Goal: Task Accomplishment & Management: Manage account settings

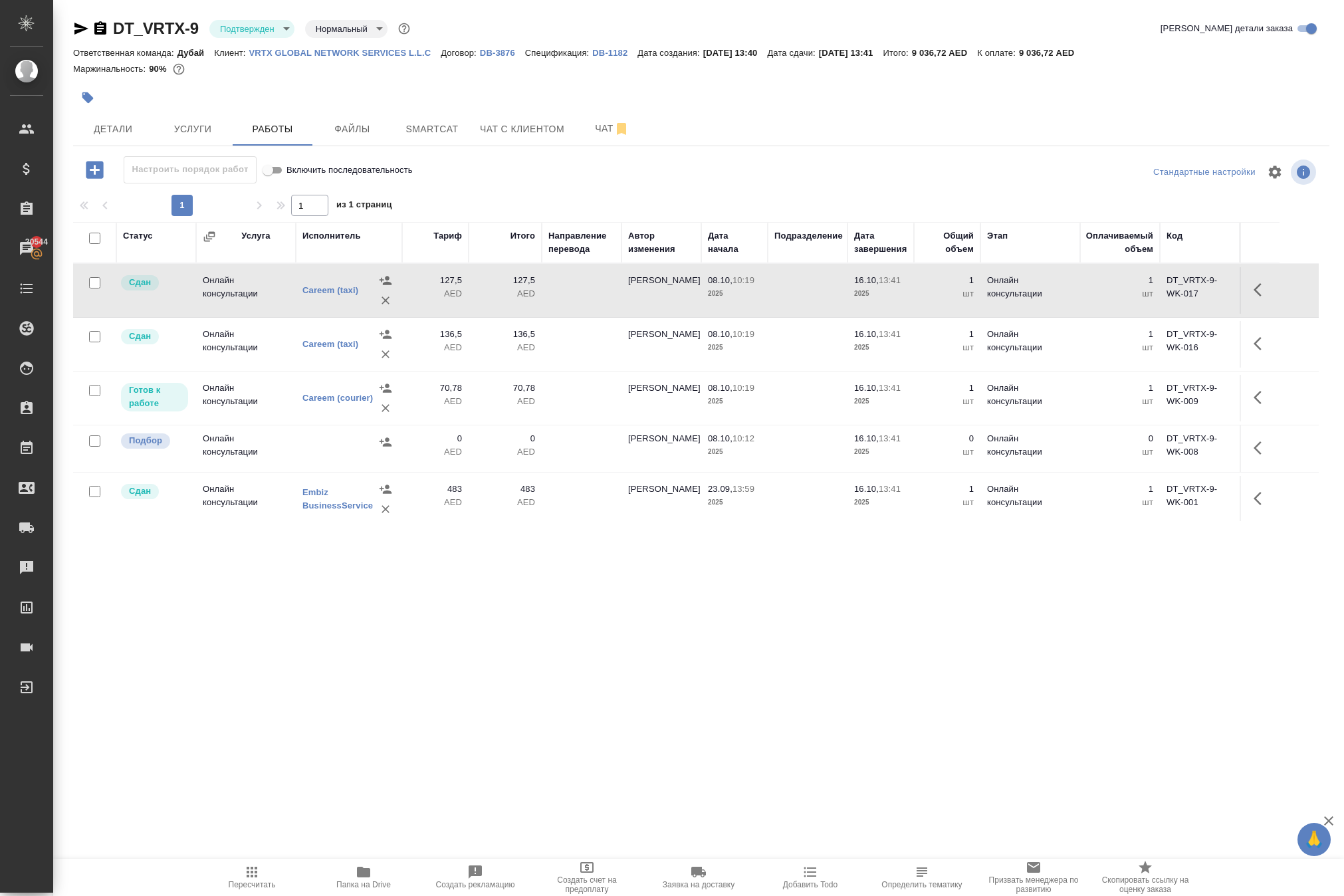
click at [391, 58] on p "VRTX GLOBAL NETWORK SERVICES L.L.C" at bounding box center [345, 52] width 192 height 10
click at [1253, 298] on icon "button" at bounding box center [1262, 290] width 16 height 16
click at [1185, 294] on icon "button" at bounding box center [1188, 289] width 8 height 10
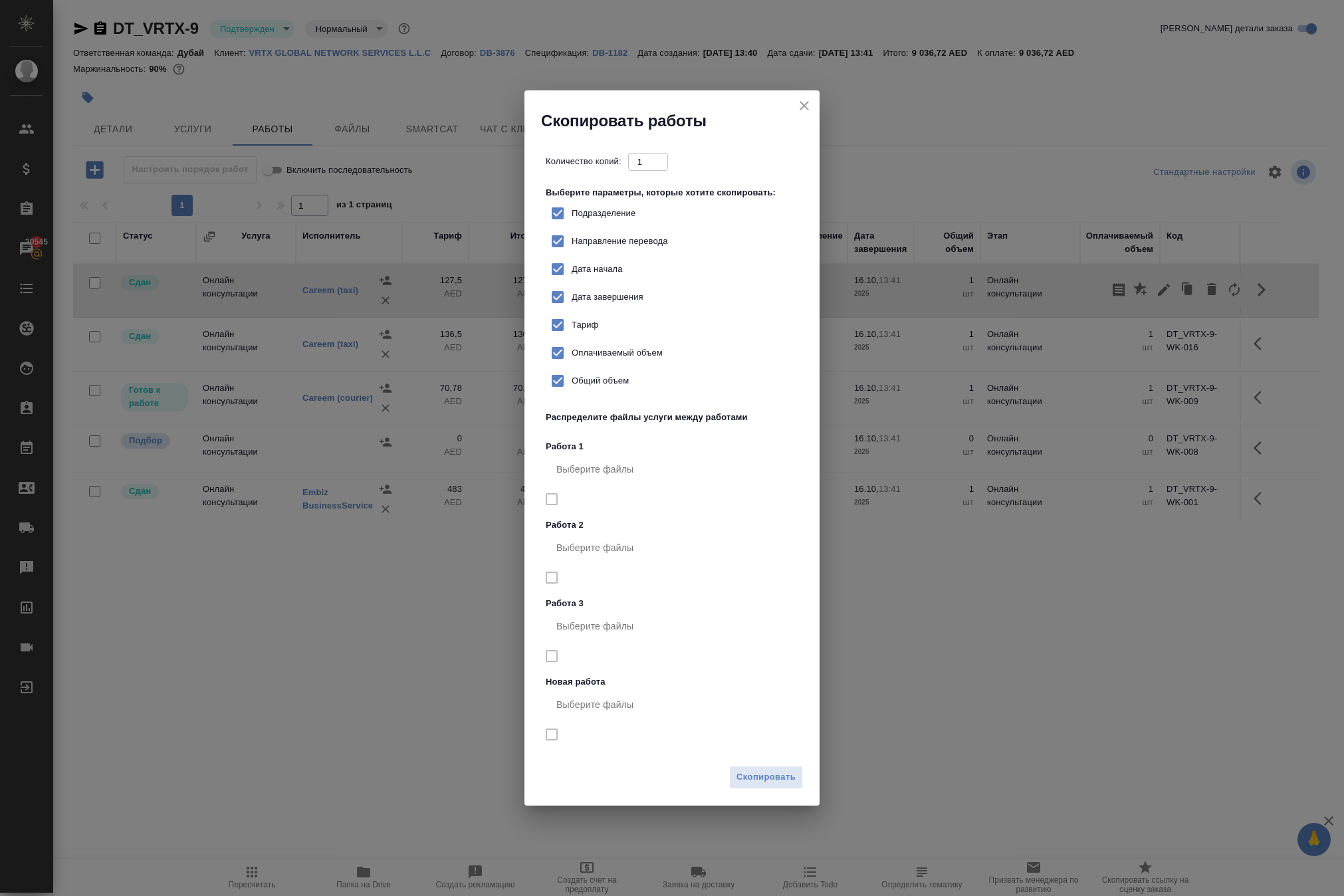
click at [597, 332] on span "Тариф" at bounding box center [585, 325] width 26 height 14
click at [572, 339] on input "Тариф" at bounding box center [558, 325] width 28 height 28
checkbox input "false"
click at [753, 786] on span "Скопировать" at bounding box center [766, 777] width 59 height 15
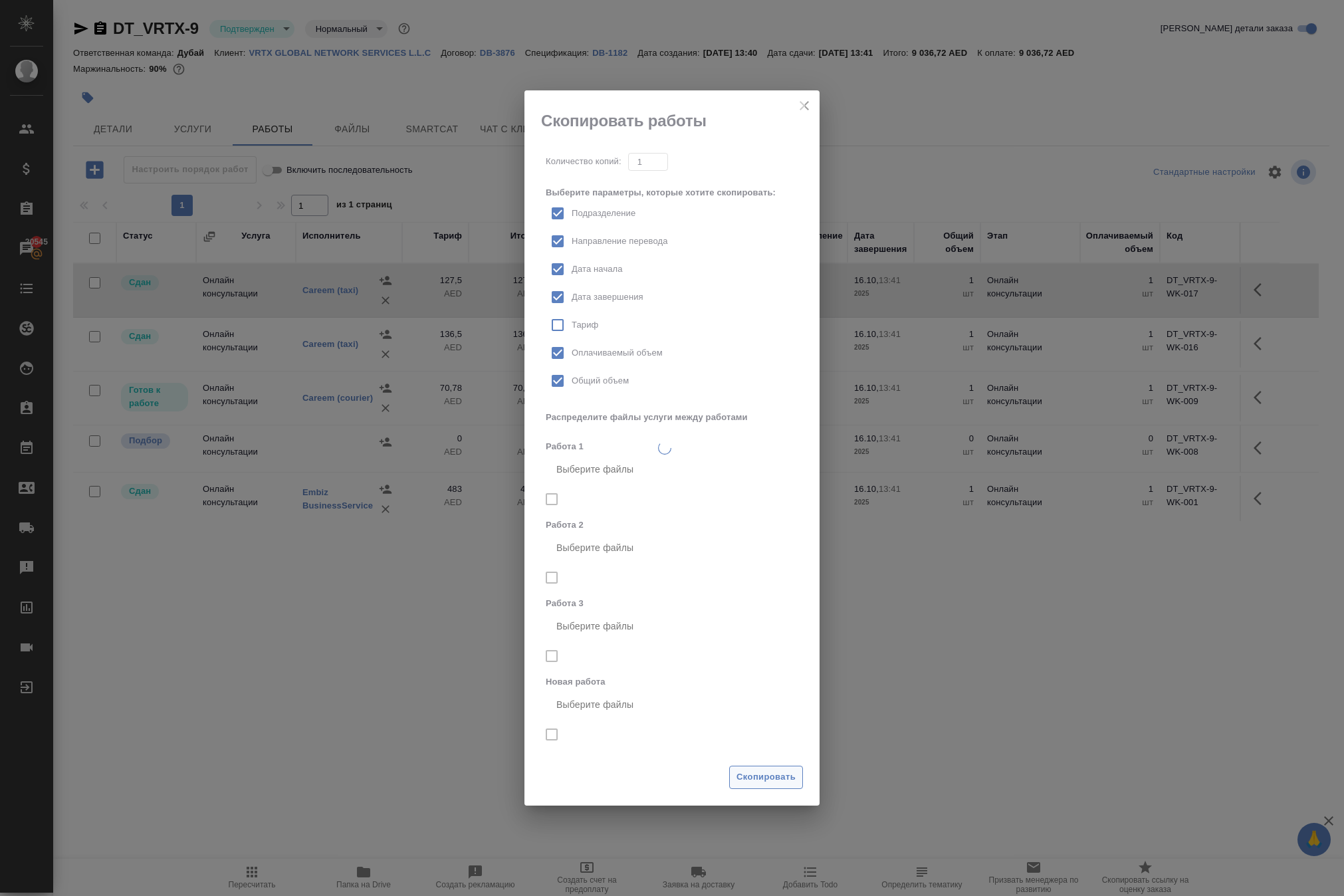
click at [753, 786] on span "Скопировать" at bounding box center [766, 777] width 59 height 15
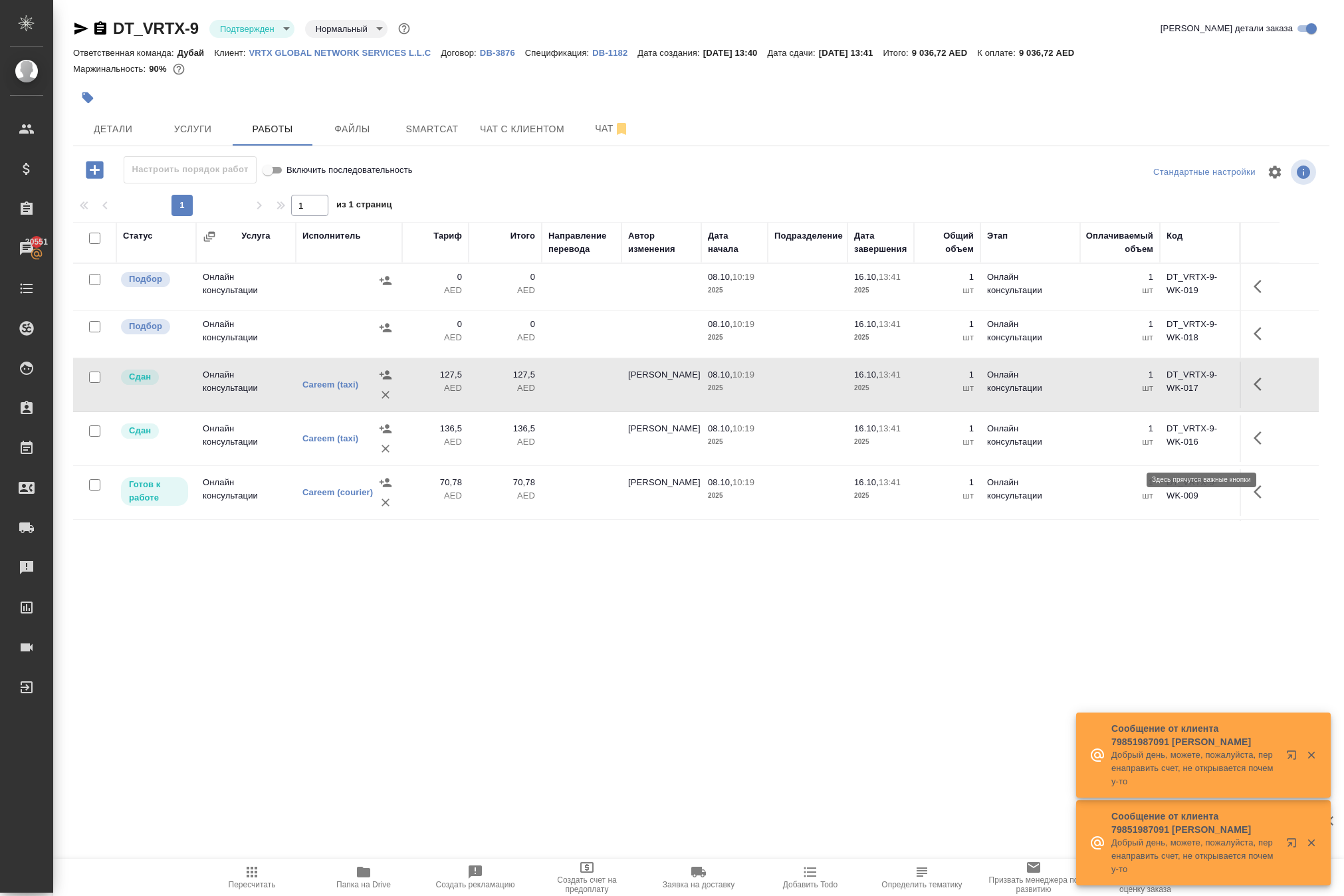
click at [1253, 340] on icon "button" at bounding box center [1257, 333] width 8 height 14
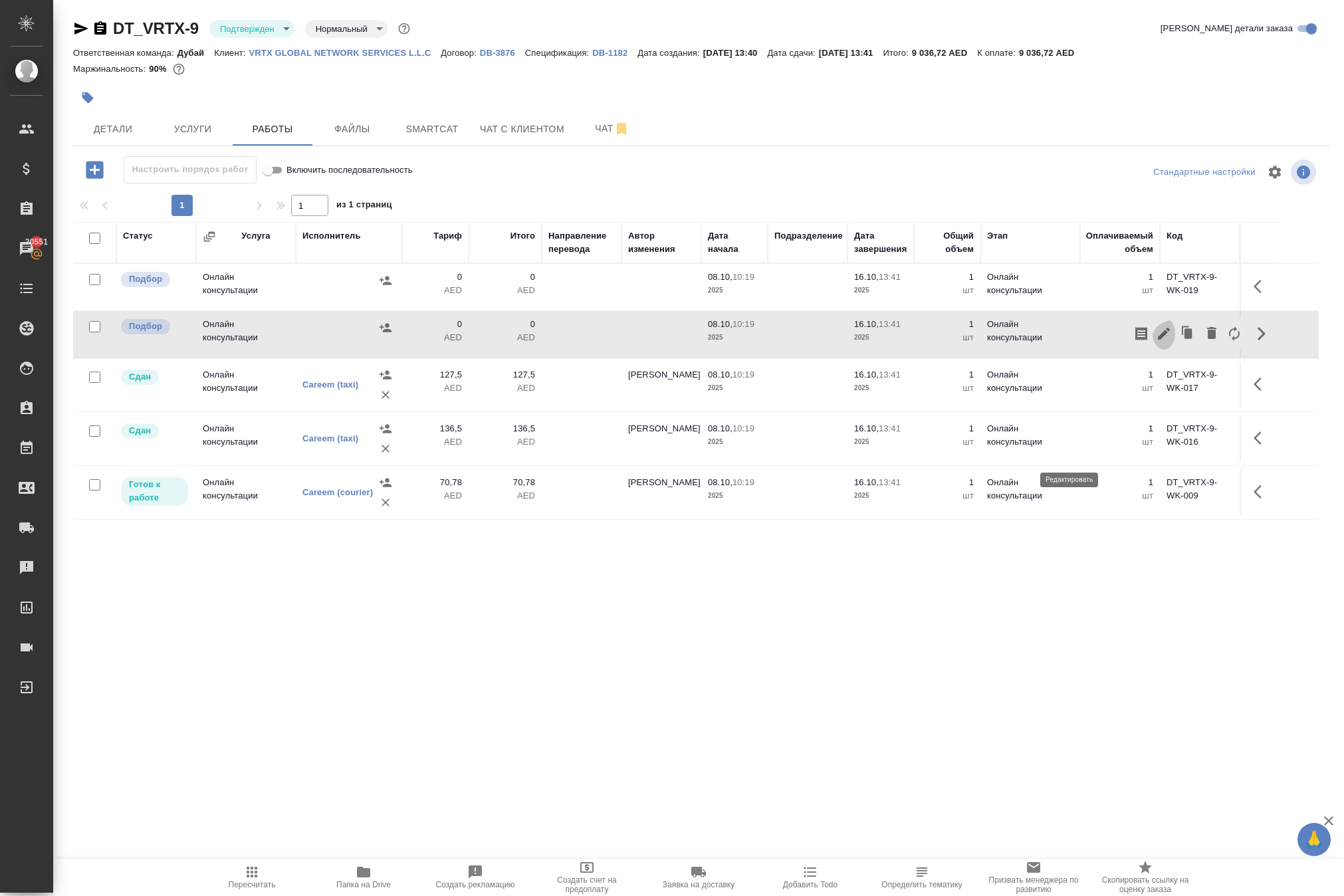
click at [1156, 342] on icon "button" at bounding box center [1164, 334] width 16 height 16
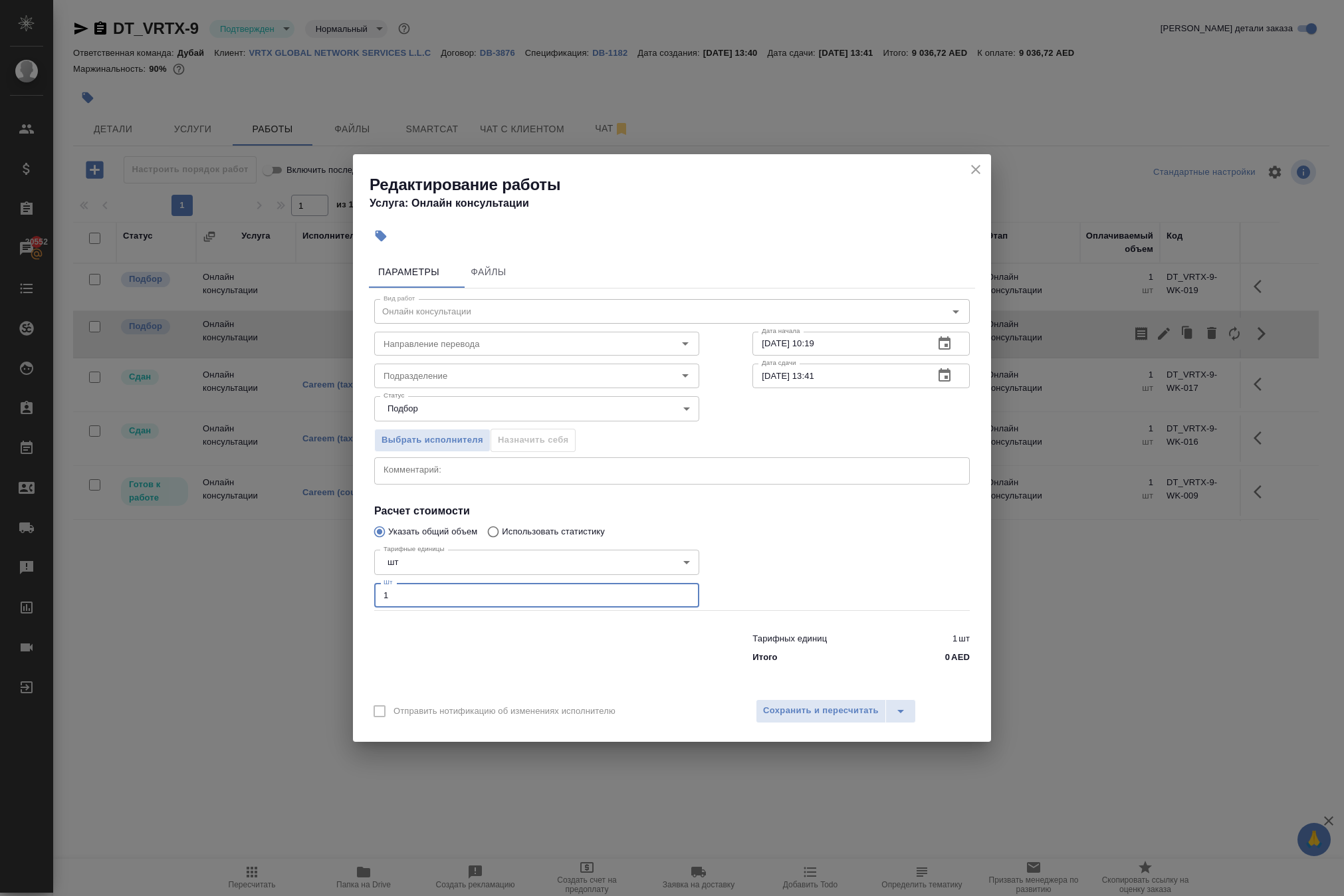
drag, startPoint x: 422, startPoint y: 603, endPoint x: 304, endPoint y: 582, distance: 119.9
click at [304, 582] on div "Редактирование работы Услуга: Онлайн консультации Параметры Файлы Вид работ Онл…" at bounding box center [672, 448] width 1344 height 896
drag, startPoint x: 402, startPoint y: 617, endPoint x: 347, endPoint y: 617, distance: 55.0
click at [347, 617] on div "Редактирование работы Услуга: Онлайн консультации Параметры Файлы Вид работ Онл…" at bounding box center [672, 448] width 1344 height 896
type input "54"
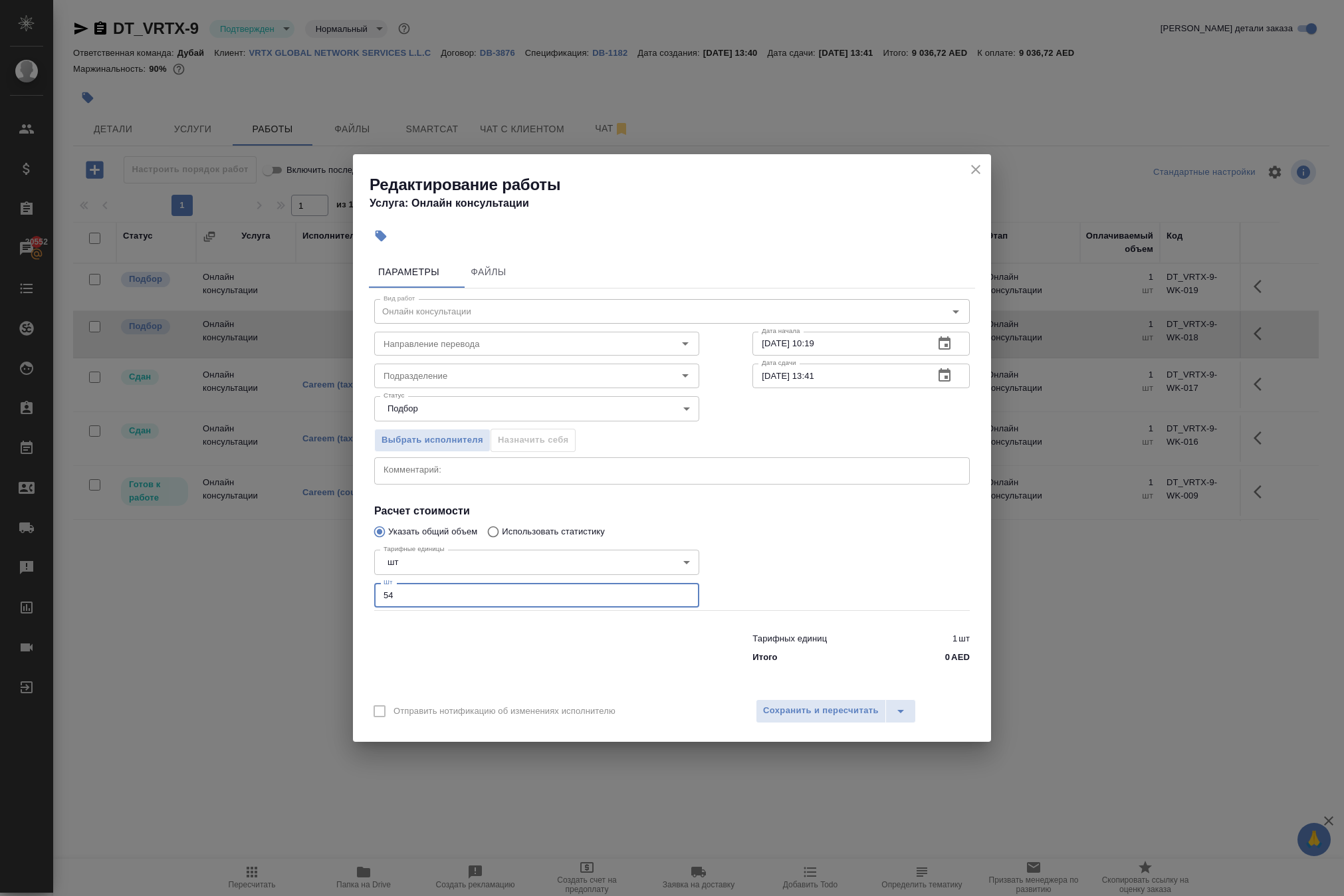
drag, startPoint x: 408, startPoint y: 617, endPoint x: 297, endPoint y: 601, distance: 112.1
click at [297, 601] on div "Редактирование работы Услуга: Онлайн консультации Параметры Файлы Вид работ Онл…" at bounding box center [672, 448] width 1344 height 896
type input "1"
click at [840, 719] on span "Сохранить и пересчитать" at bounding box center [821, 710] width 116 height 15
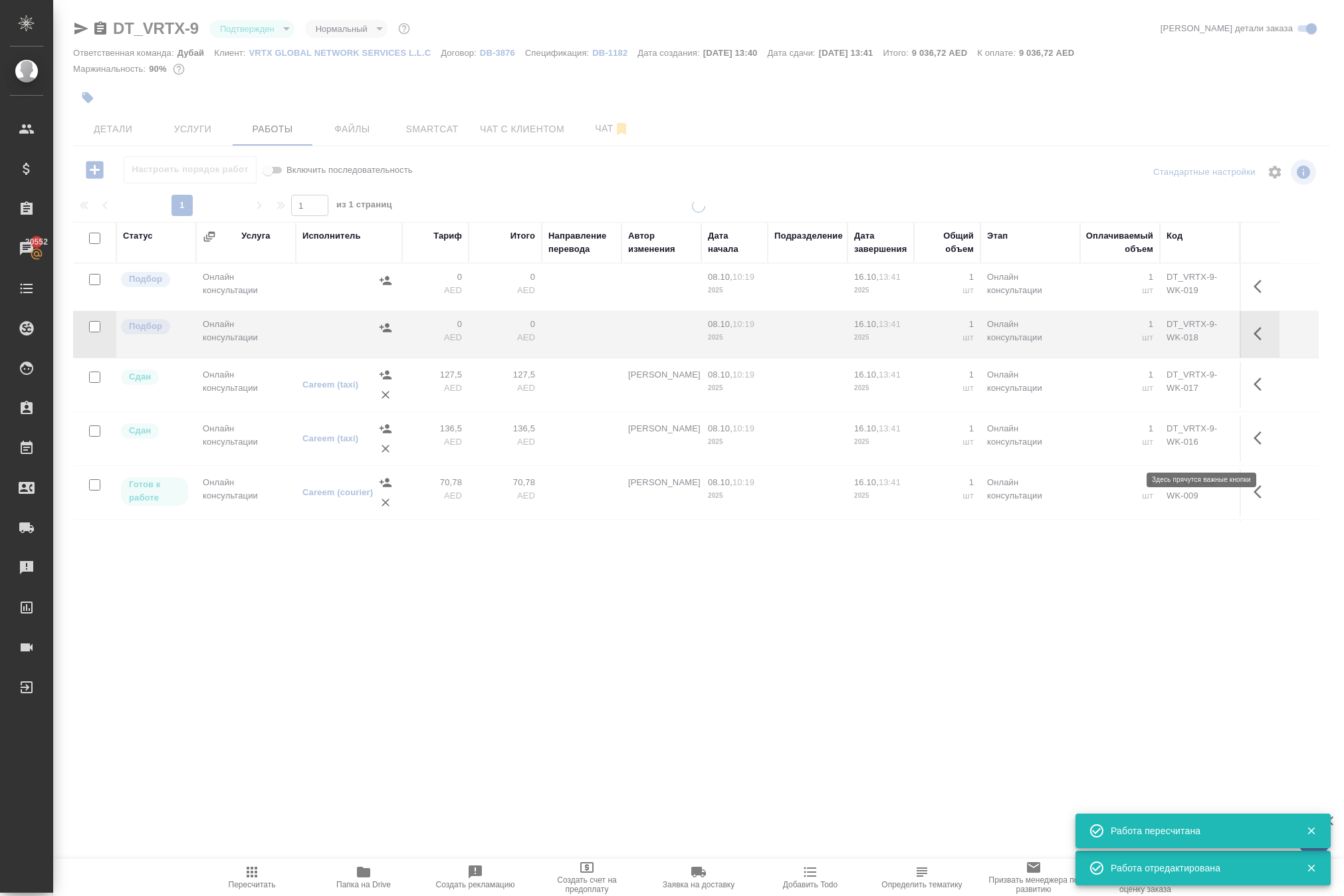
click at [1255, 342] on icon "button" at bounding box center [1262, 334] width 16 height 16
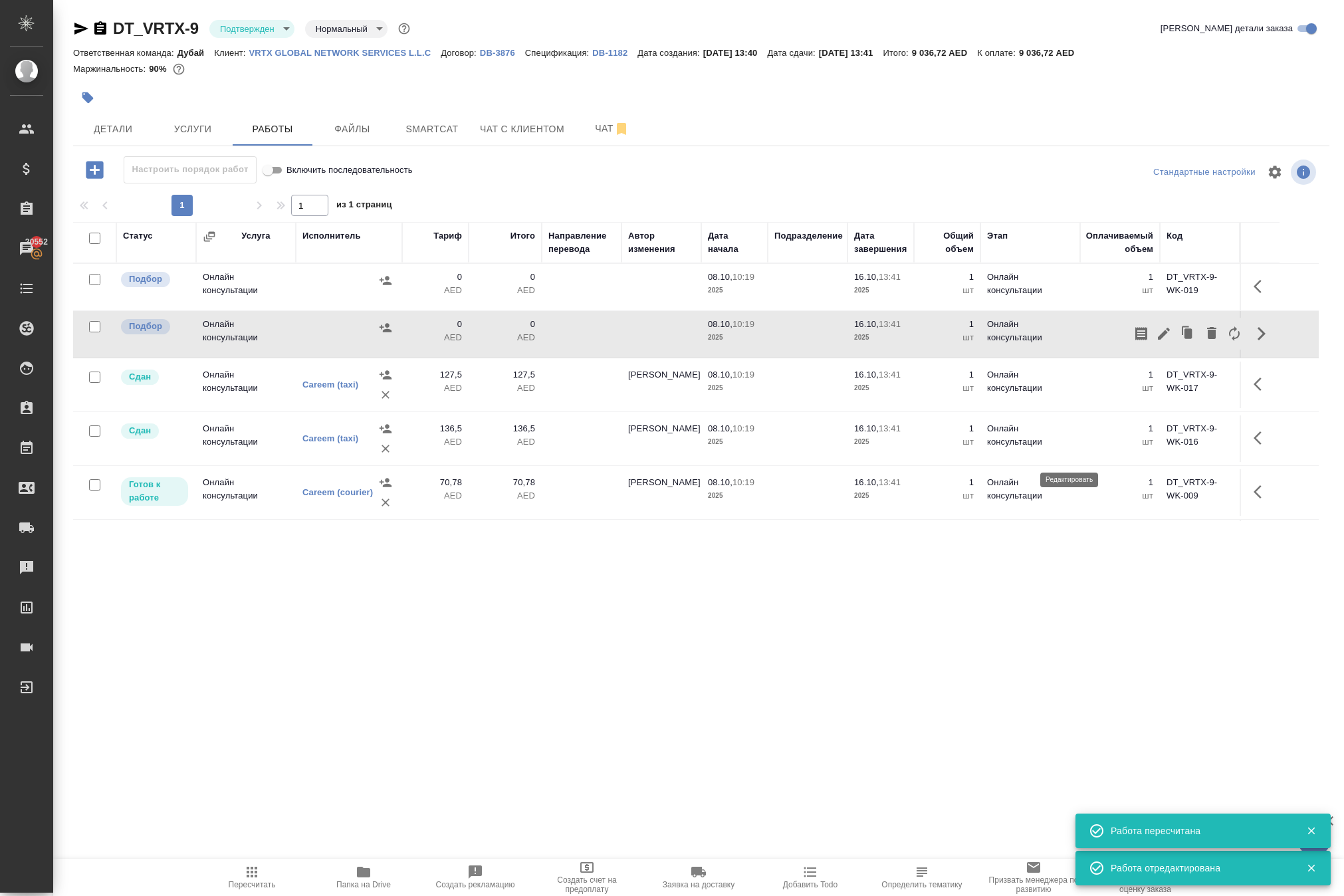
click at [1158, 339] on icon "button" at bounding box center [1164, 333] width 12 height 12
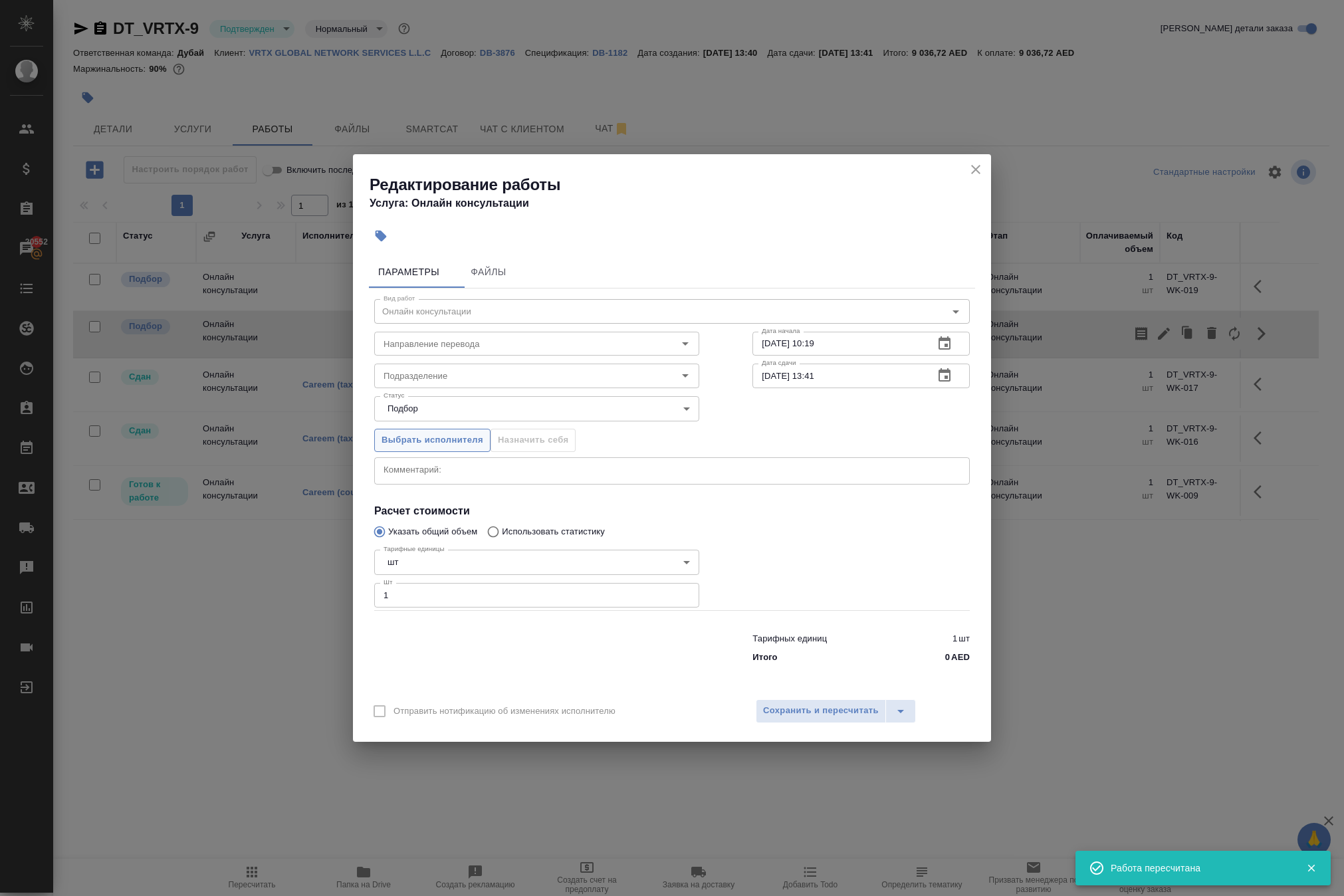
click at [482, 434] on span "Выбрать исполнителя" at bounding box center [433, 440] width 101 height 15
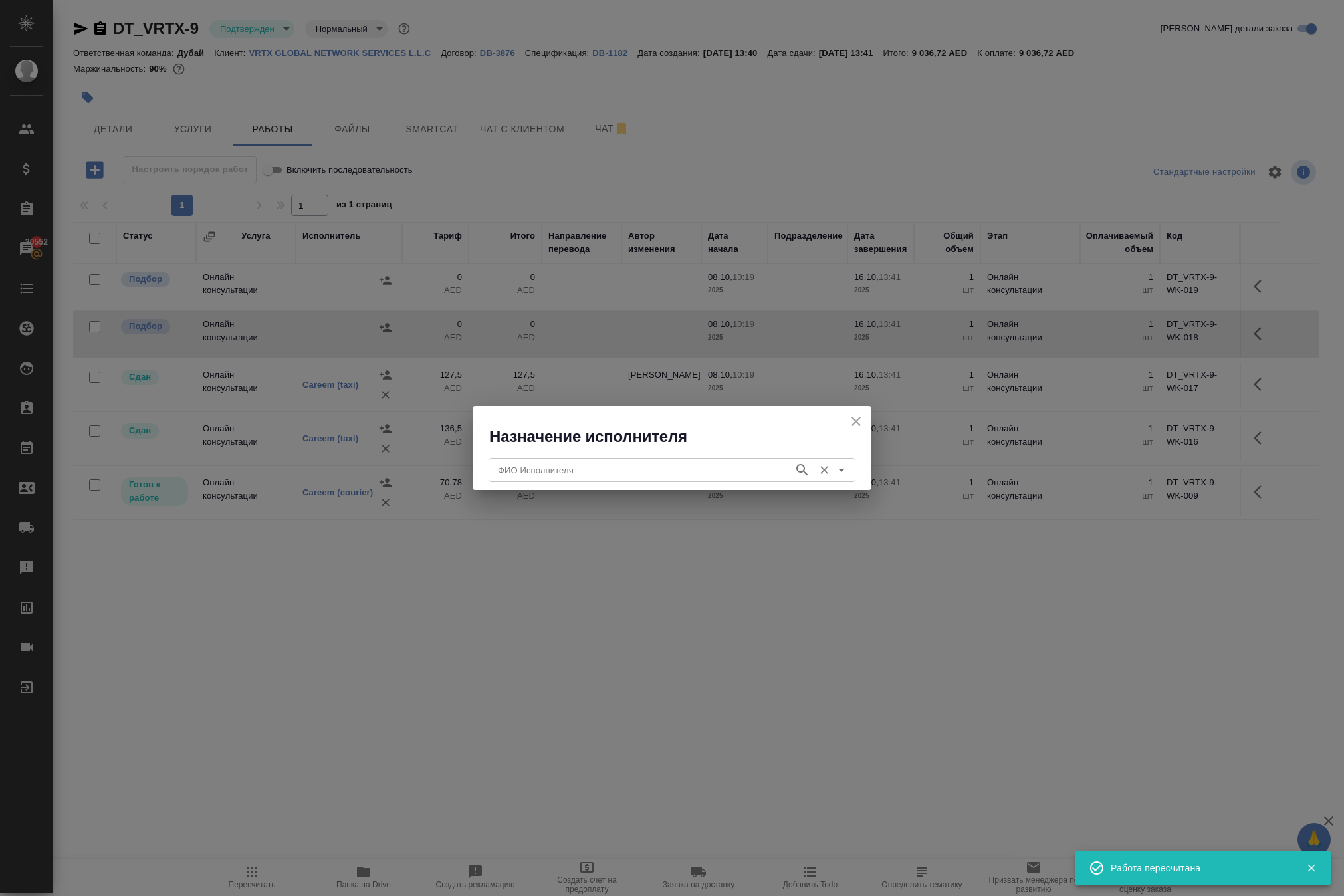
click at [513, 467] on input "ФИО Исполнителя" at bounding box center [639, 471] width 294 height 16
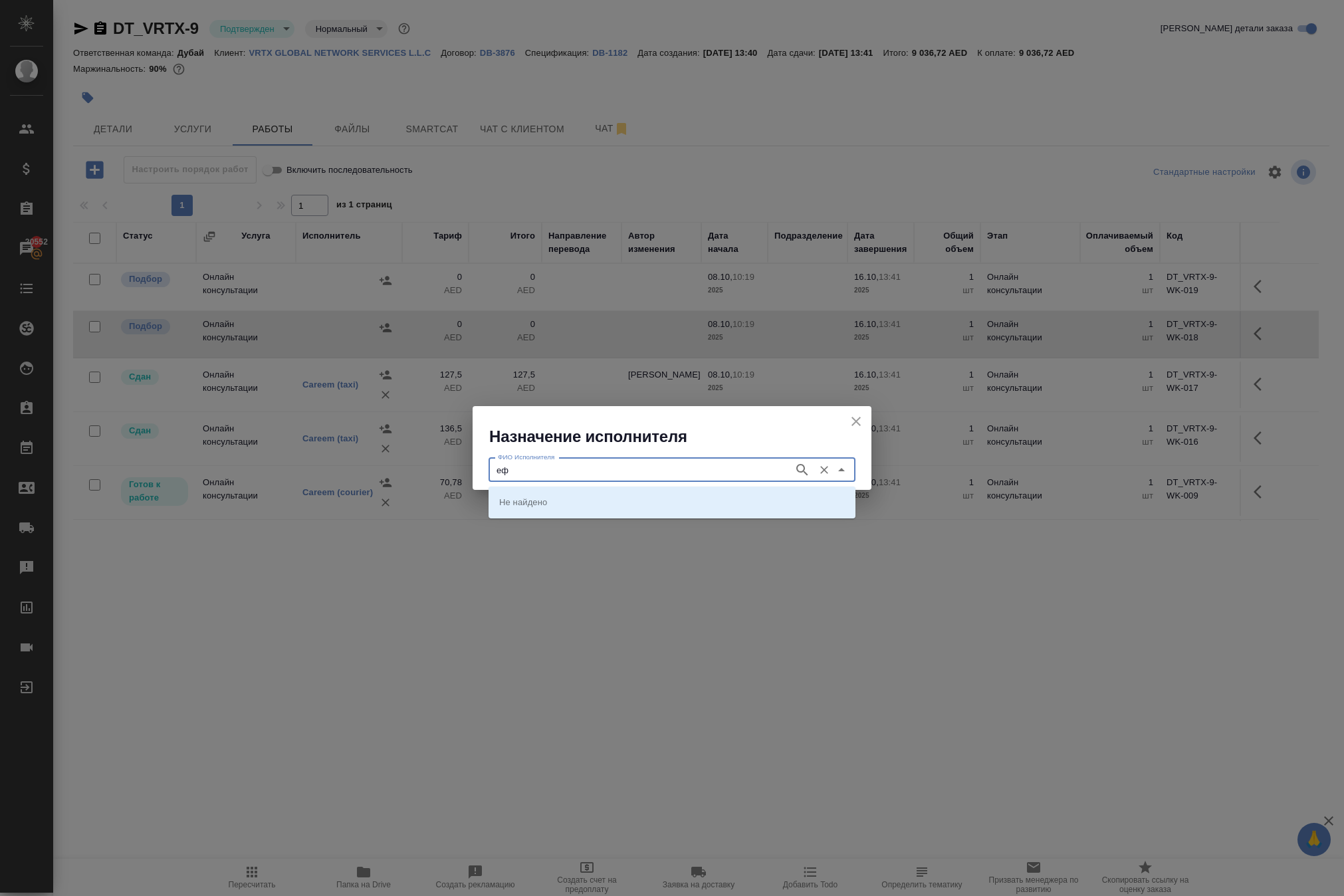
type input "е"
type input "taxi"
click at [549, 505] on p "Careem (taxi)" at bounding box center [526, 501] width 53 height 14
type input "Careem (taxi)"
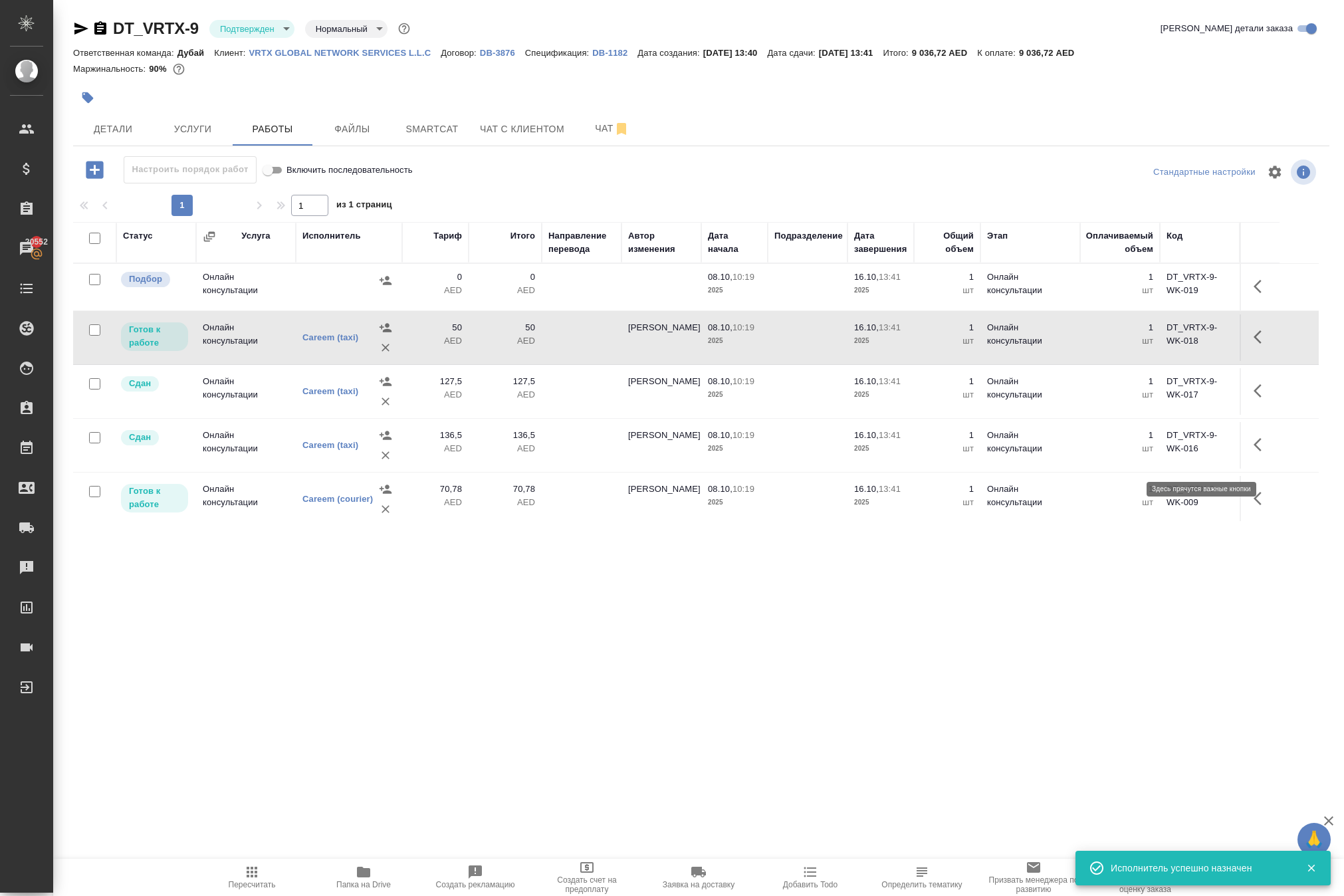
click at [1253, 345] on icon "button" at bounding box center [1262, 338] width 16 height 16
click at [1158, 343] on icon "button" at bounding box center [1164, 337] width 12 height 12
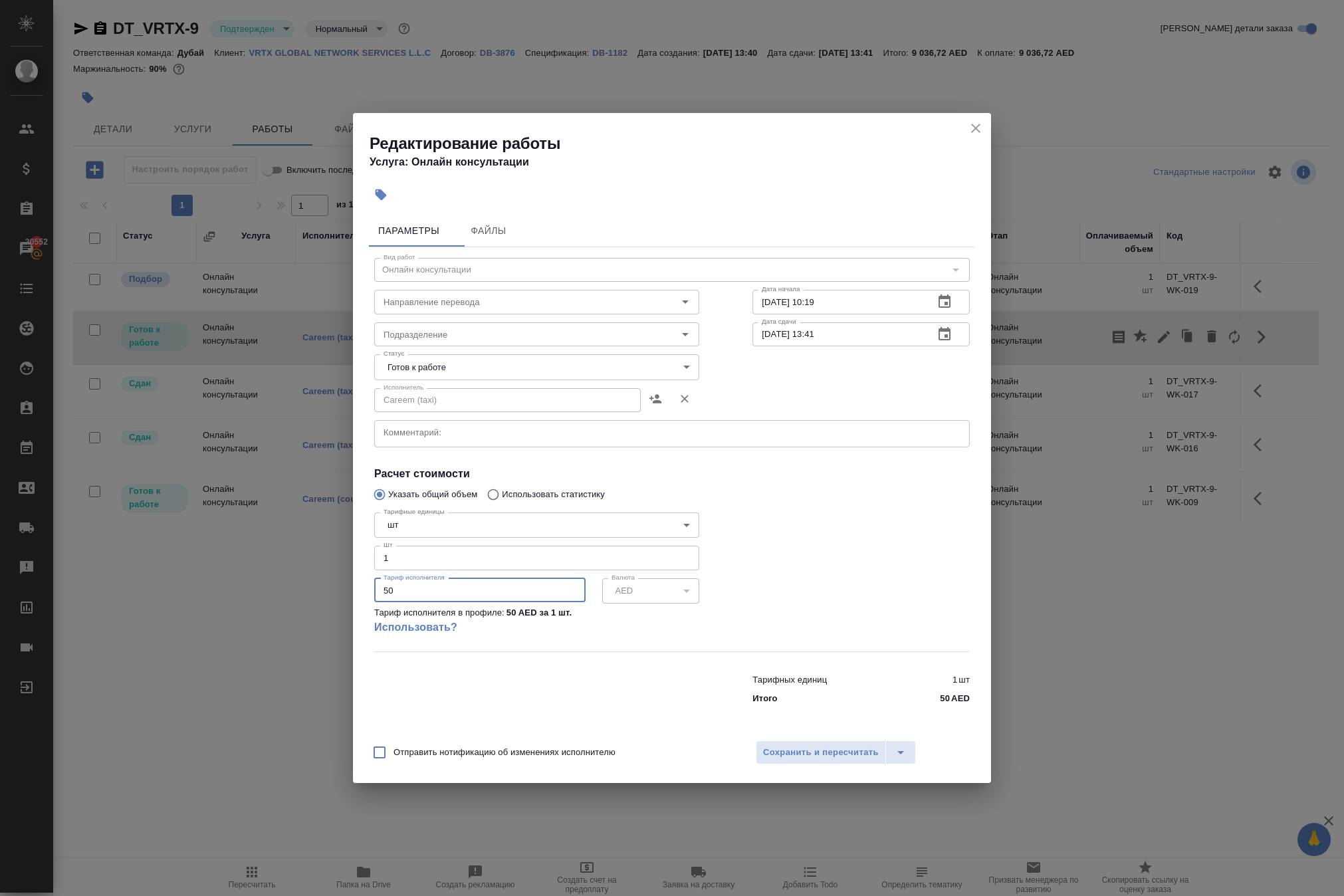
drag, startPoint x: 417, startPoint y: 610, endPoint x: 355, endPoint y: 610, distance: 62.0
click at [355, 610] on div "Параметры Файлы Вид работ Онлайн консультации Вид работ Направление перевода На…" at bounding box center [672, 471] width 638 height 523
type input "54"
click at [834, 760] on span "Сохранить и пересчитать" at bounding box center [821, 752] width 116 height 15
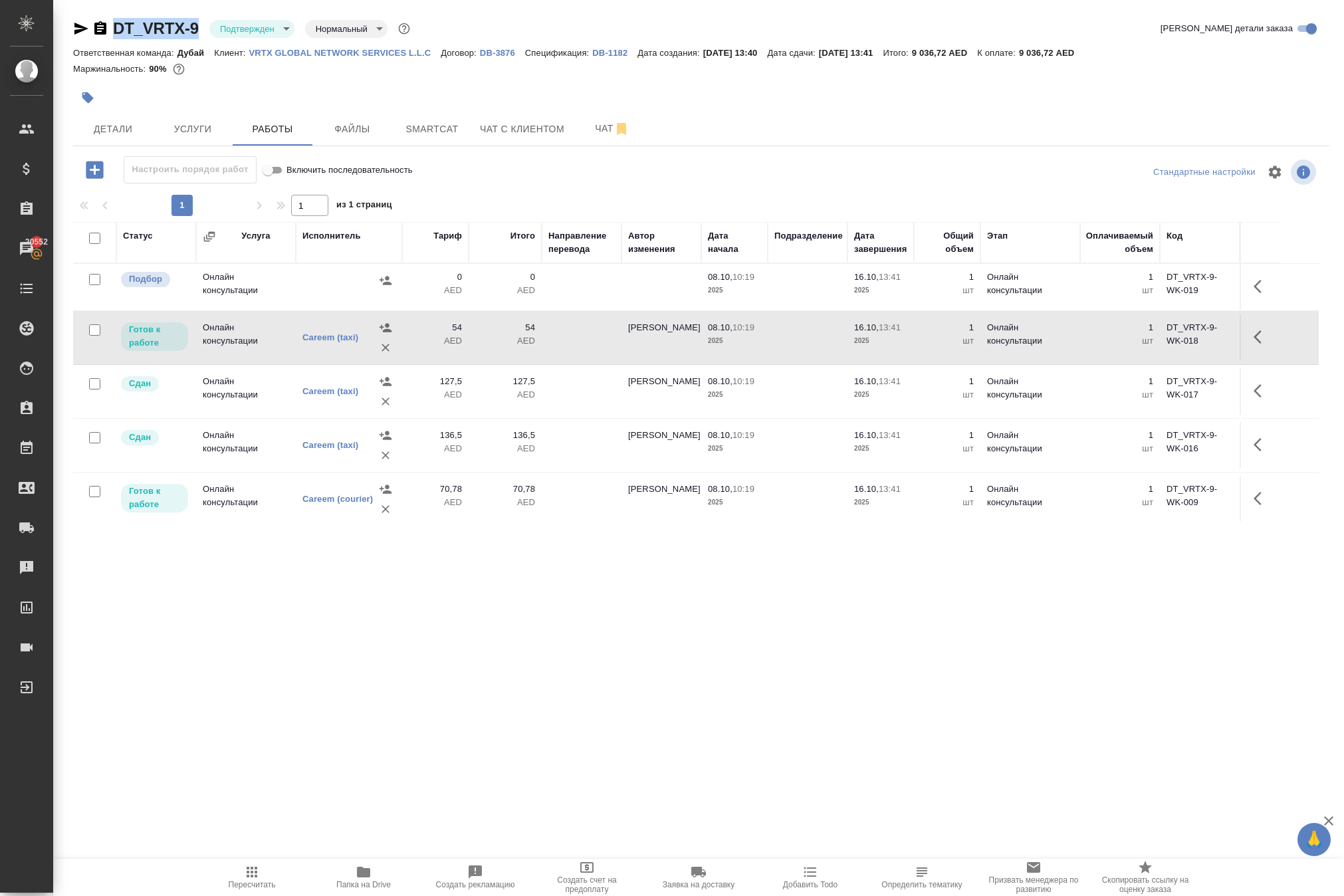
drag, startPoint x: 142, startPoint y: 25, endPoint x: 227, endPoint y: 33, distance: 85.4
click at [227, 33] on div "DT_VRTX-9 Подтвержден confirmed Нормальный normal" at bounding box center [243, 29] width 339 height 22
copy div "DT_VRTX-9"
click at [1258, 294] on icon "button" at bounding box center [1262, 287] width 16 height 16
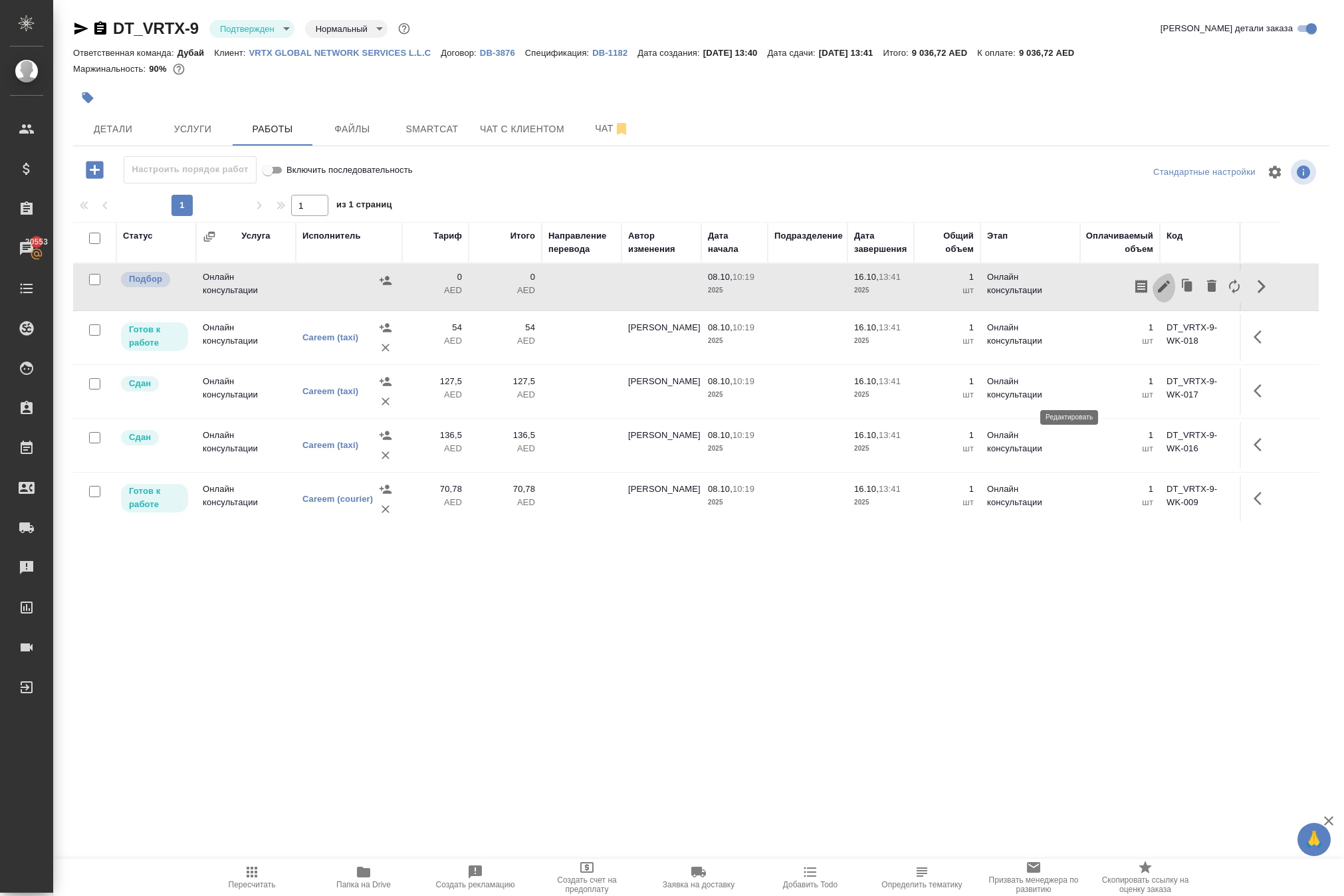
click at [1158, 292] on icon "button" at bounding box center [1164, 286] width 12 height 12
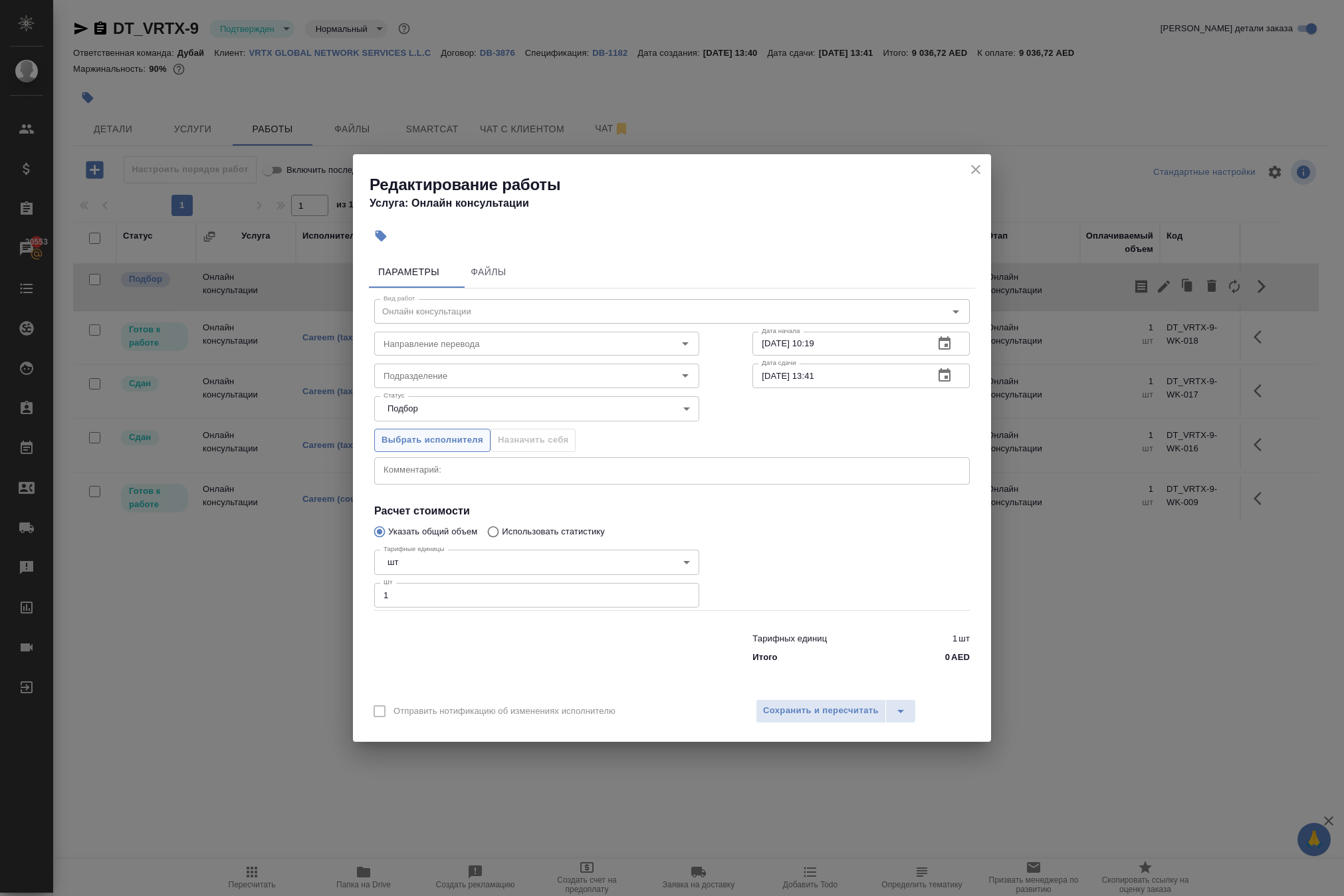
click at [468, 434] on span "Выбрать исполнителя" at bounding box center [433, 440] width 101 height 15
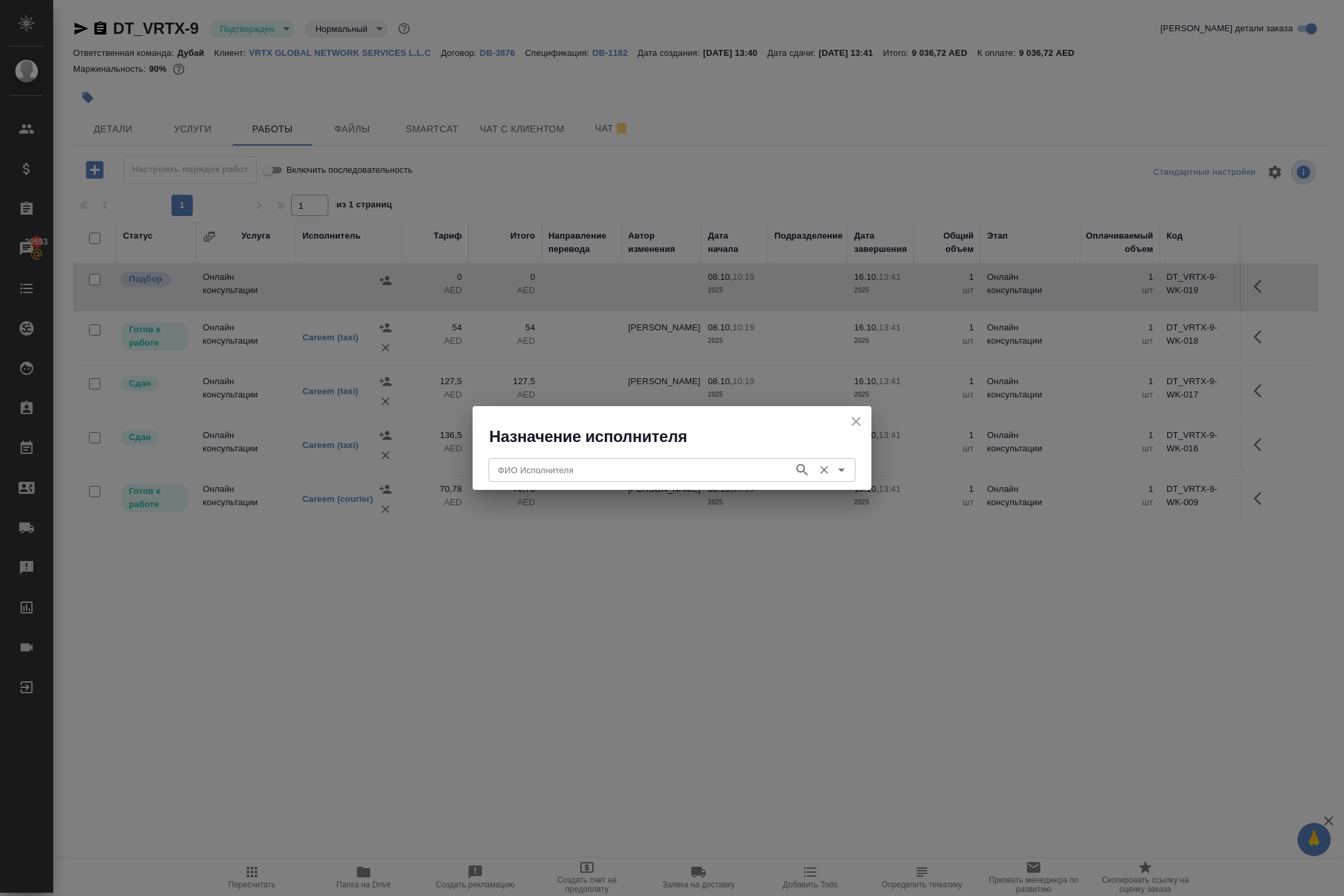
click at [500, 458] on div "ФИО Исполнителя" at bounding box center [672, 470] width 367 height 24
type input "е"
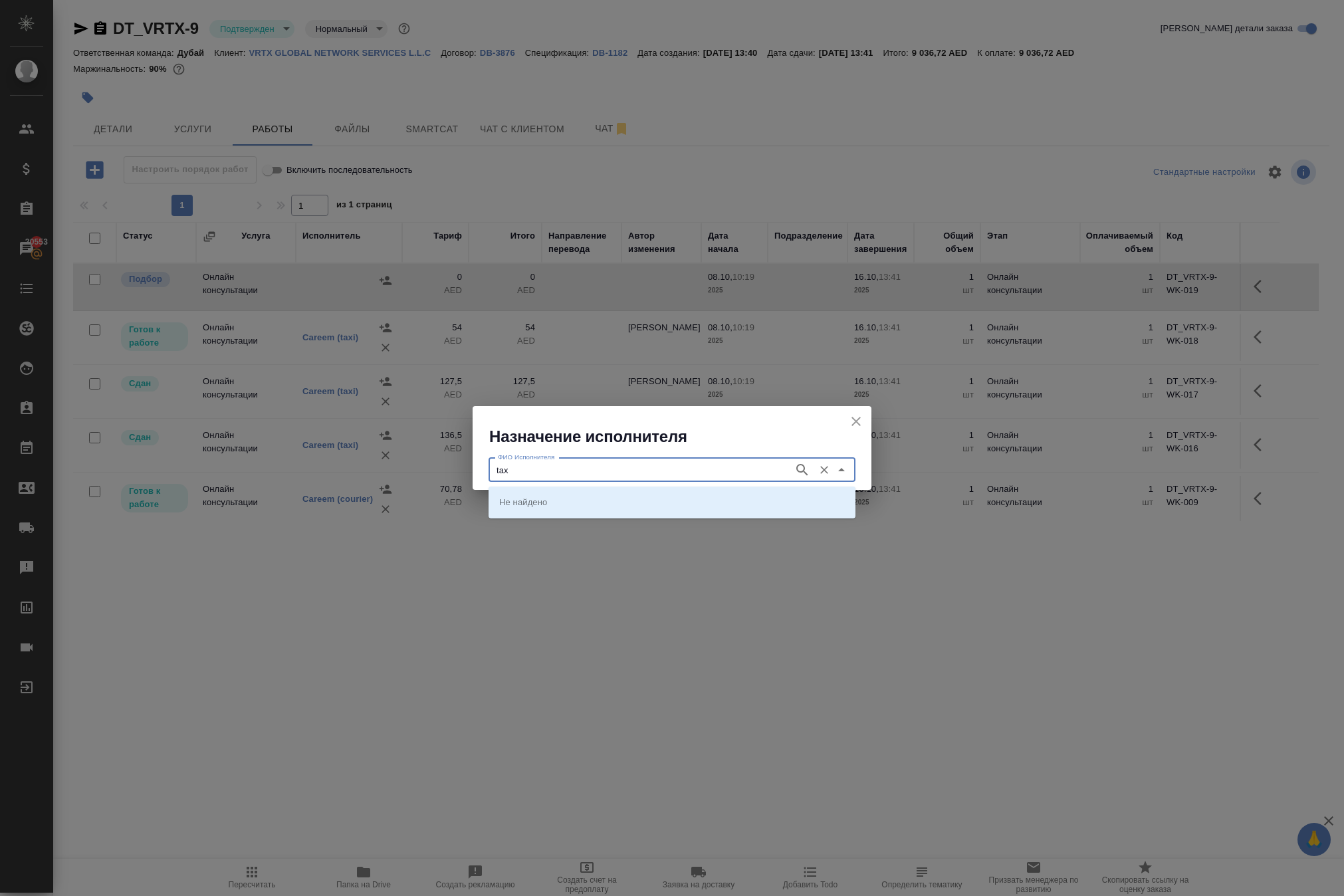
type input "tax"
click at [528, 504] on p "Careem (taxi)" at bounding box center [526, 501] width 53 height 14
type input "Careem (taxi)"
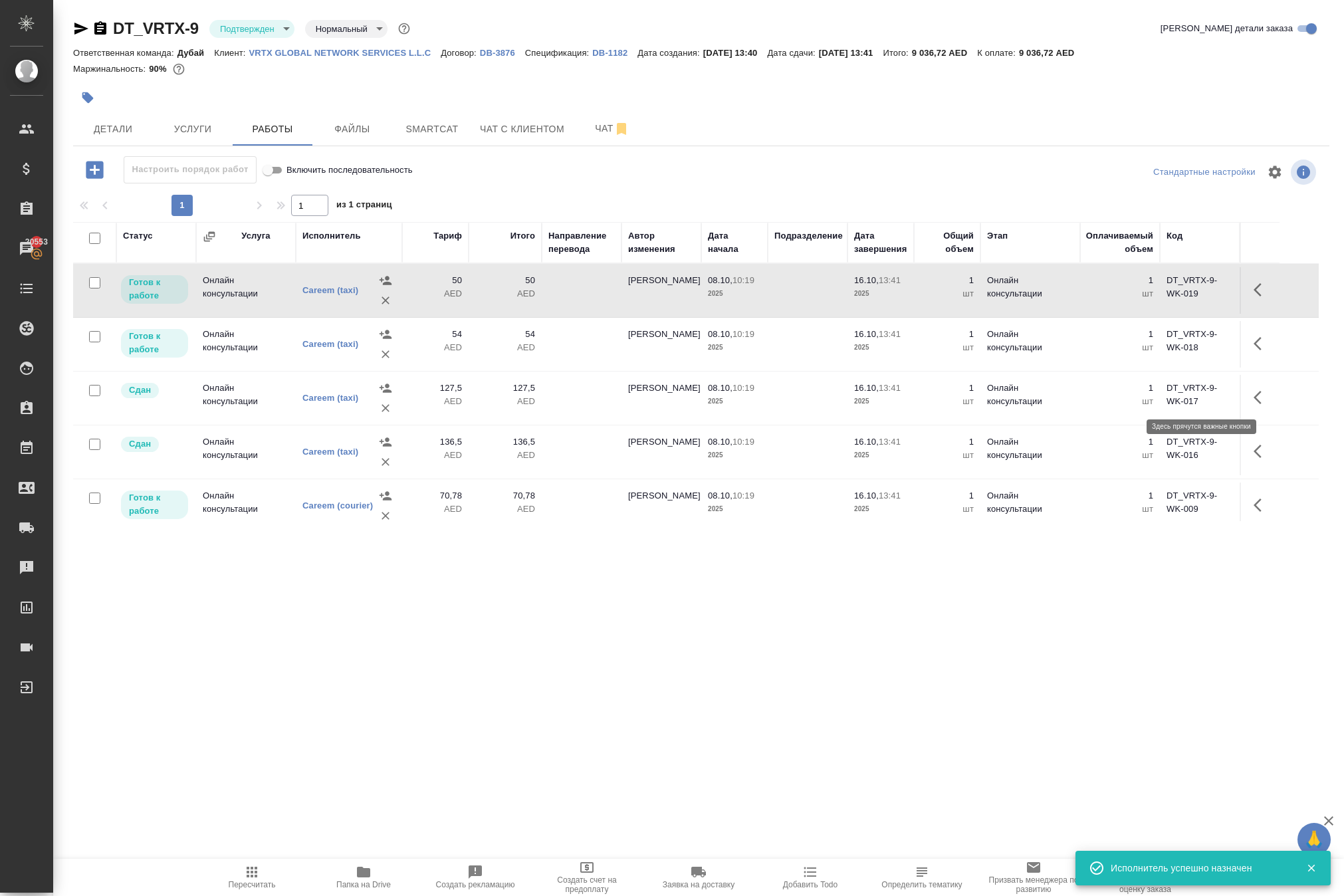
click at [1253, 298] on icon "button" at bounding box center [1262, 290] width 16 height 16
click at [1156, 298] on icon "button" at bounding box center [1164, 290] width 16 height 16
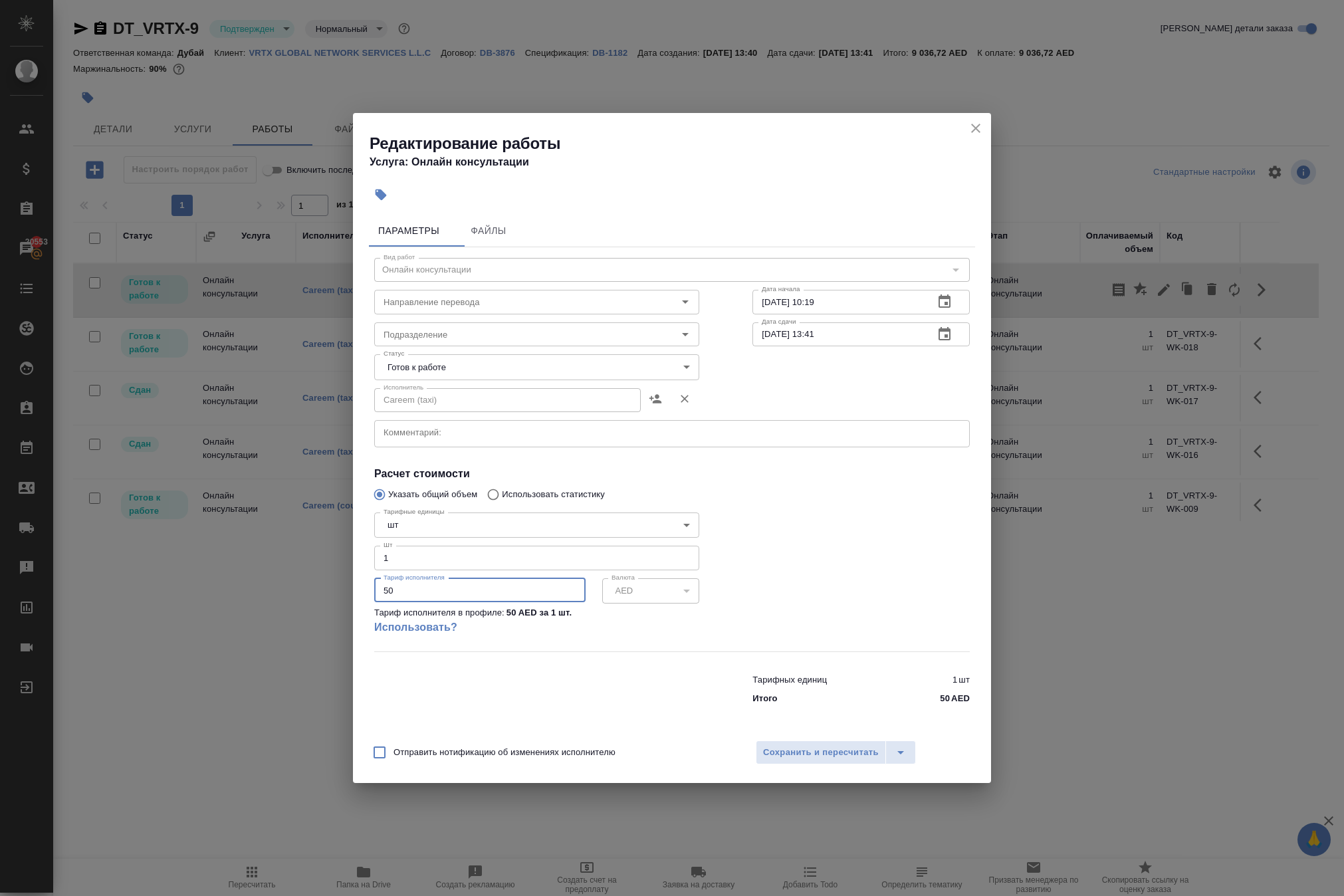
drag, startPoint x: 411, startPoint y: 607, endPoint x: 318, endPoint y: 601, distance: 93.2
click at [332, 603] on div "Редактирование работы Услуга: Онлайн консультации Параметры Файлы Вид работ Онл…" at bounding box center [672, 448] width 1344 height 896
type input "76"
type input "76.5"
click at [810, 760] on span "Сохранить и пересчитать" at bounding box center [821, 752] width 116 height 15
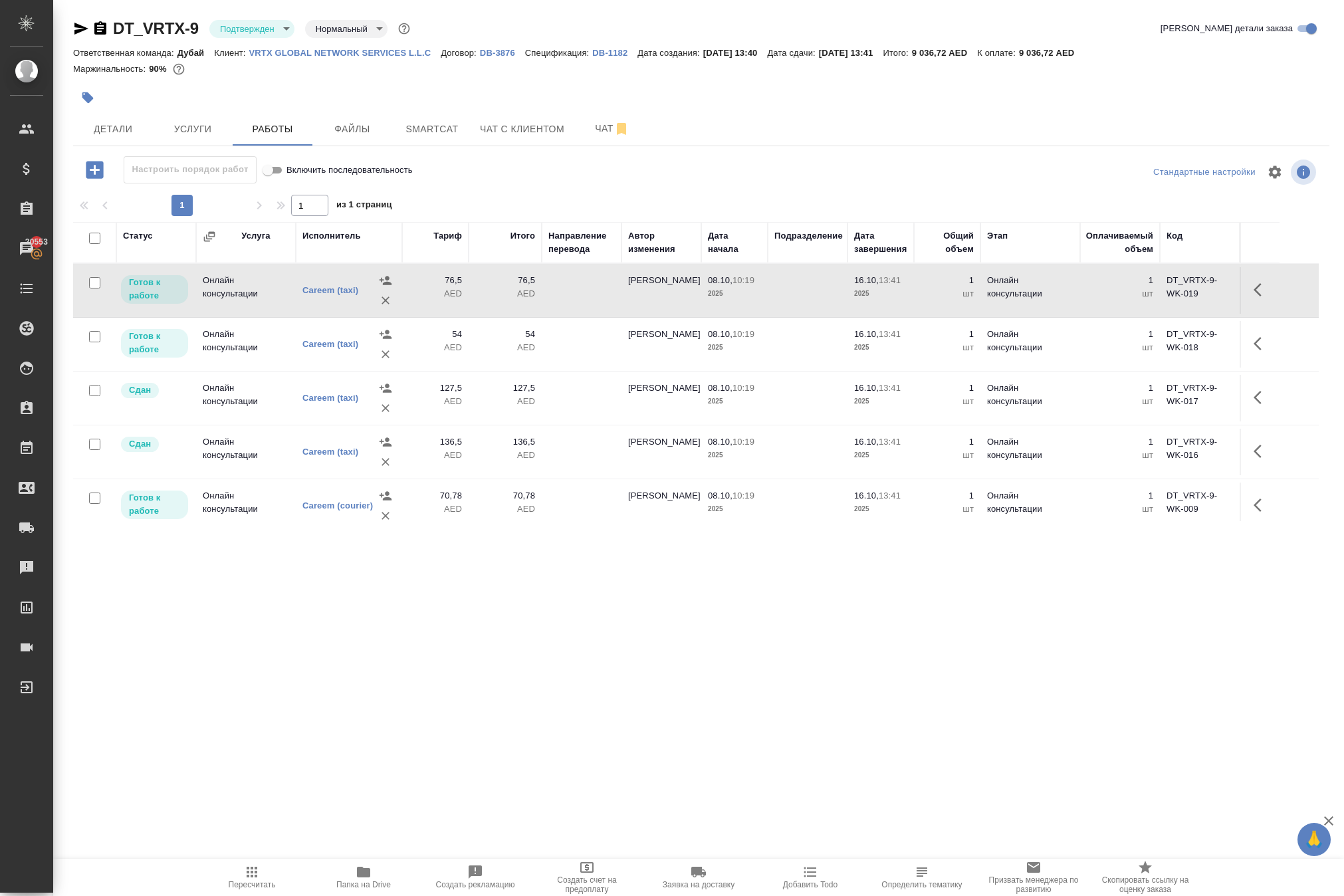
click at [255, 865] on icon "button" at bounding box center [253, 872] width 16 height 16
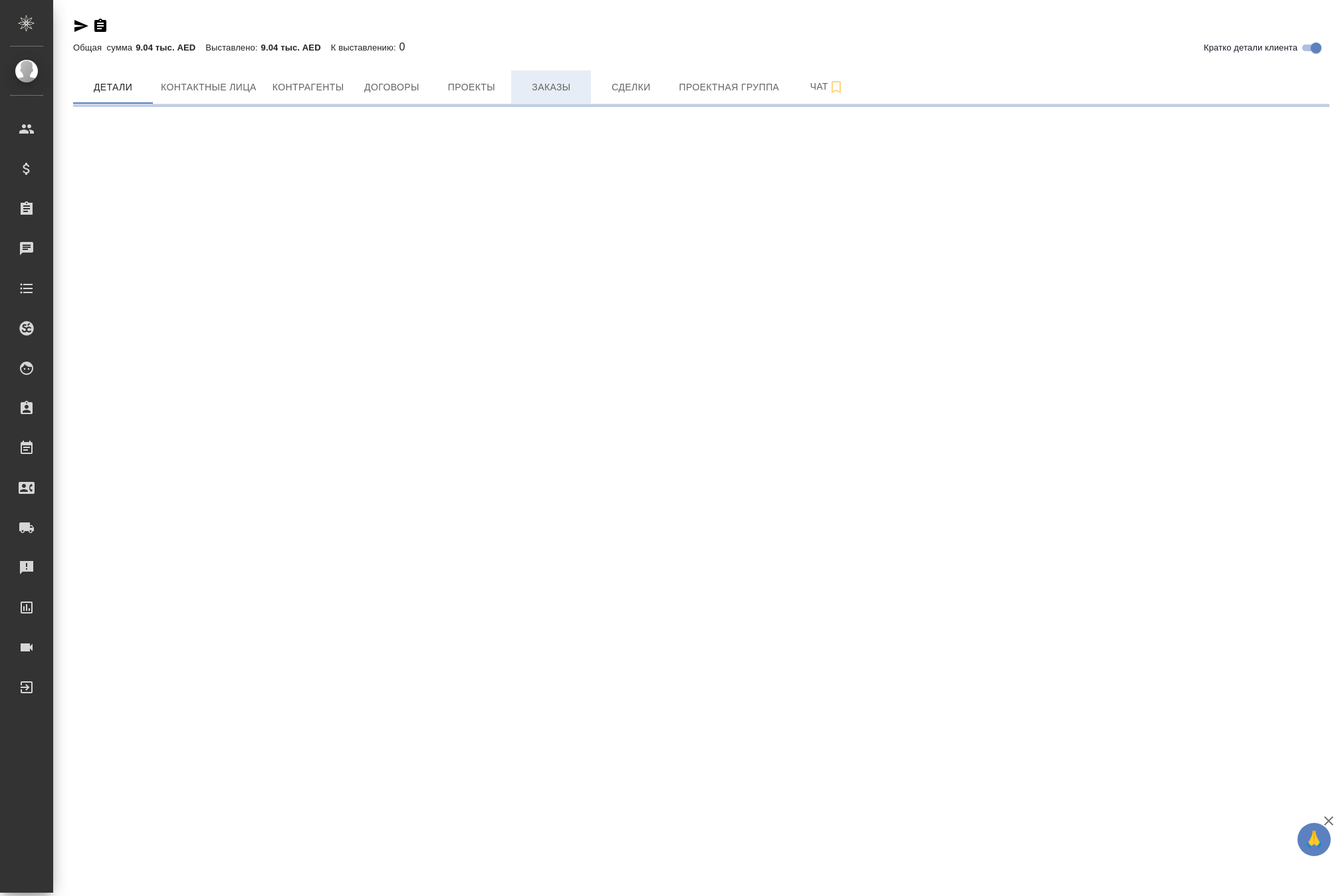
click at [583, 96] on span "Заказы" at bounding box center [551, 87] width 64 height 16
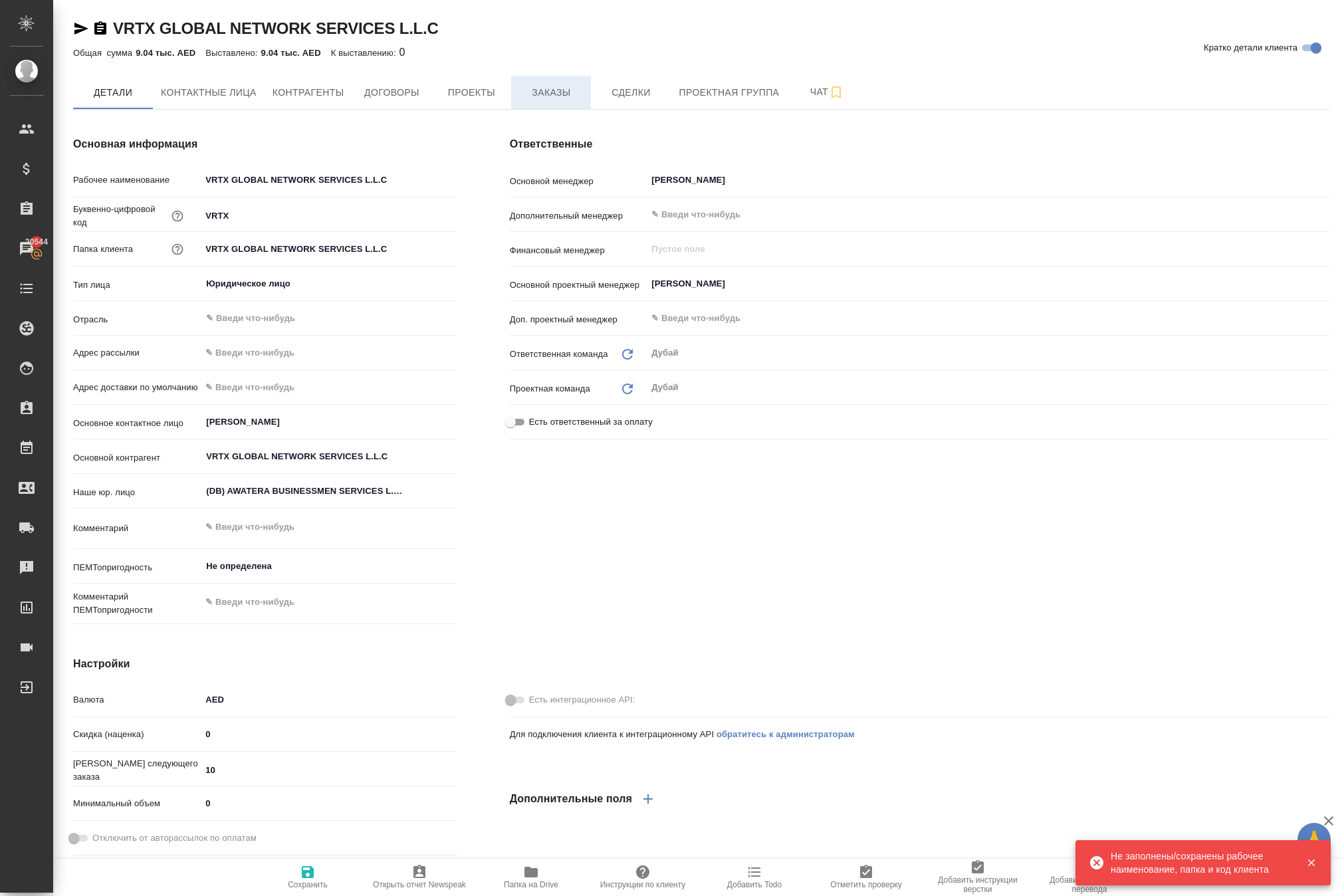
type textarea "x"
click at [583, 101] on span "Заказы" at bounding box center [551, 92] width 64 height 16
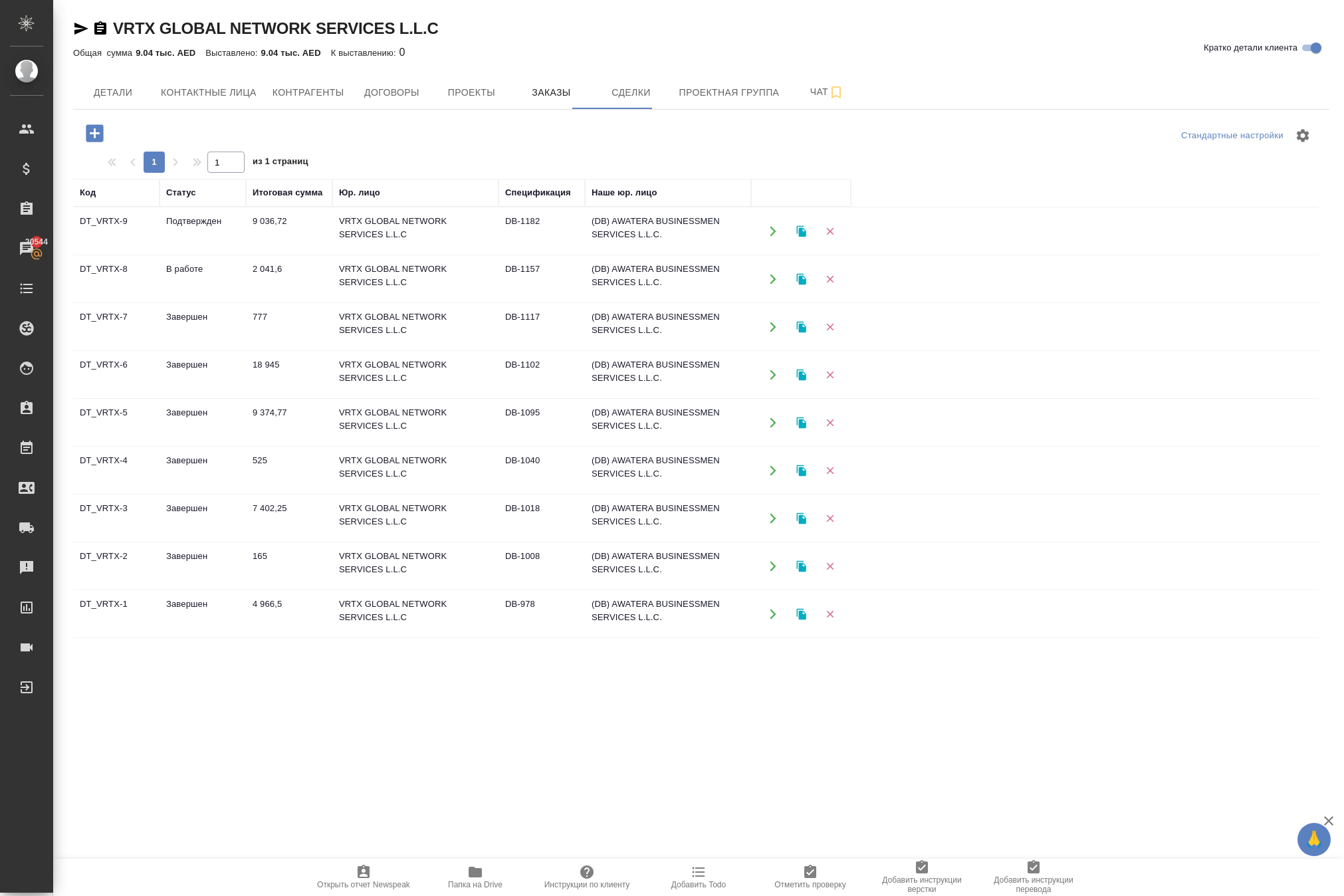
click at [773, 285] on icon "button" at bounding box center [773, 279] width 12 height 12
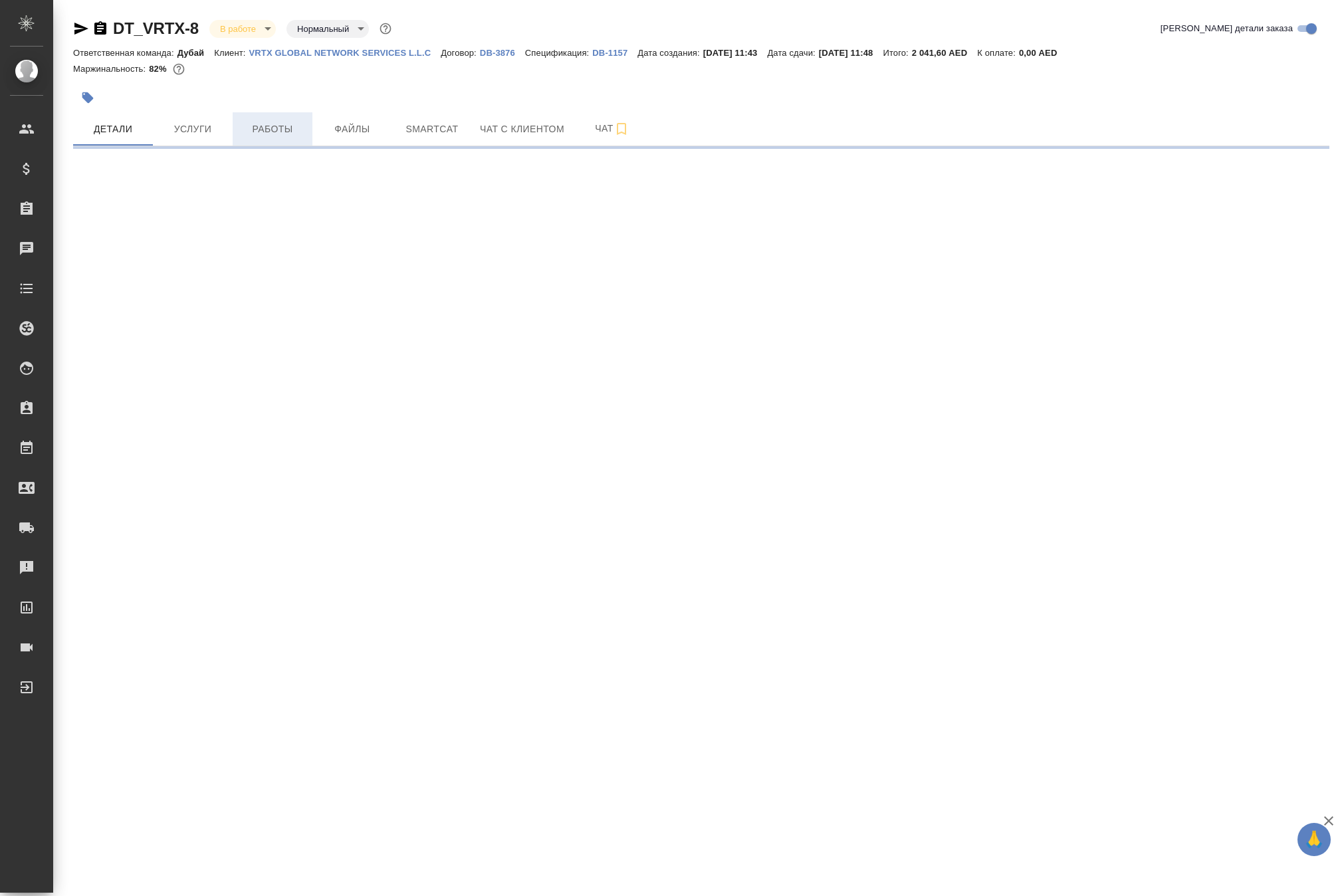
select select "RU"
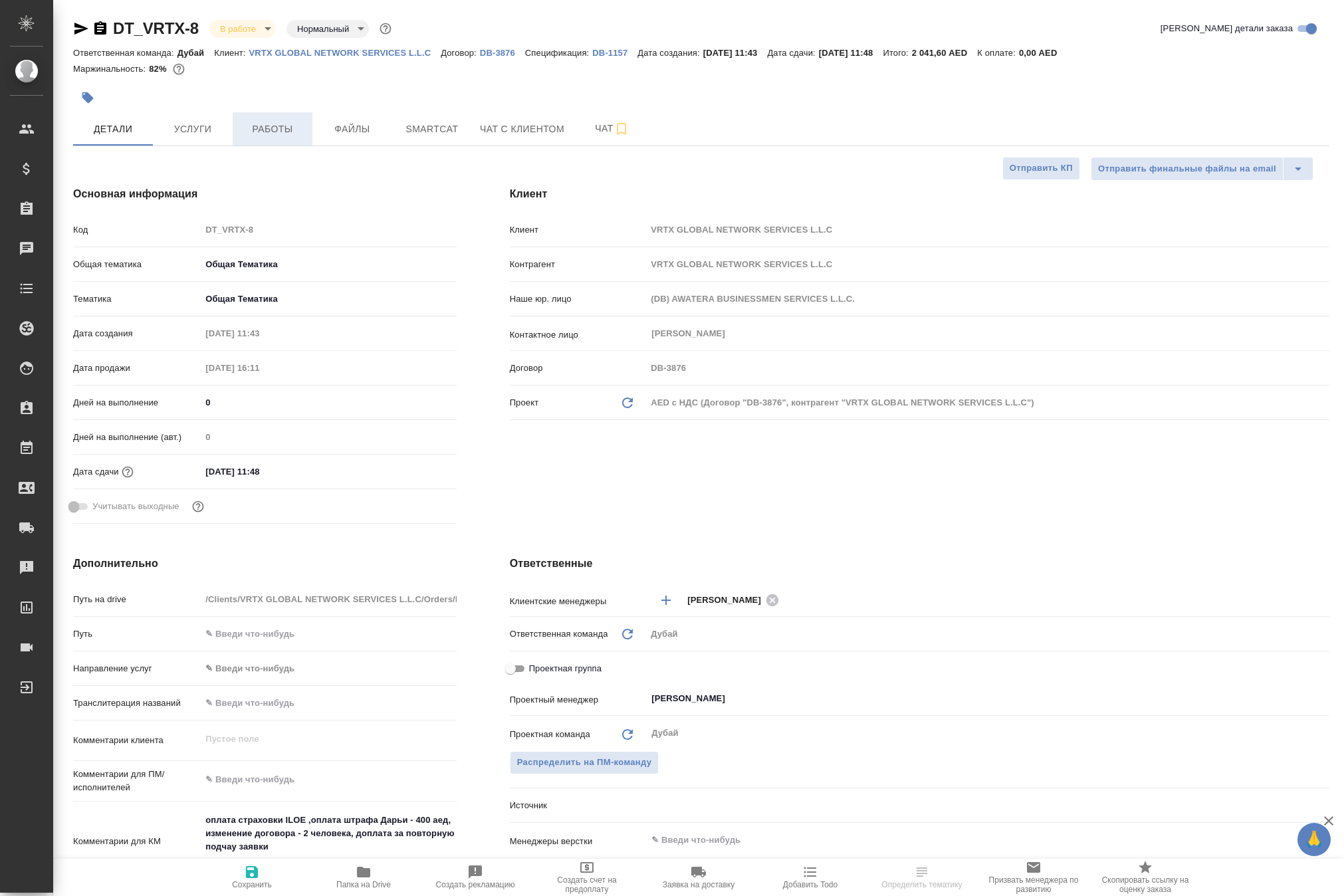
type textarea "x"
click at [263, 138] on span "Работы" at bounding box center [272, 129] width 64 height 16
type textarea "x"
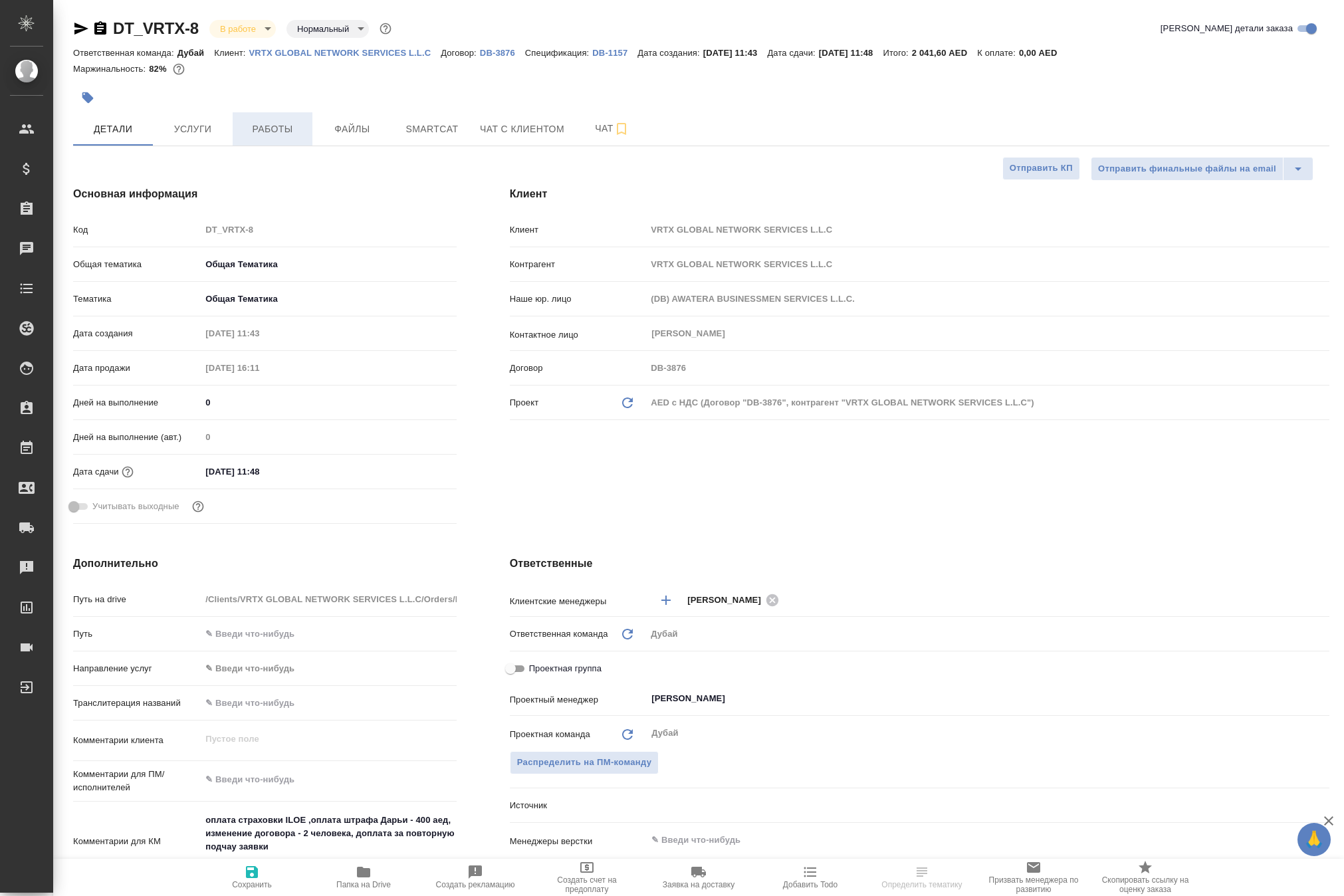
type textarea "x"
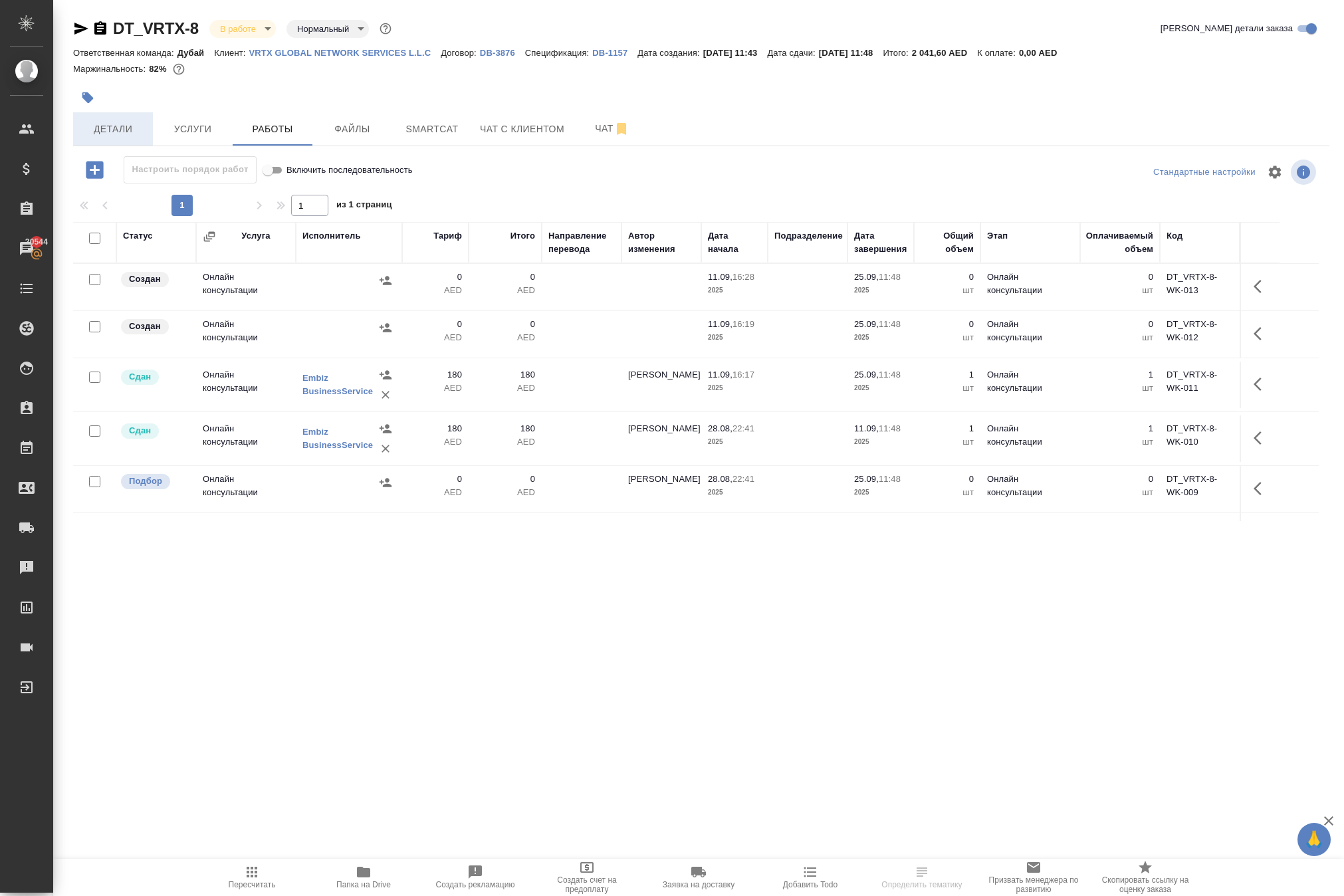
click at [130, 138] on span "Детали" at bounding box center [113, 129] width 64 height 16
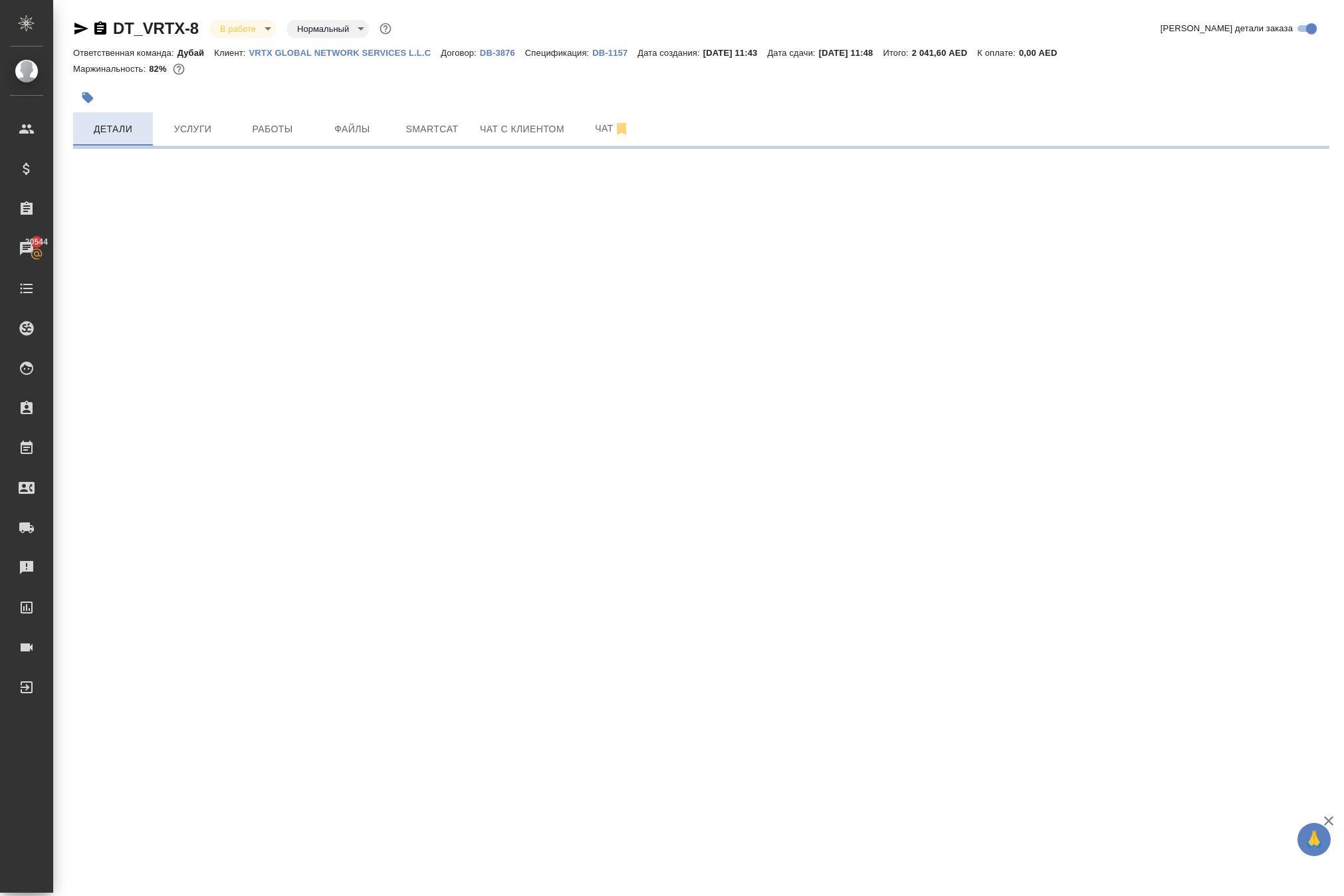
select select "RU"
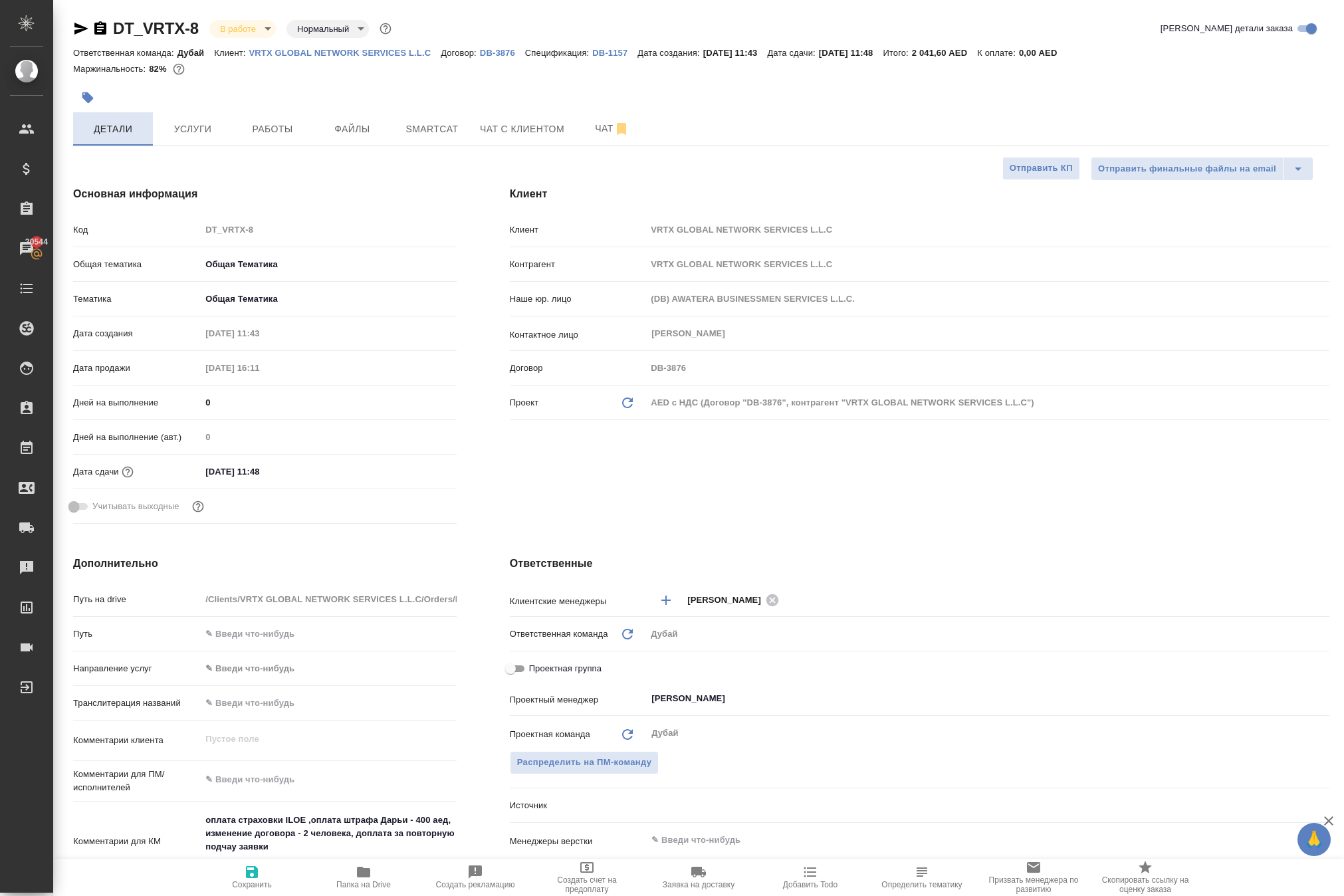
type textarea "x"
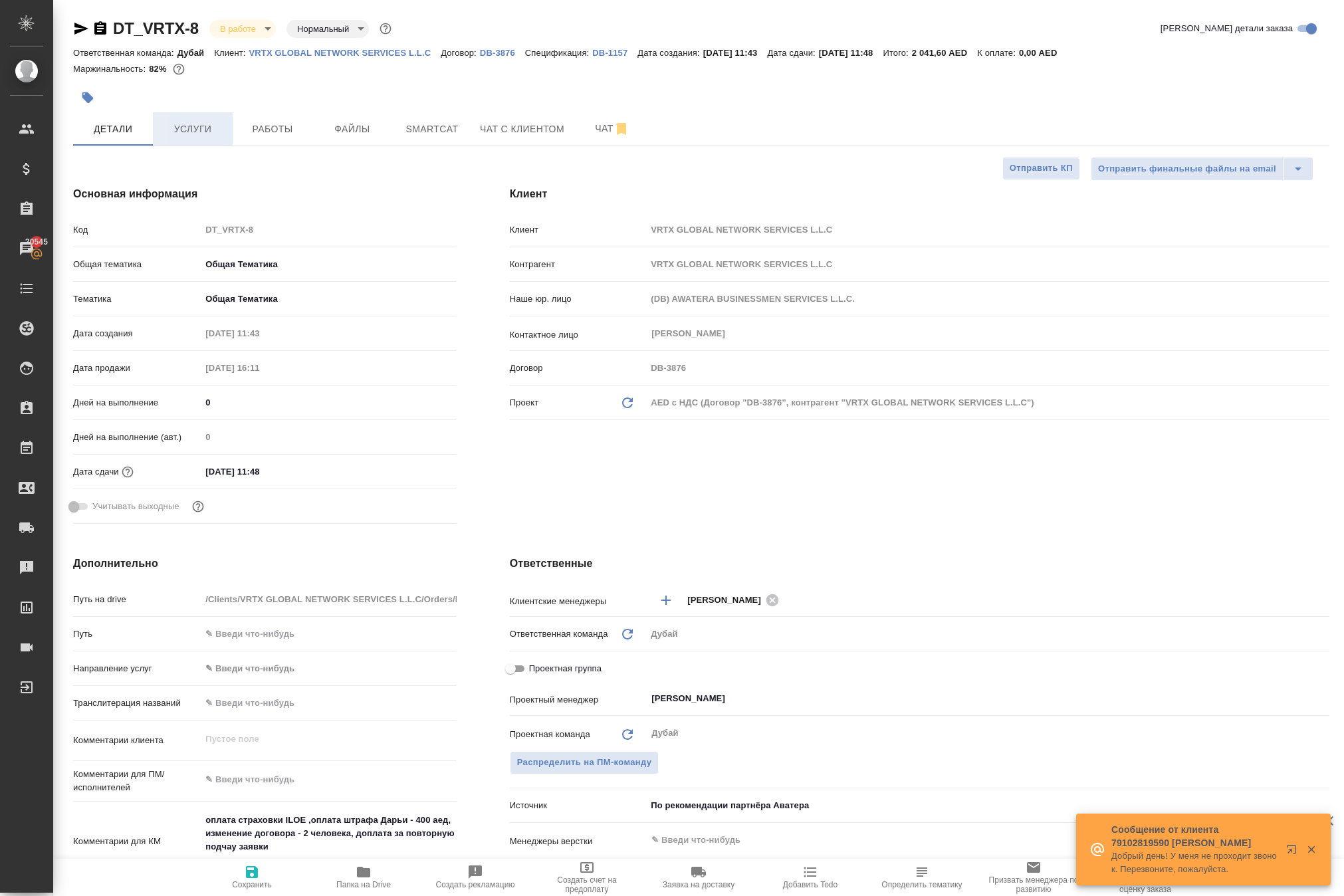
click at [190, 138] on span "Услуги" at bounding box center [193, 129] width 64 height 16
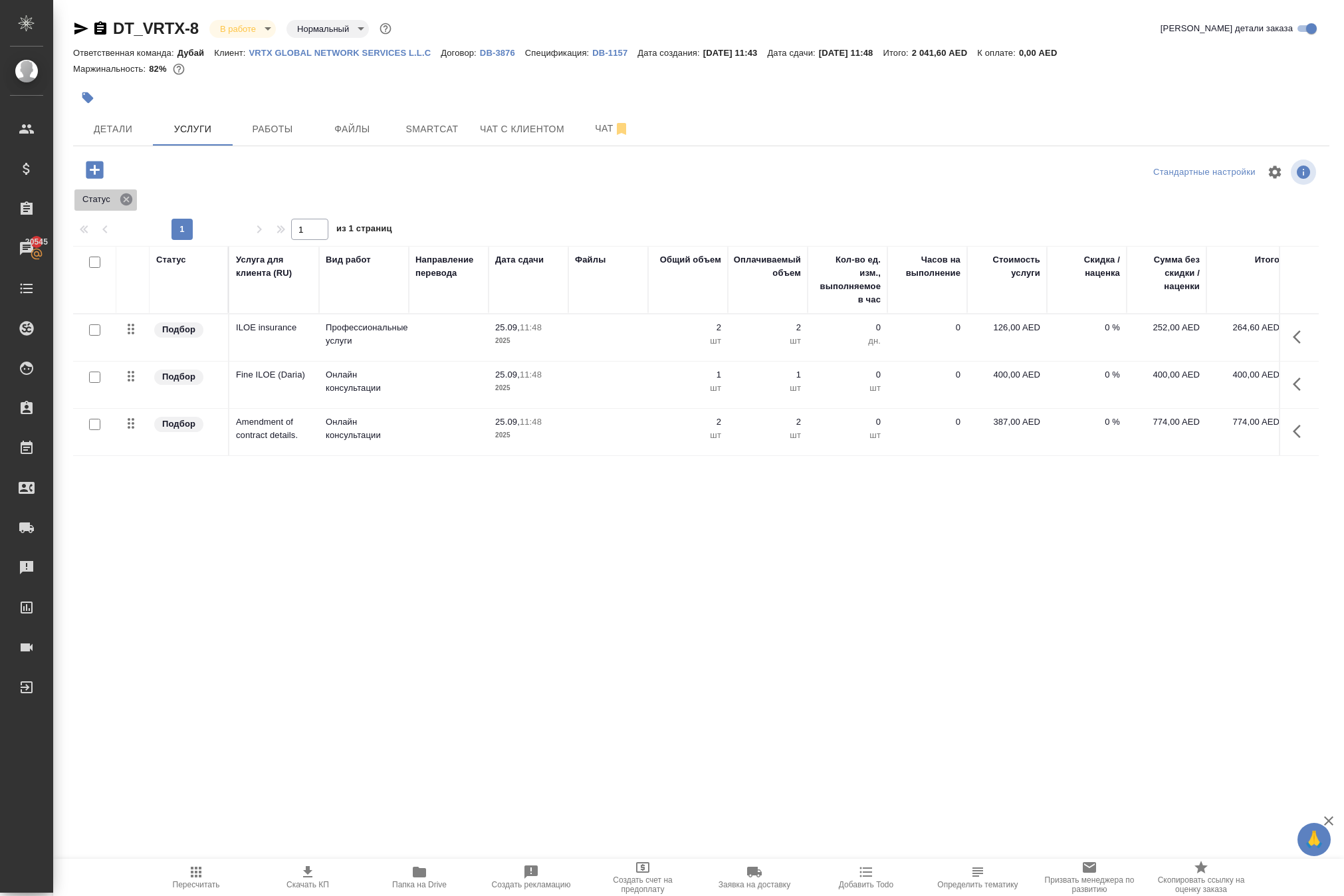
click at [132, 205] on icon at bounding box center [126, 199] width 12 height 12
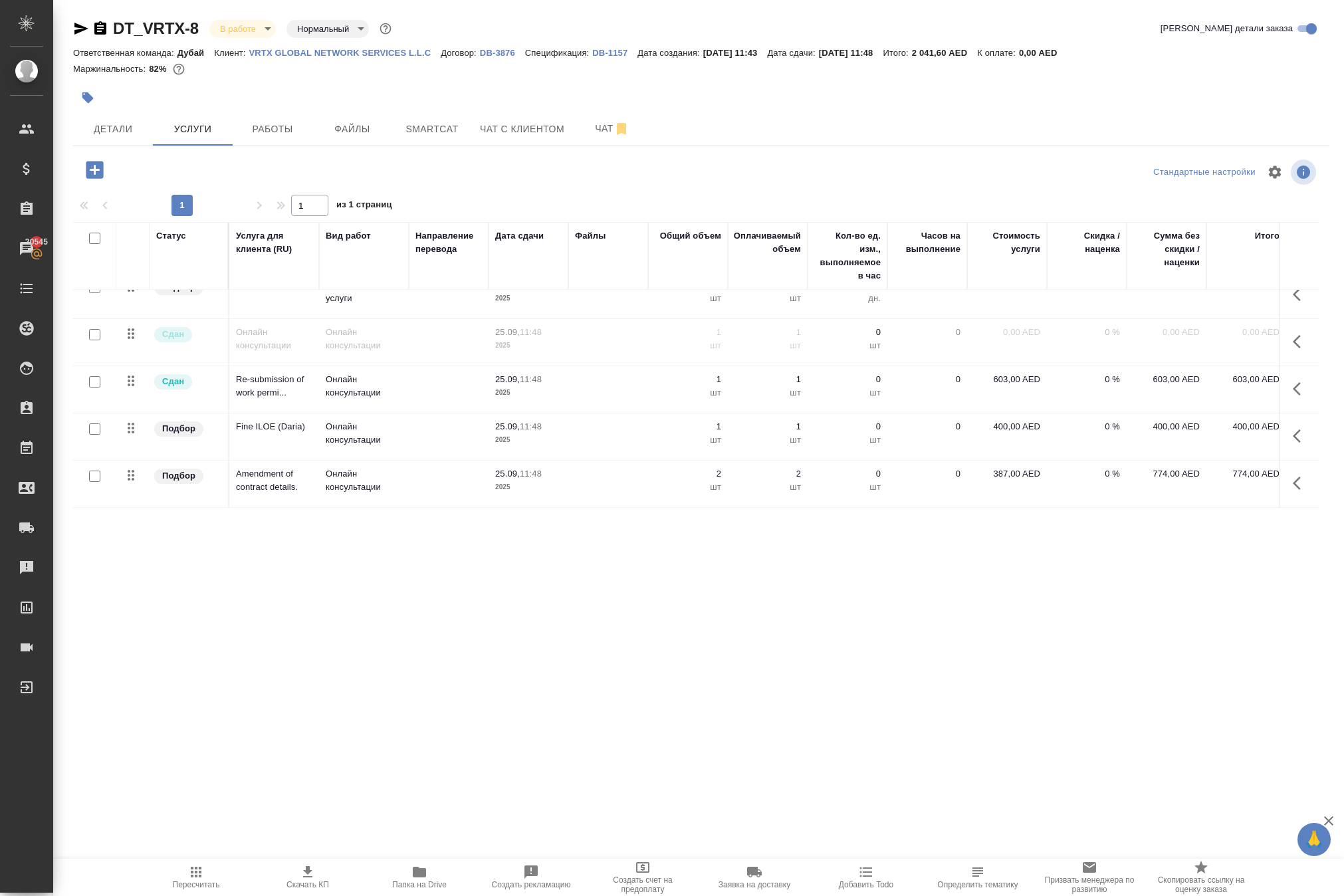
scroll to position [97, 0]
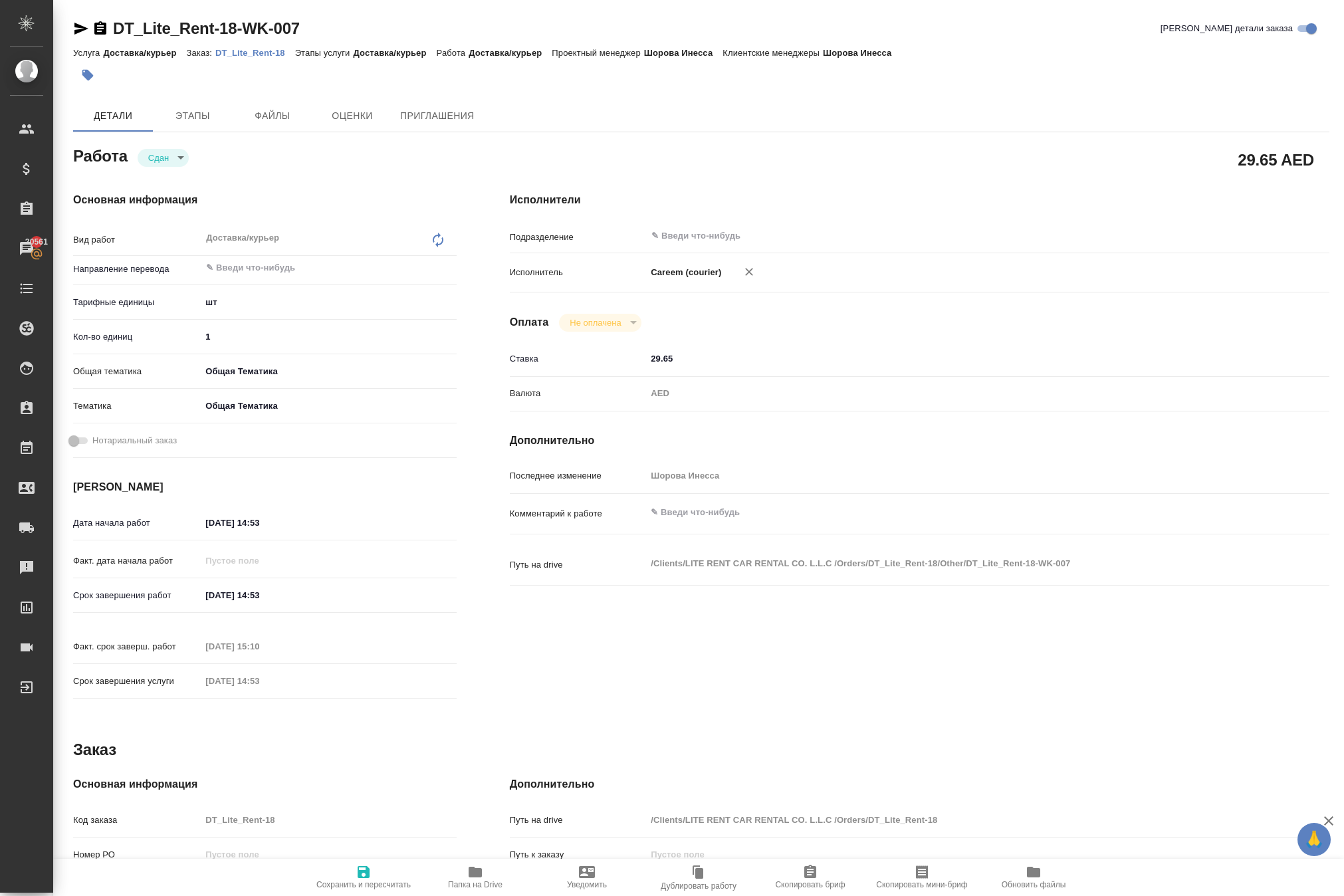
type textarea "x"
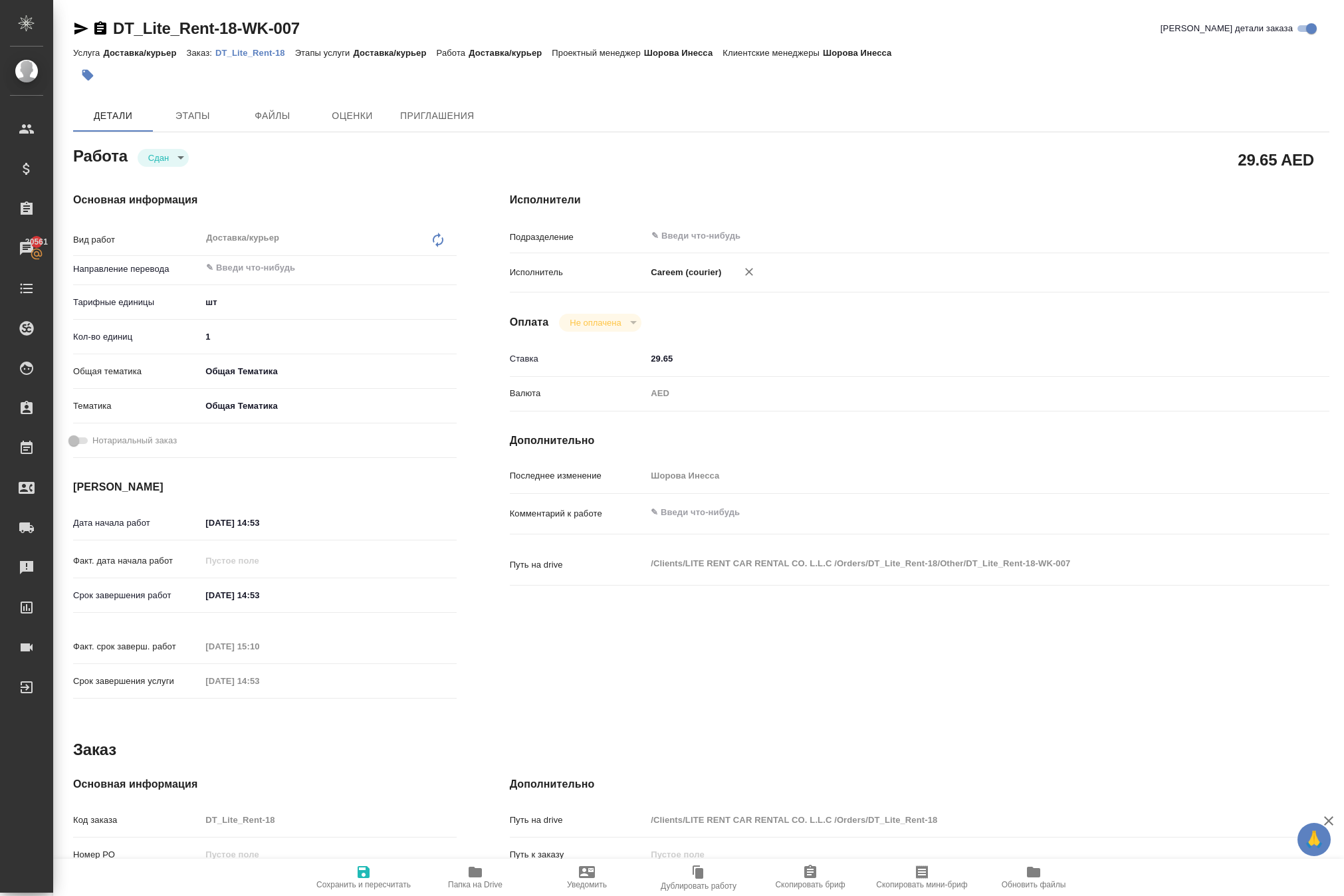
type textarea "x"
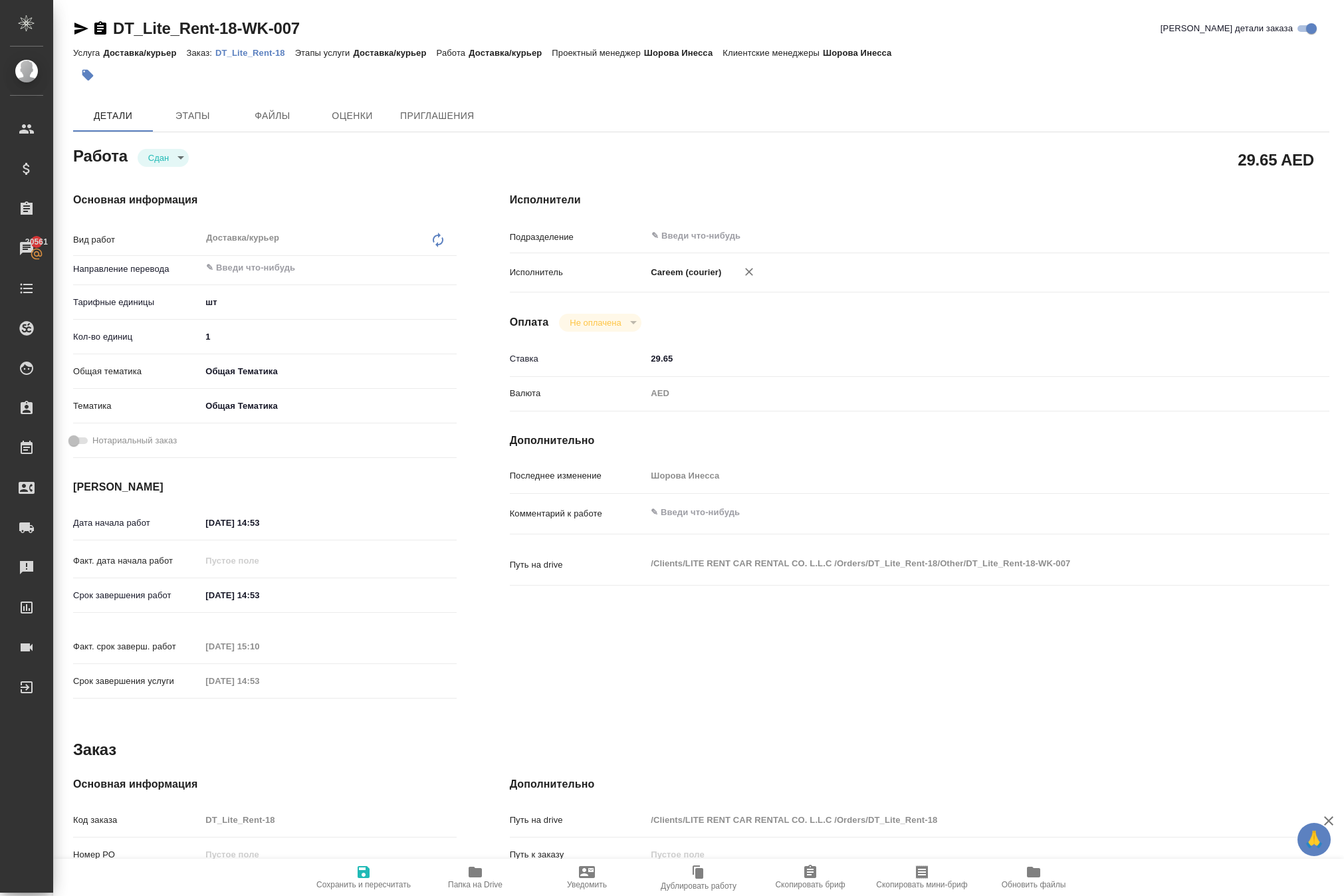
type textarea "x"
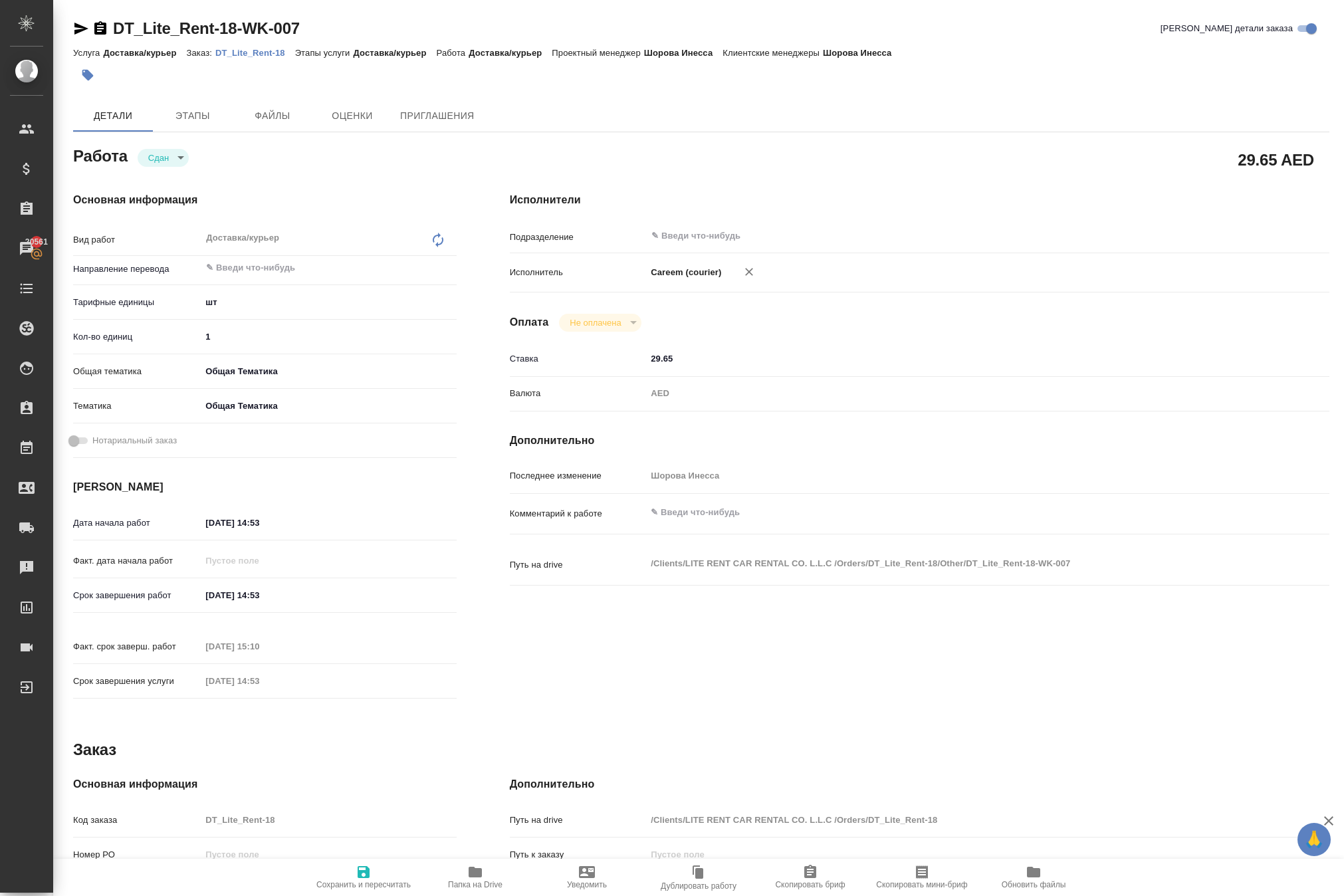
click at [291, 58] on p "DT_Lite_Rent-18" at bounding box center [255, 52] width 80 height 10
click at [924, 208] on h4 "Исполнители" at bounding box center [920, 200] width 820 height 16
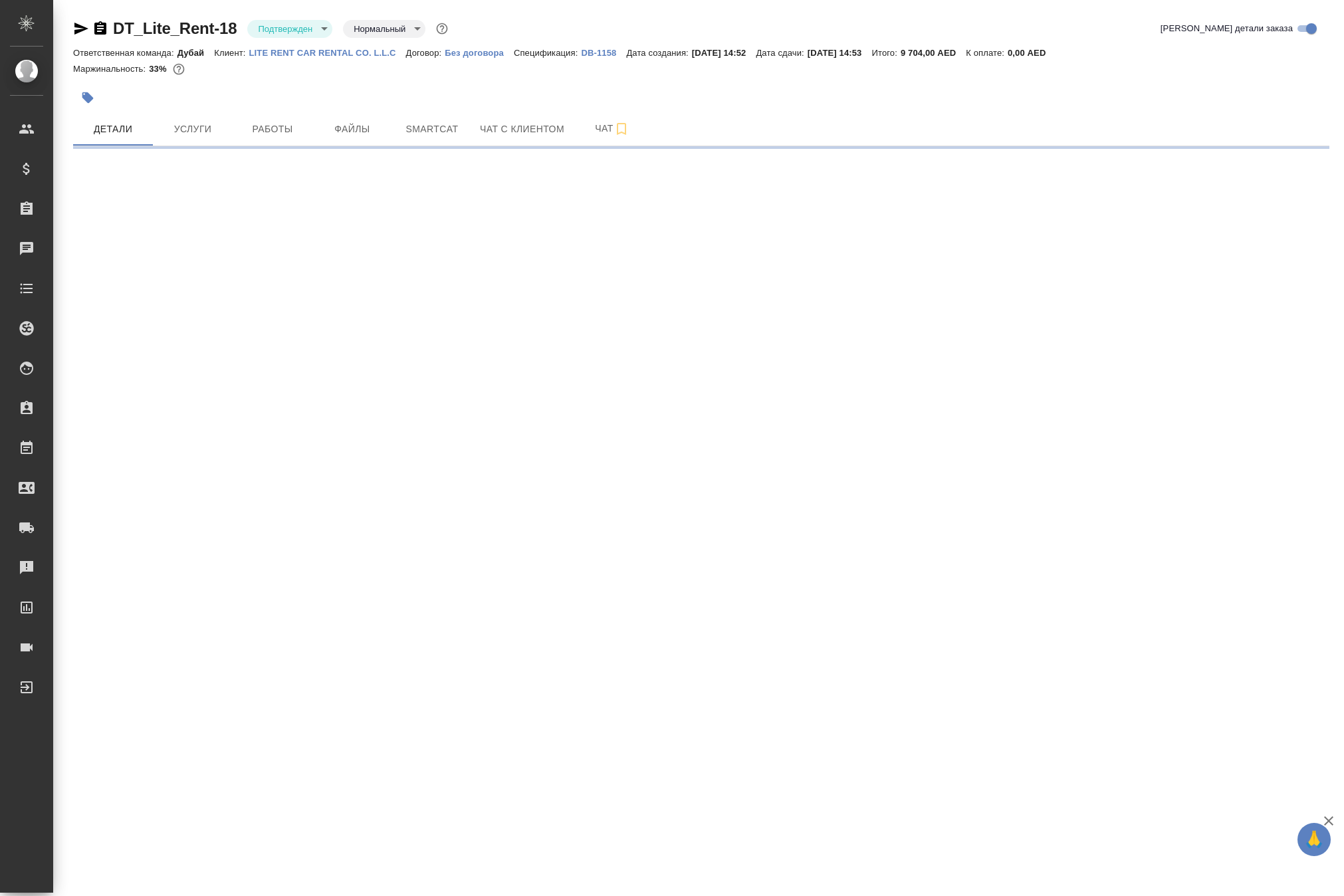
select select "RU"
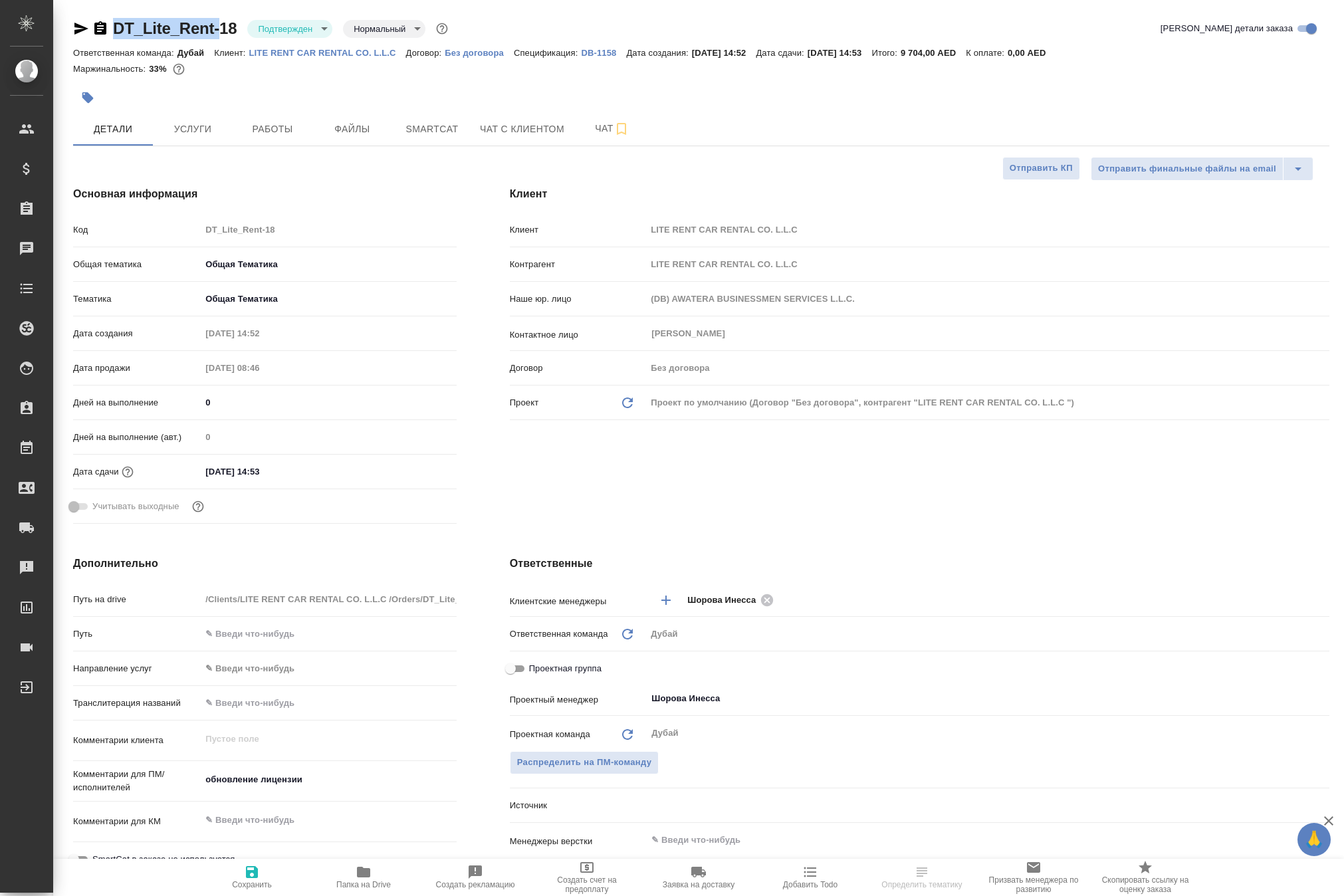
type textarea "x"
drag, startPoint x: 141, startPoint y: 31, endPoint x: 269, endPoint y: 29, distance: 128.0
click at [269, 29] on div "DT_Lite_Rent-18 Подтвержден confirmed Нормальный normal" at bounding box center [262, 29] width 377 height 22
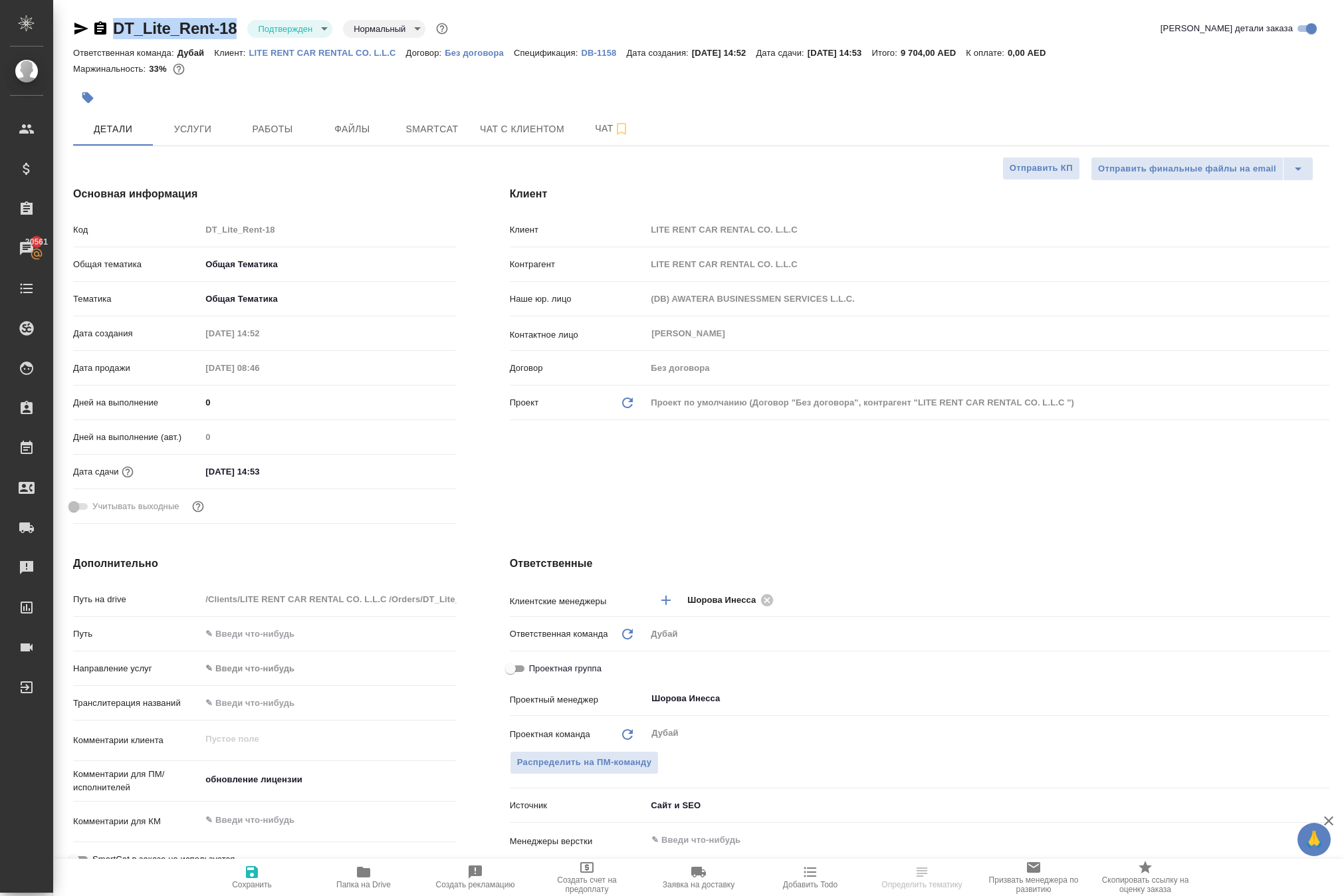
type textarea "x"
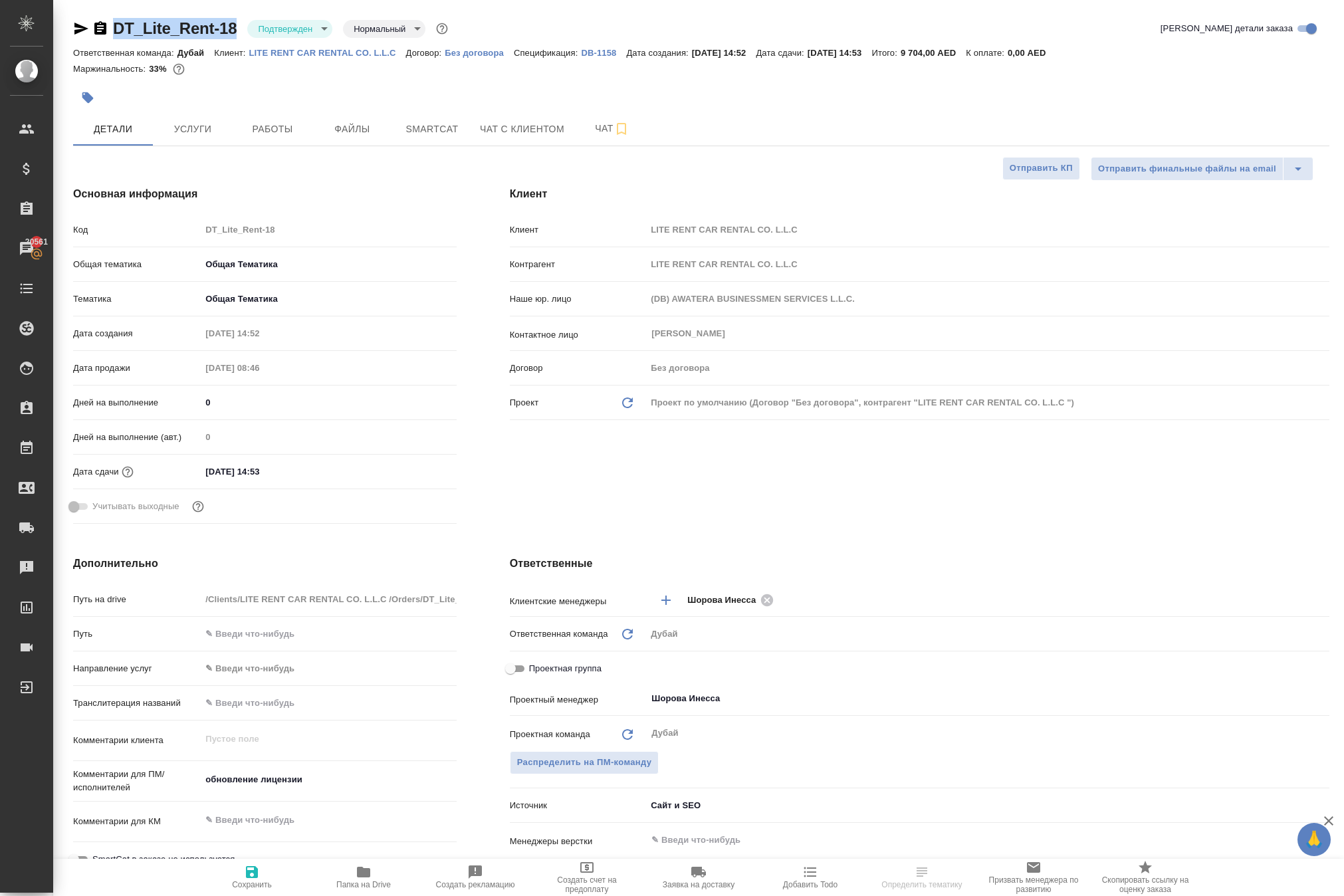
type textarea "x"
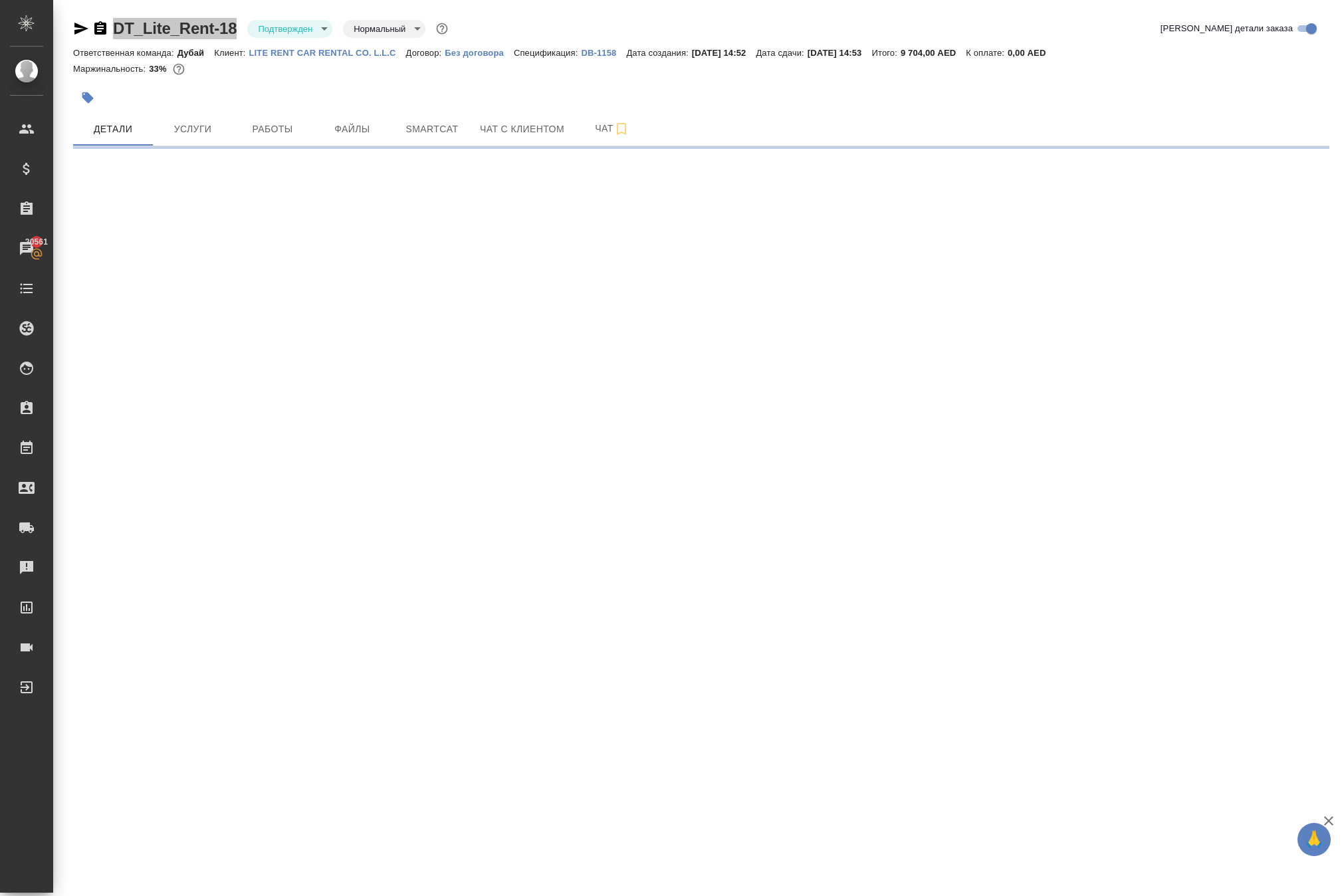
select select "RU"
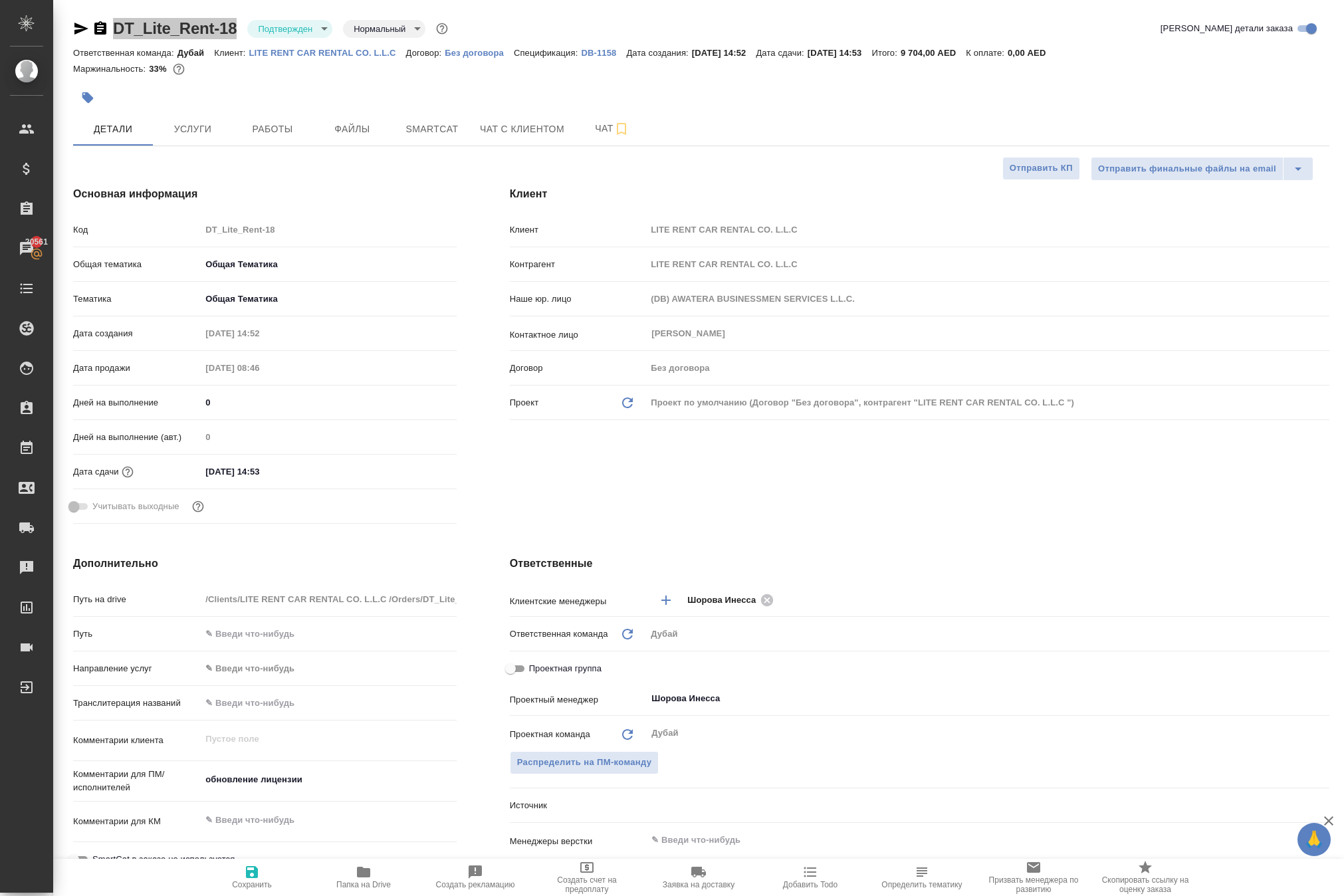
type textarea "x"
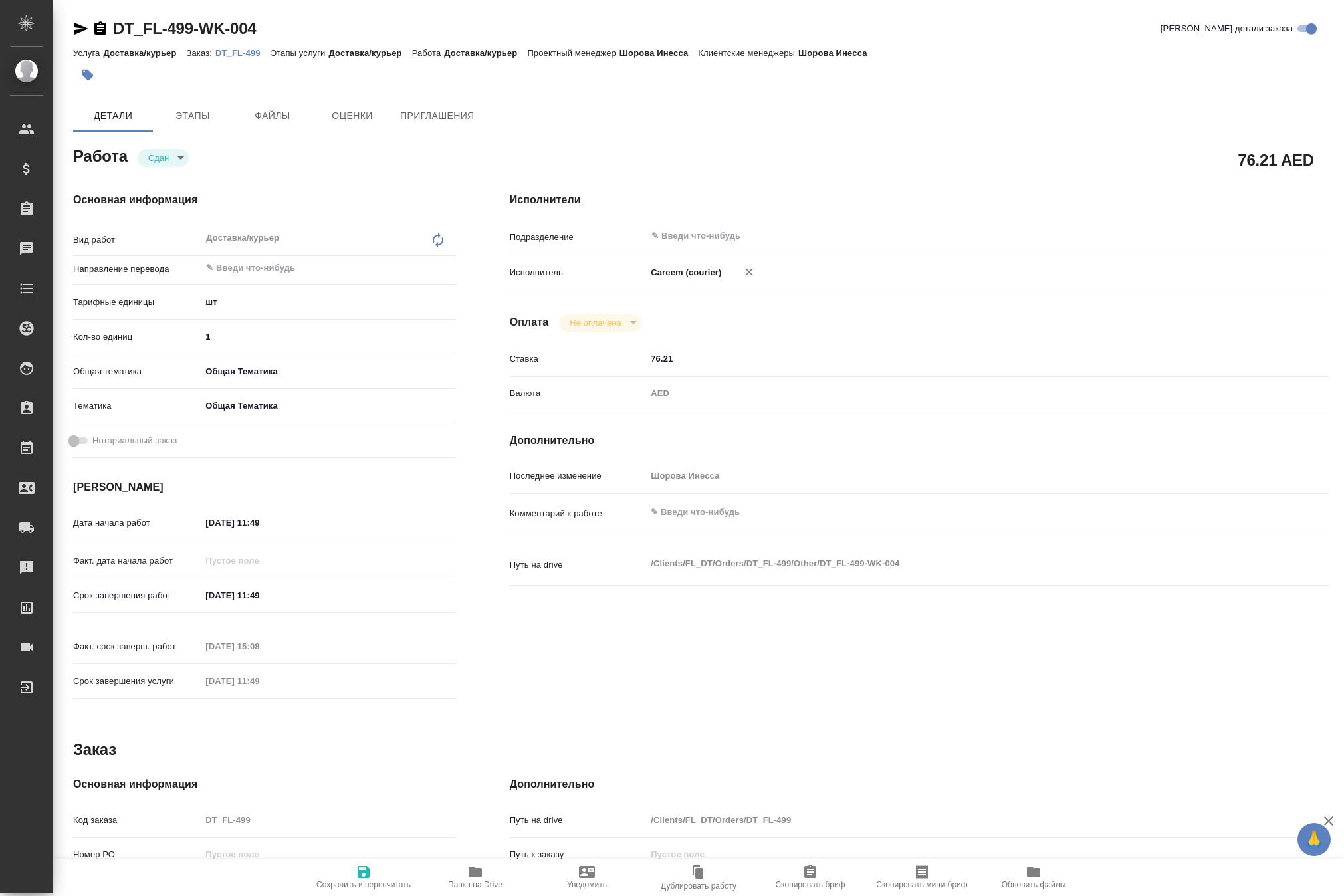
type textarea "x"
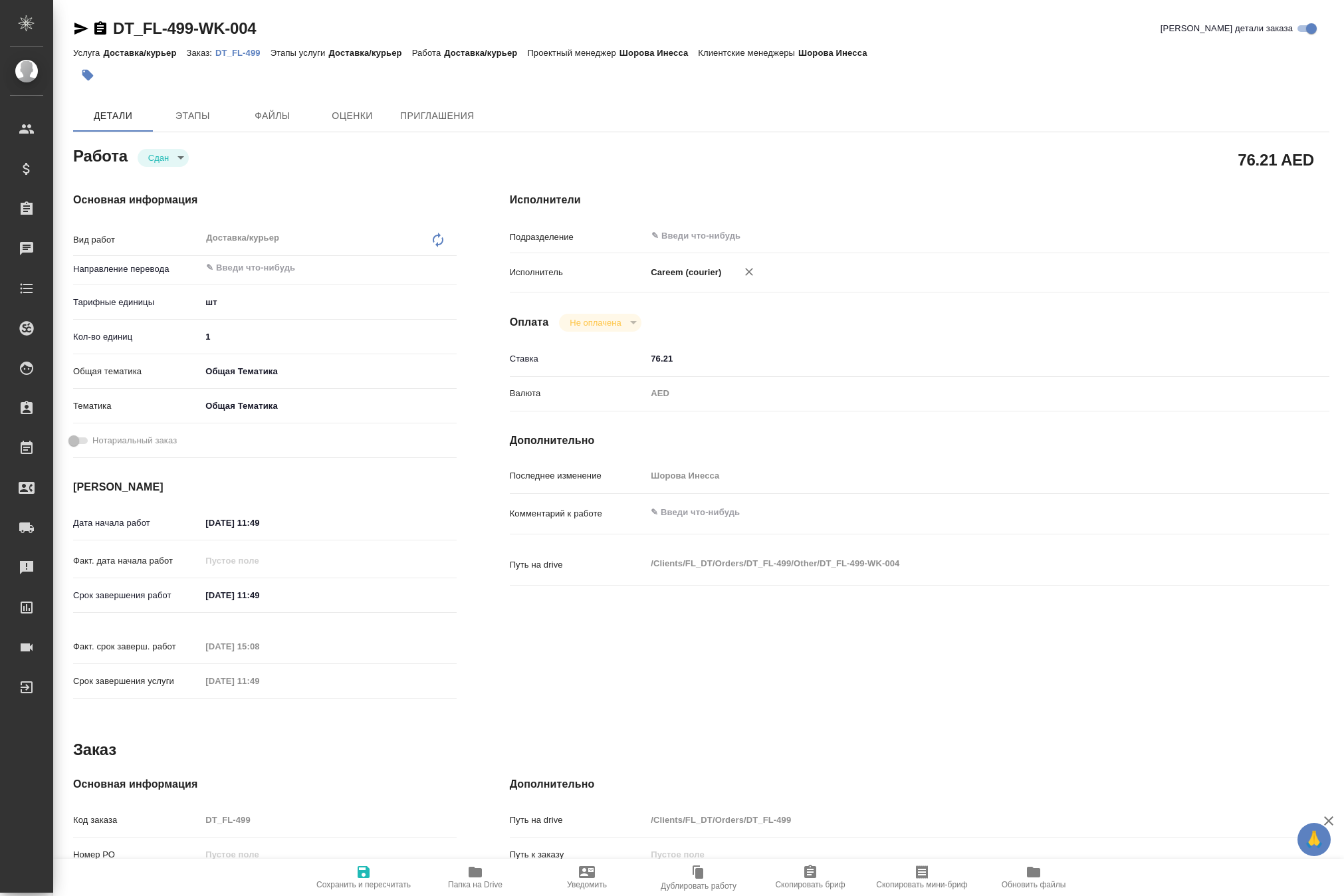
type textarea "x"
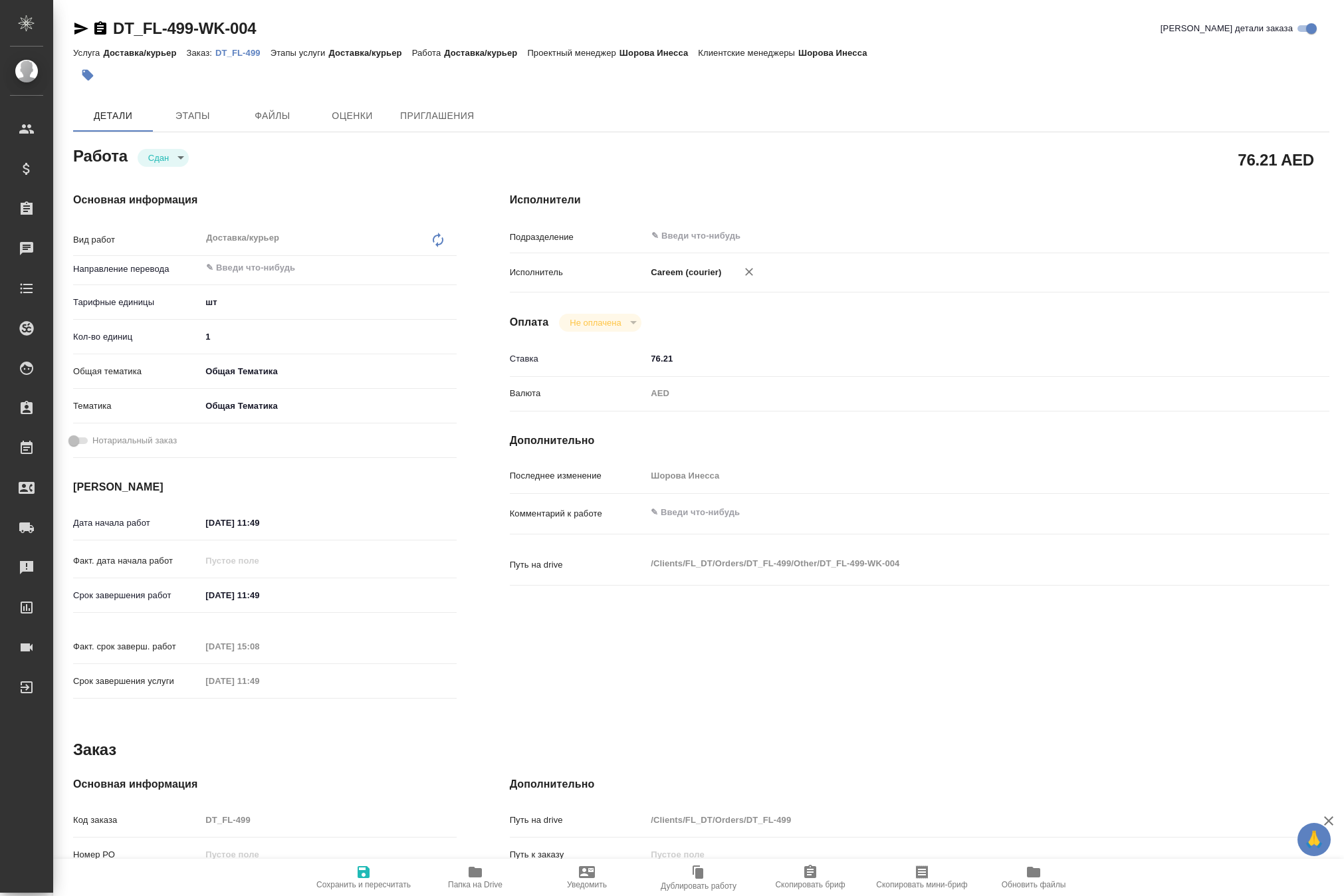
type textarea "x"
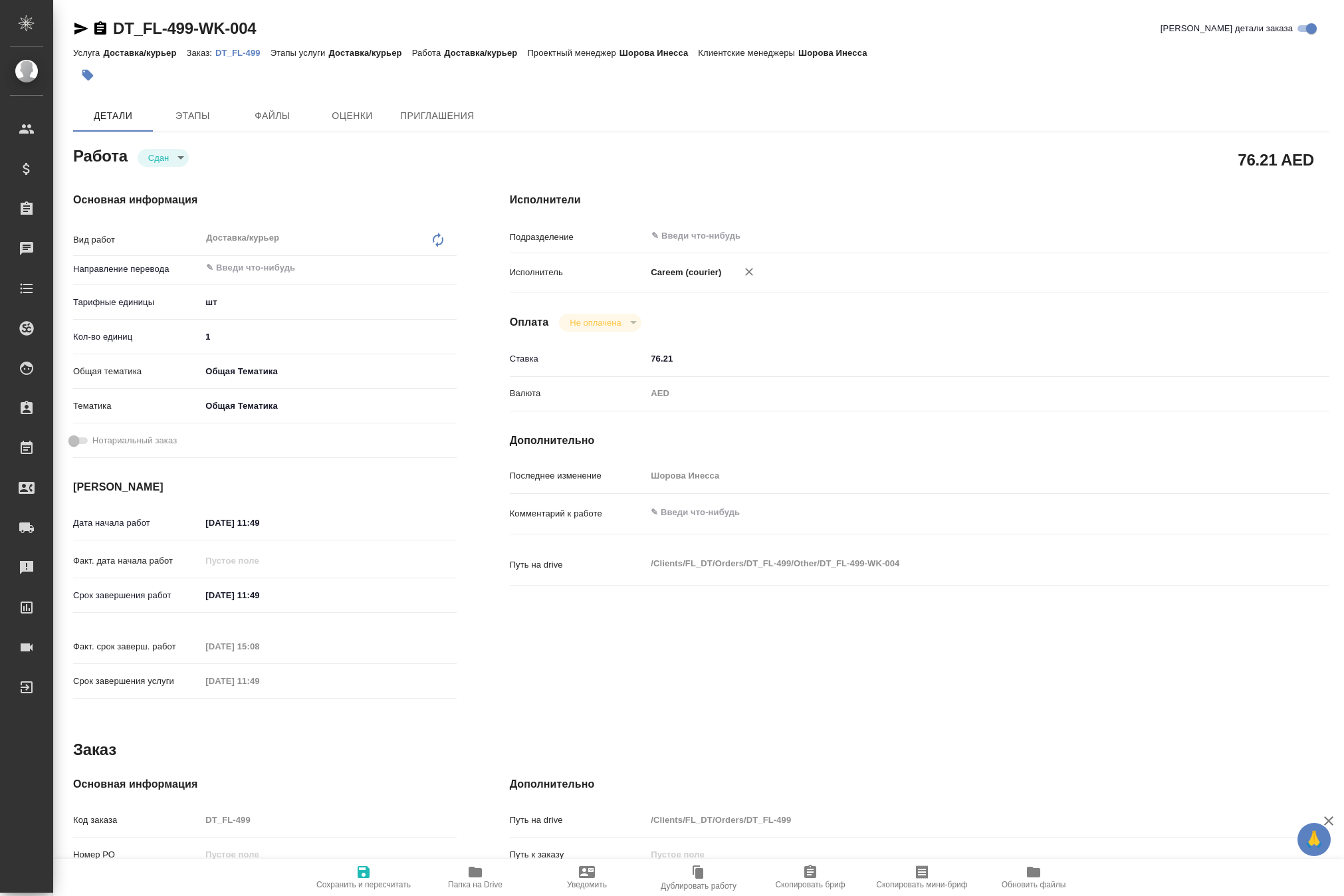
click at [271, 58] on p "DT_FL-499" at bounding box center [243, 52] width 55 height 10
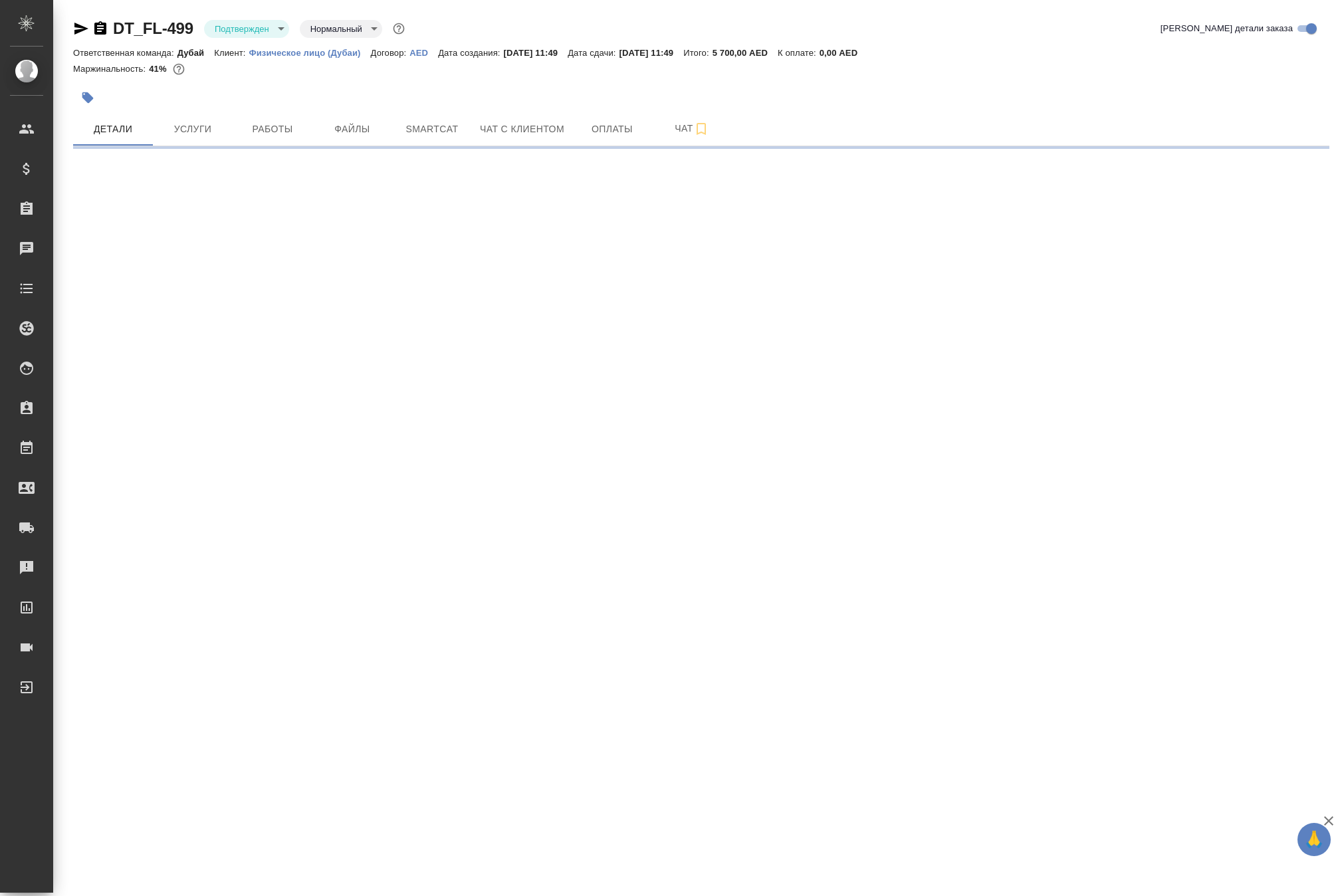
select select "RU"
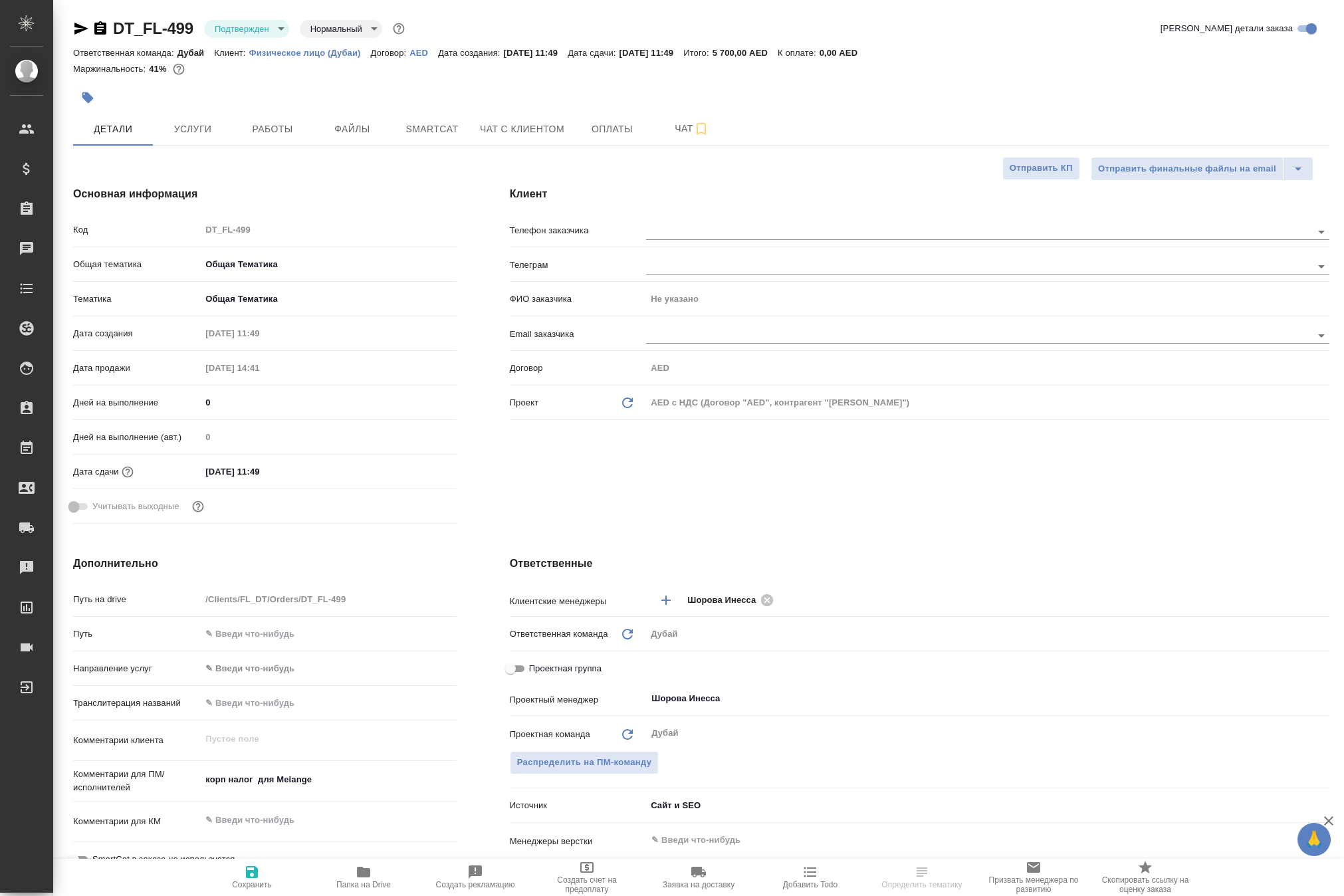
type textarea "x"
drag, startPoint x: 142, startPoint y: 28, endPoint x: 224, endPoint y: 28, distance: 82.0
click at [224, 28] on div "DT_FL-499 Подтвержден confirmed Нормальный normal" at bounding box center [240, 29] width 334 height 22
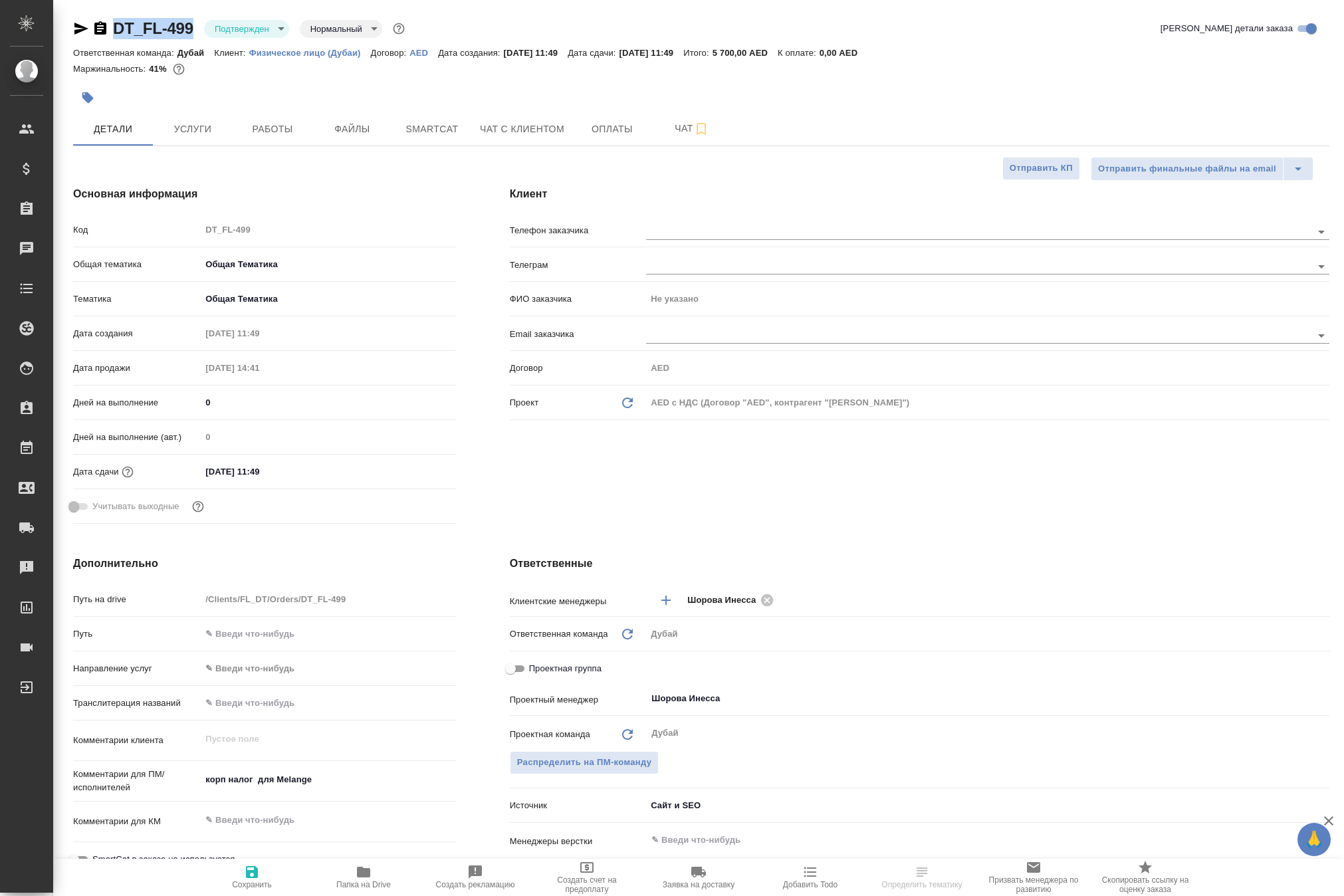
copy div "DT_FL-499"
type textarea "x"
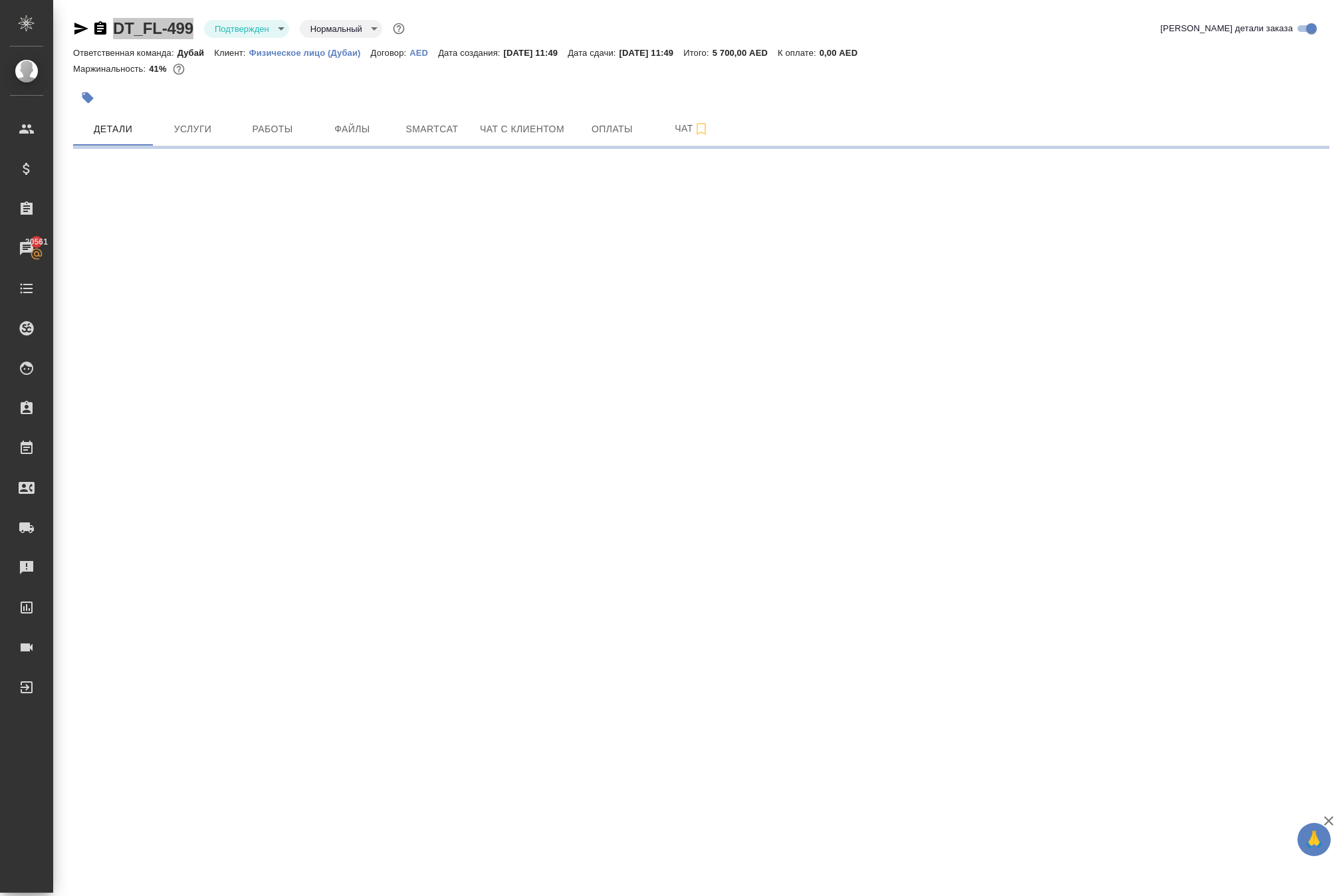
select select "RU"
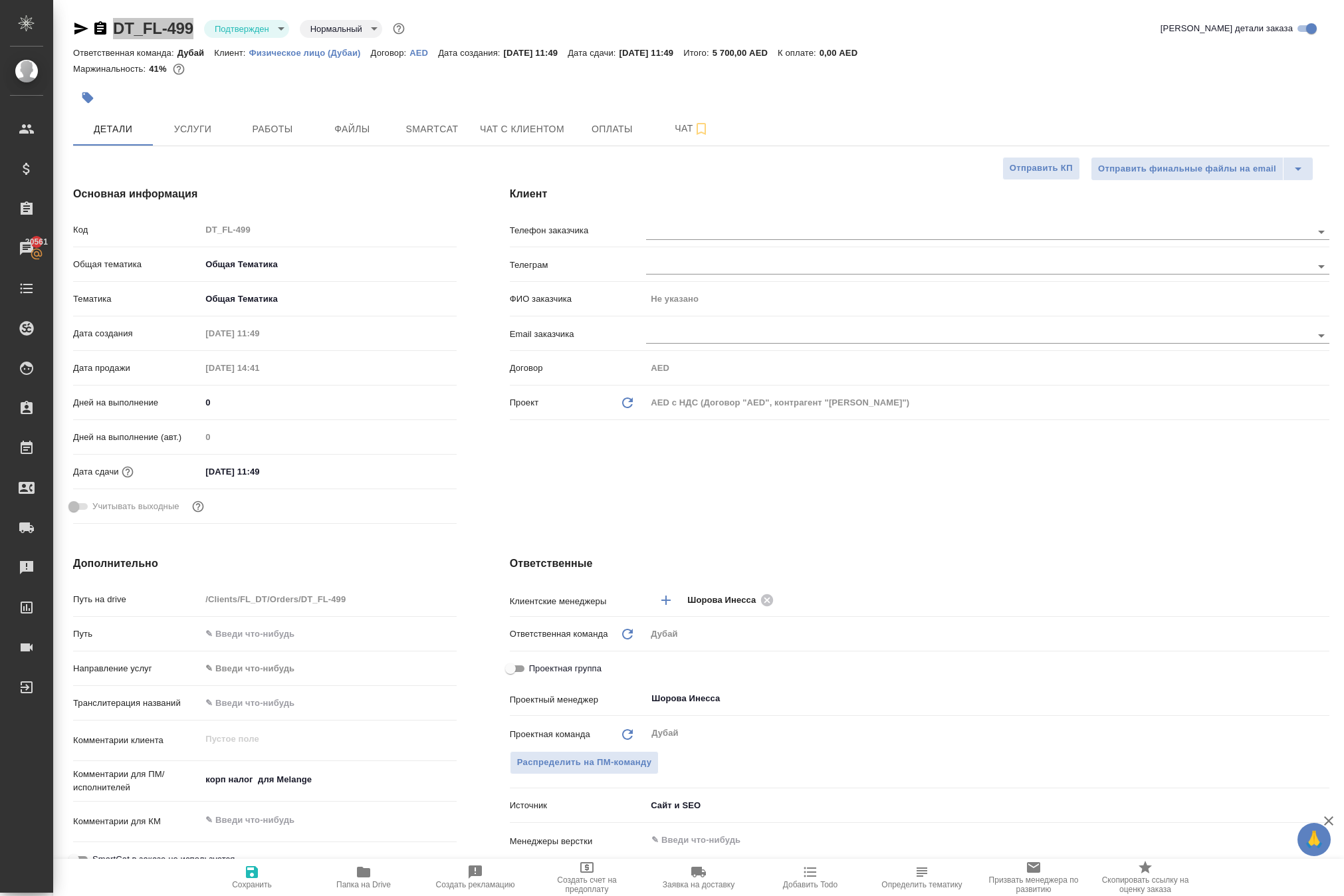
type textarea "x"
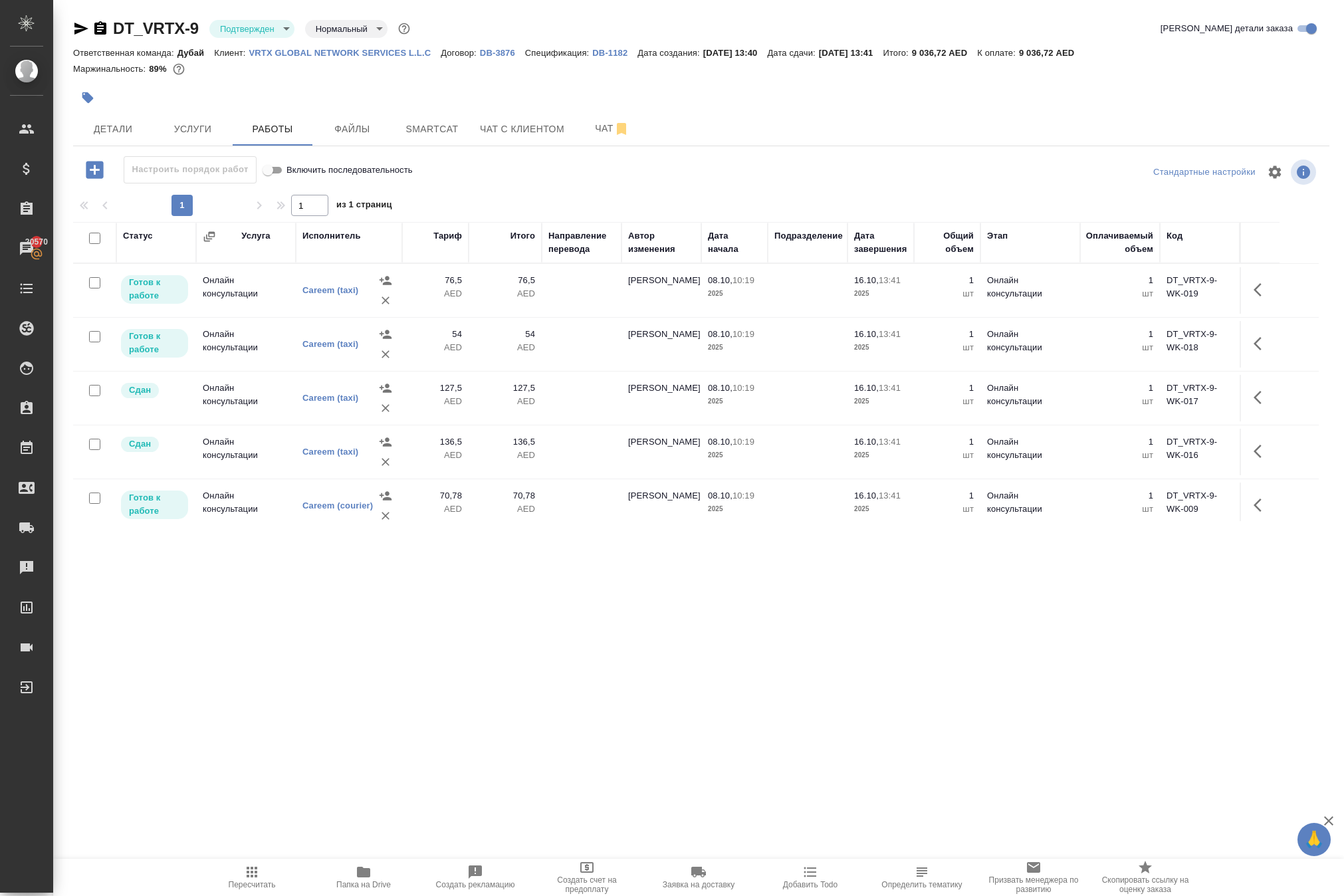
click at [99, 182] on icon "button" at bounding box center [95, 170] width 24 height 24
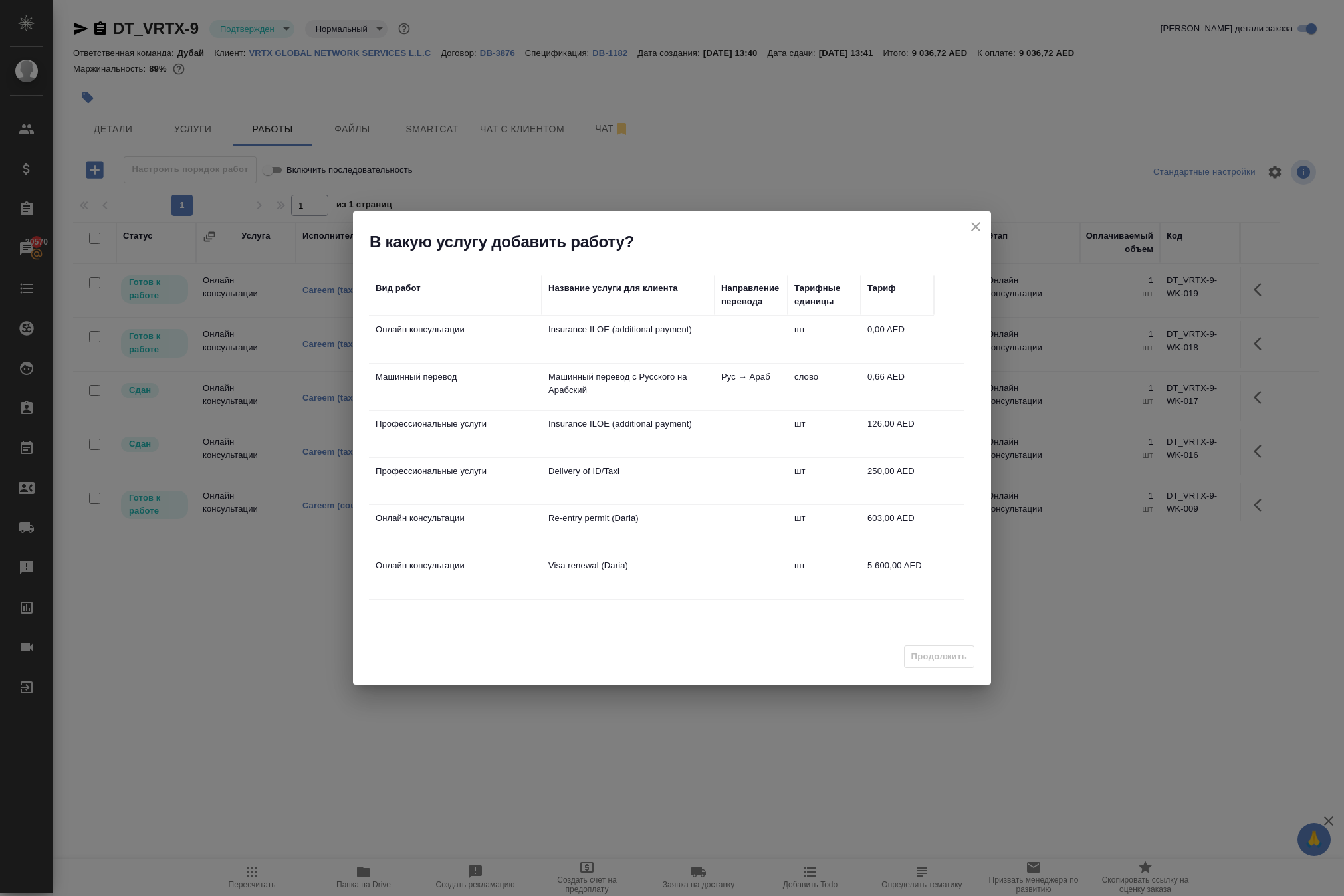
click at [975, 230] on icon "close" at bounding box center [977, 227] width 16 height 16
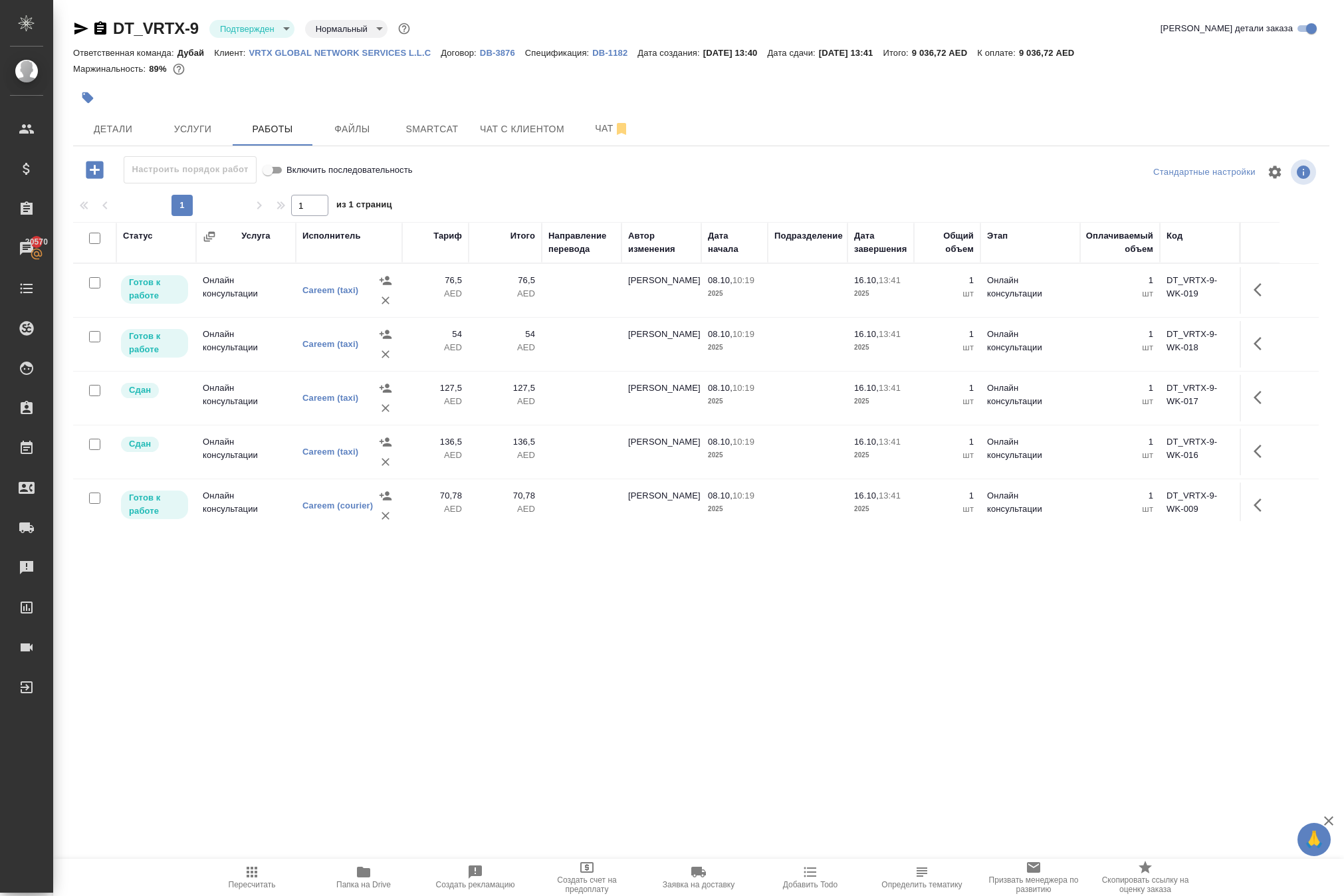
click at [103, 178] on icon "button" at bounding box center [94, 169] width 17 height 17
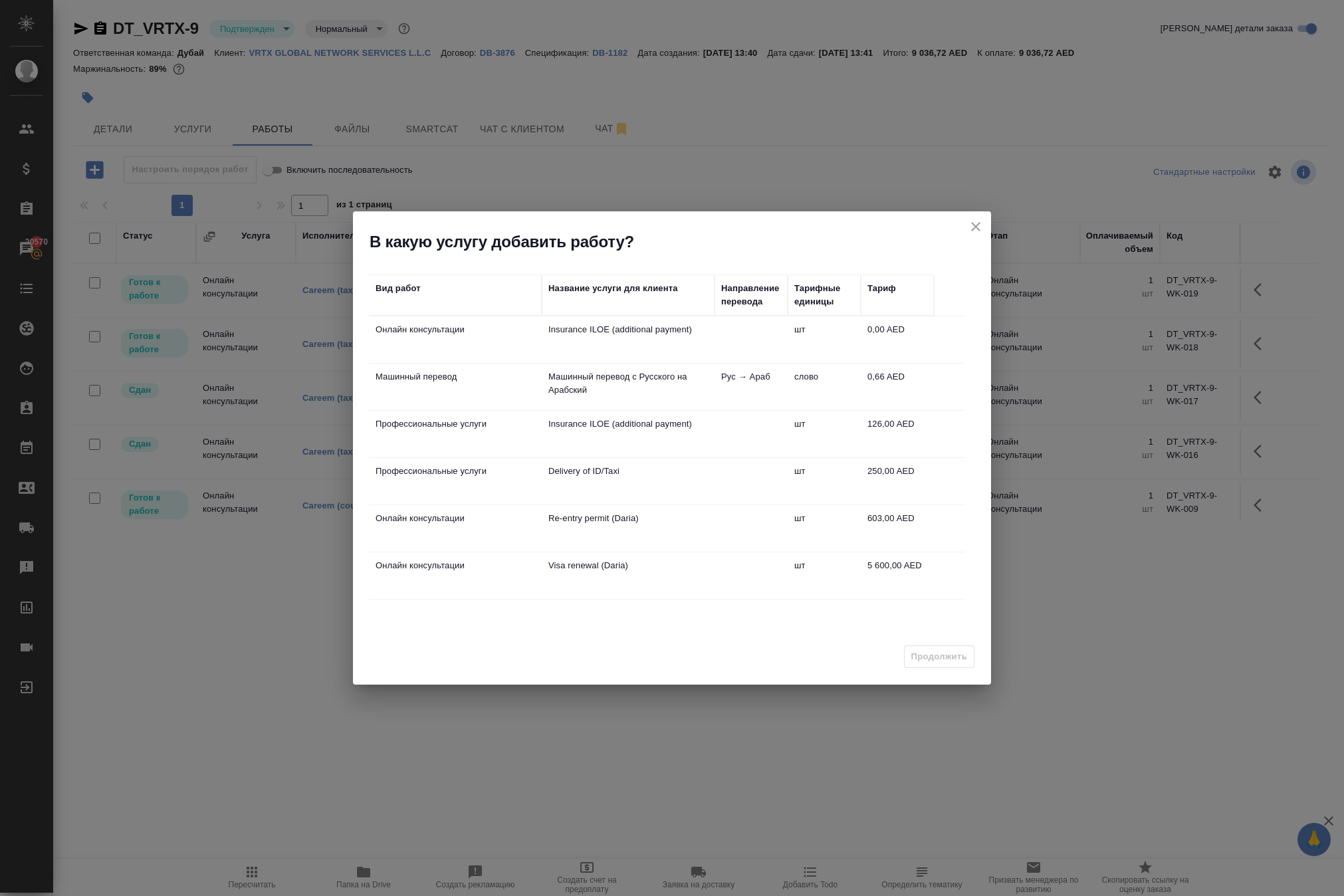
click at [968, 224] on icon "close" at bounding box center [977, 227] width 16 height 16
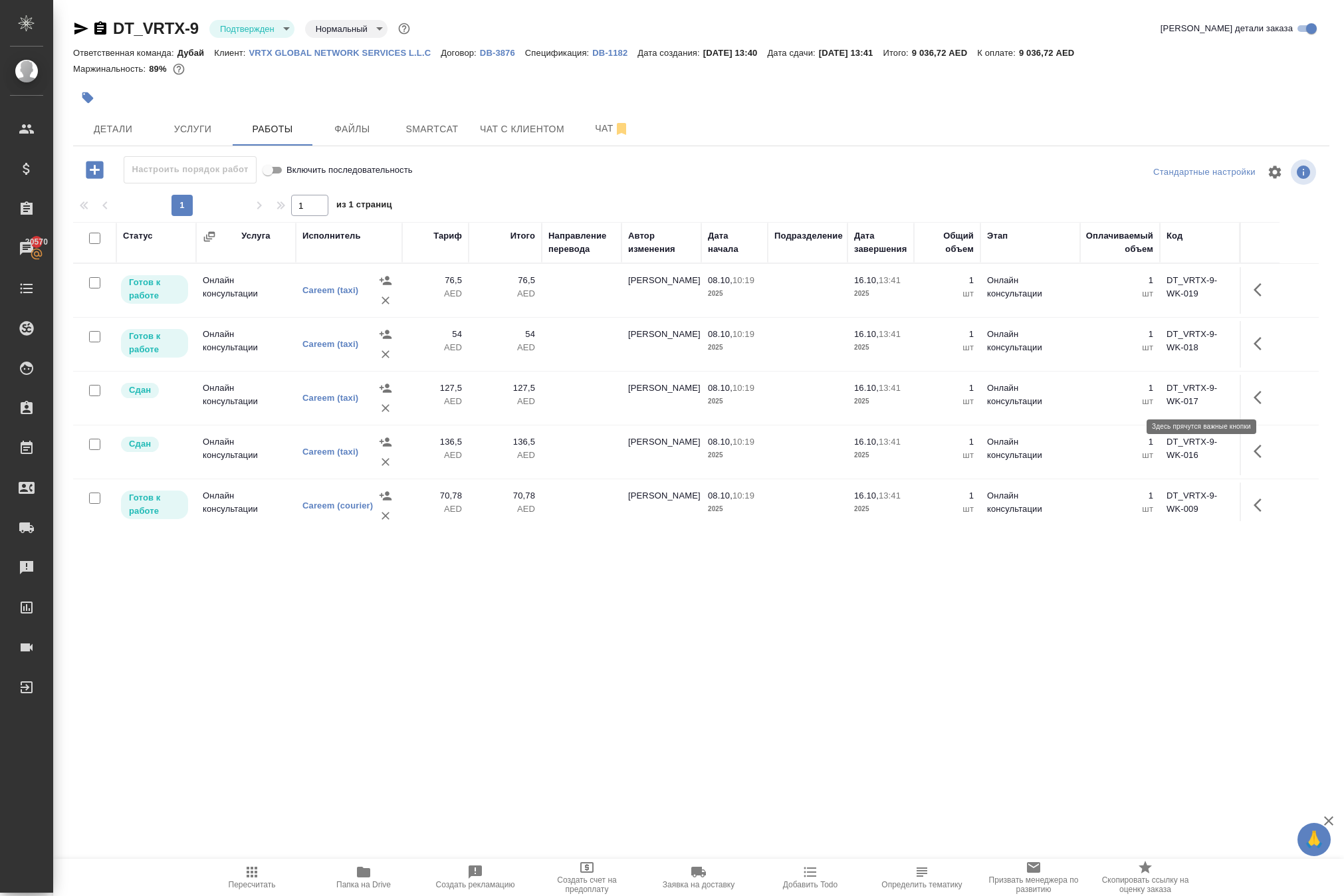
click at [1261, 298] on icon "button" at bounding box center [1262, 290] width 16 height 16
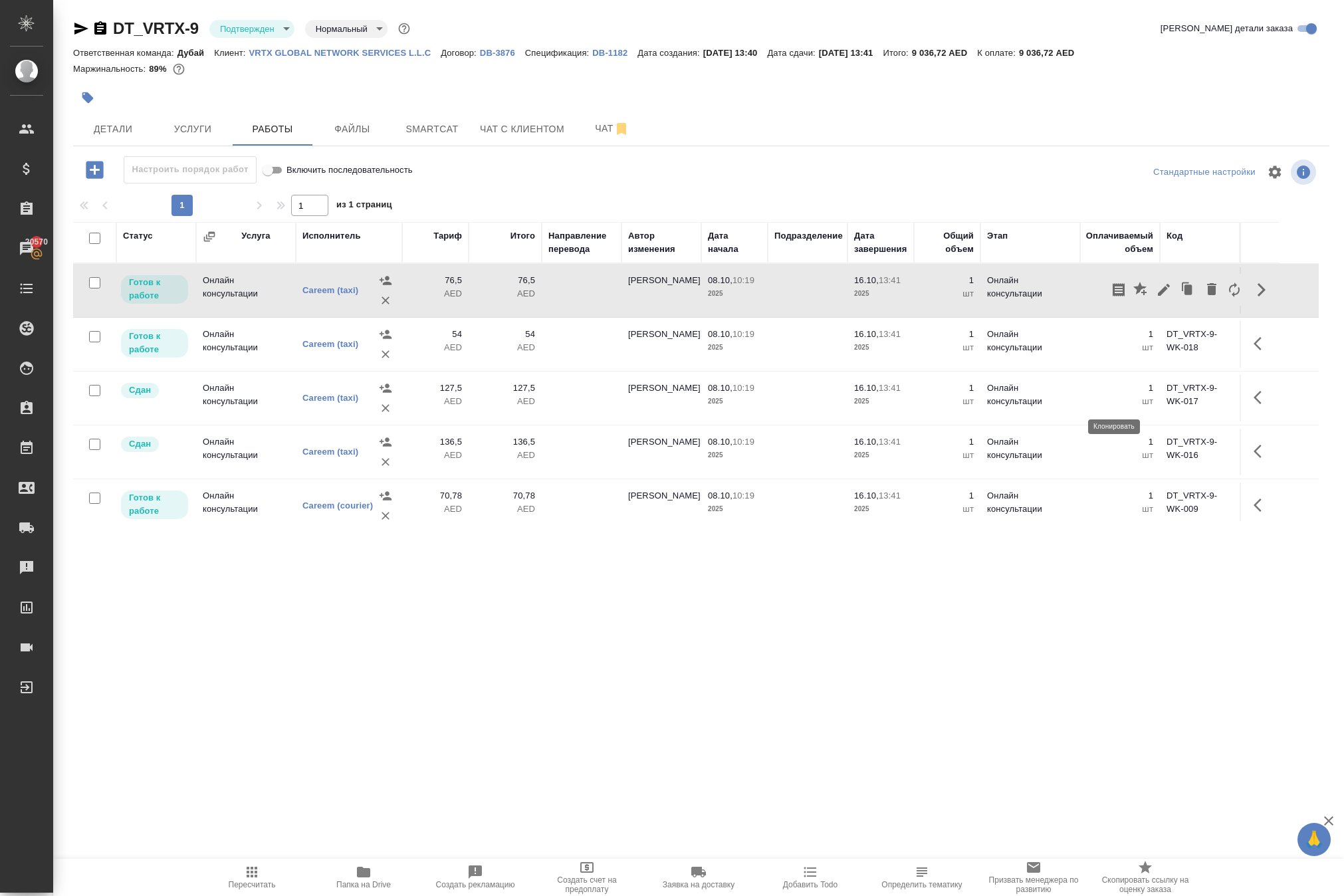
click at [1185, 294] on icon "button" at bounding box center [1188, 289] width 8 height 10
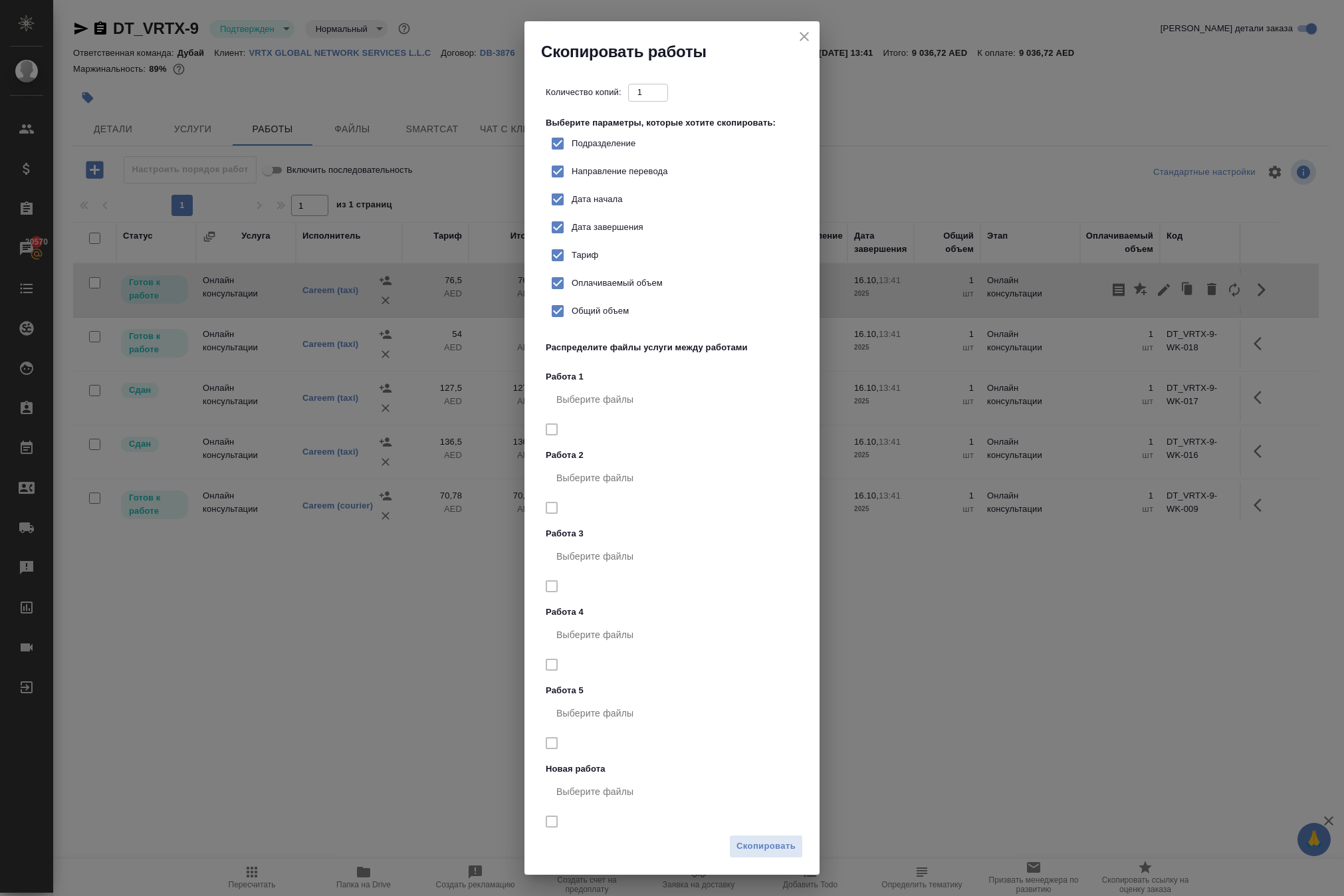
click at [572, 269] on input "Тариф" at bounding box center [558, 255] width 28 height 28
checkbox input "false"
click at [748, 847] on span "Скопировать" at bounding box center [766, 846] width 59 height 15
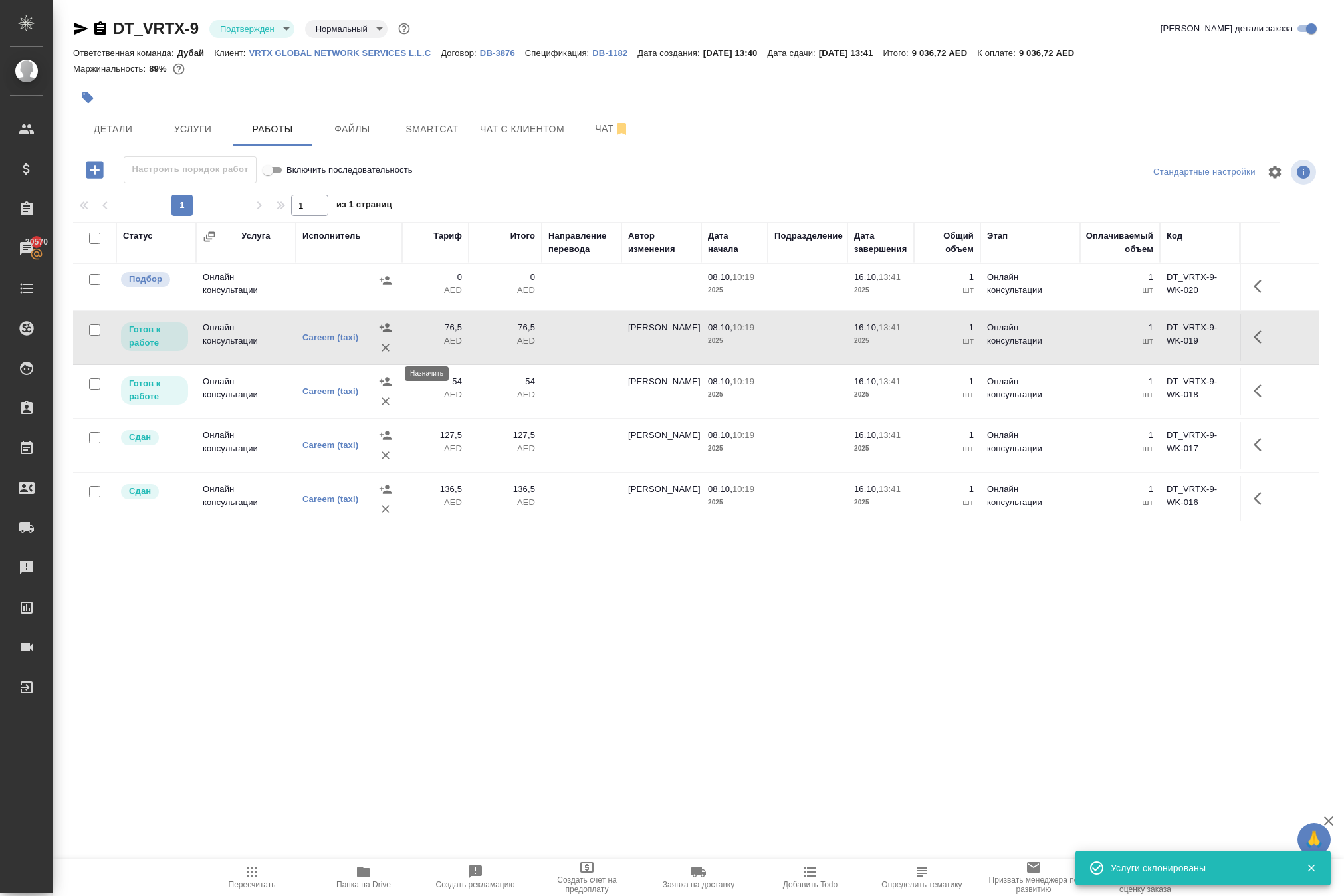
click at [380, 284] on icon "button" at bounding box center [385, 281] width 12 height 9
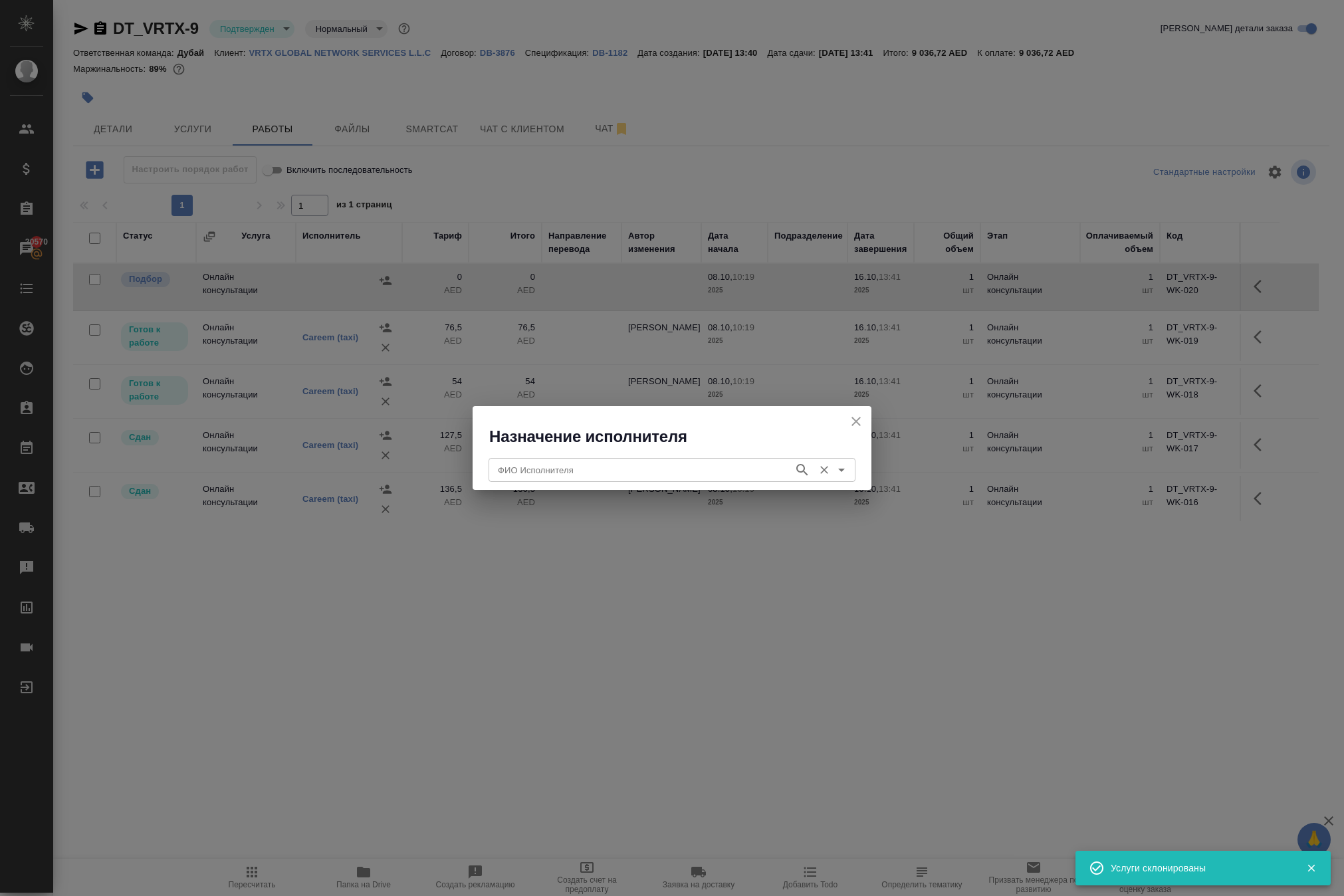
click at [580, 470] on input "ФИО Исполнителя" at bounding box center [639, 471] width 294 height 16
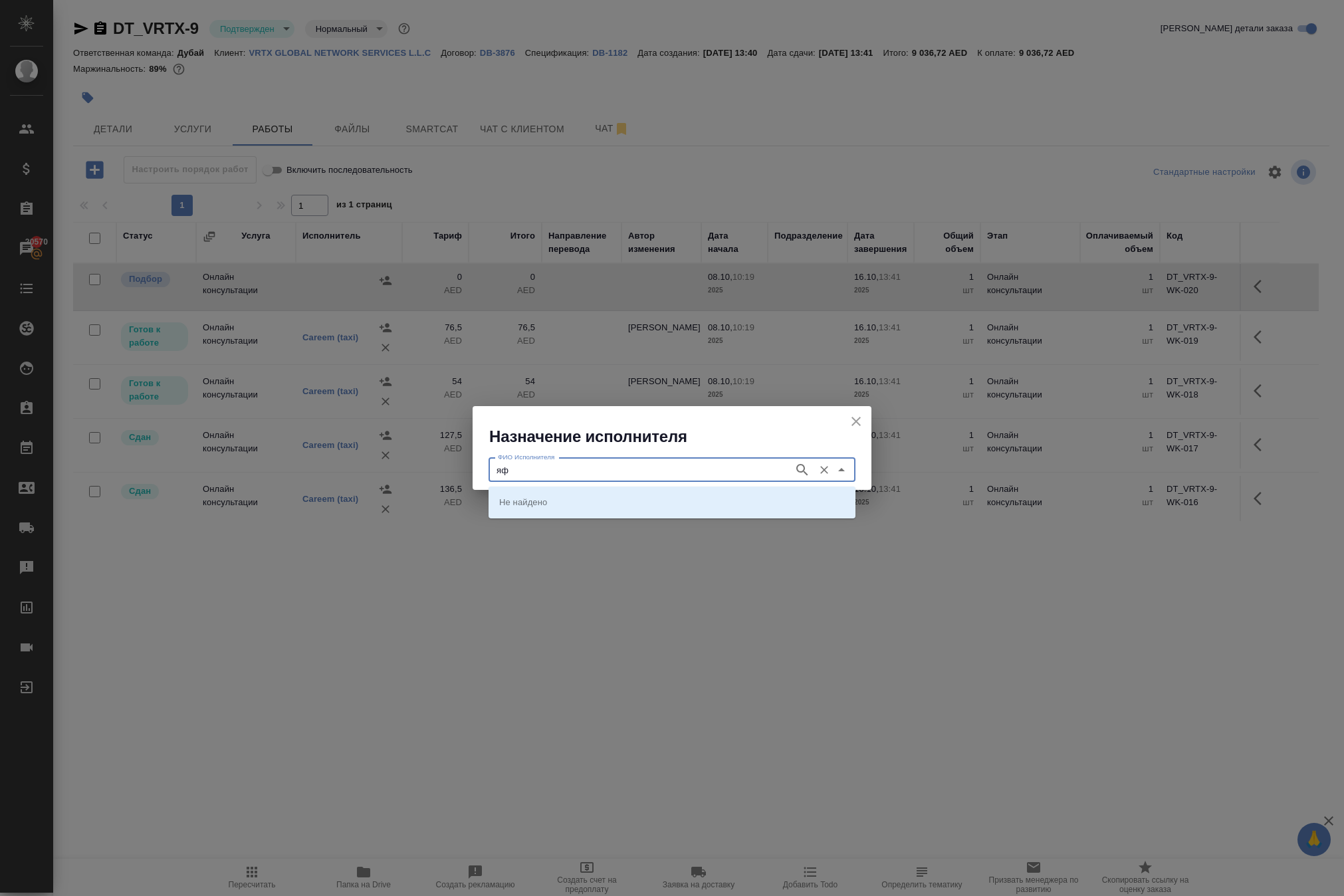
type input "я"
type input "zajel"
type input "carre"
type input "careem"
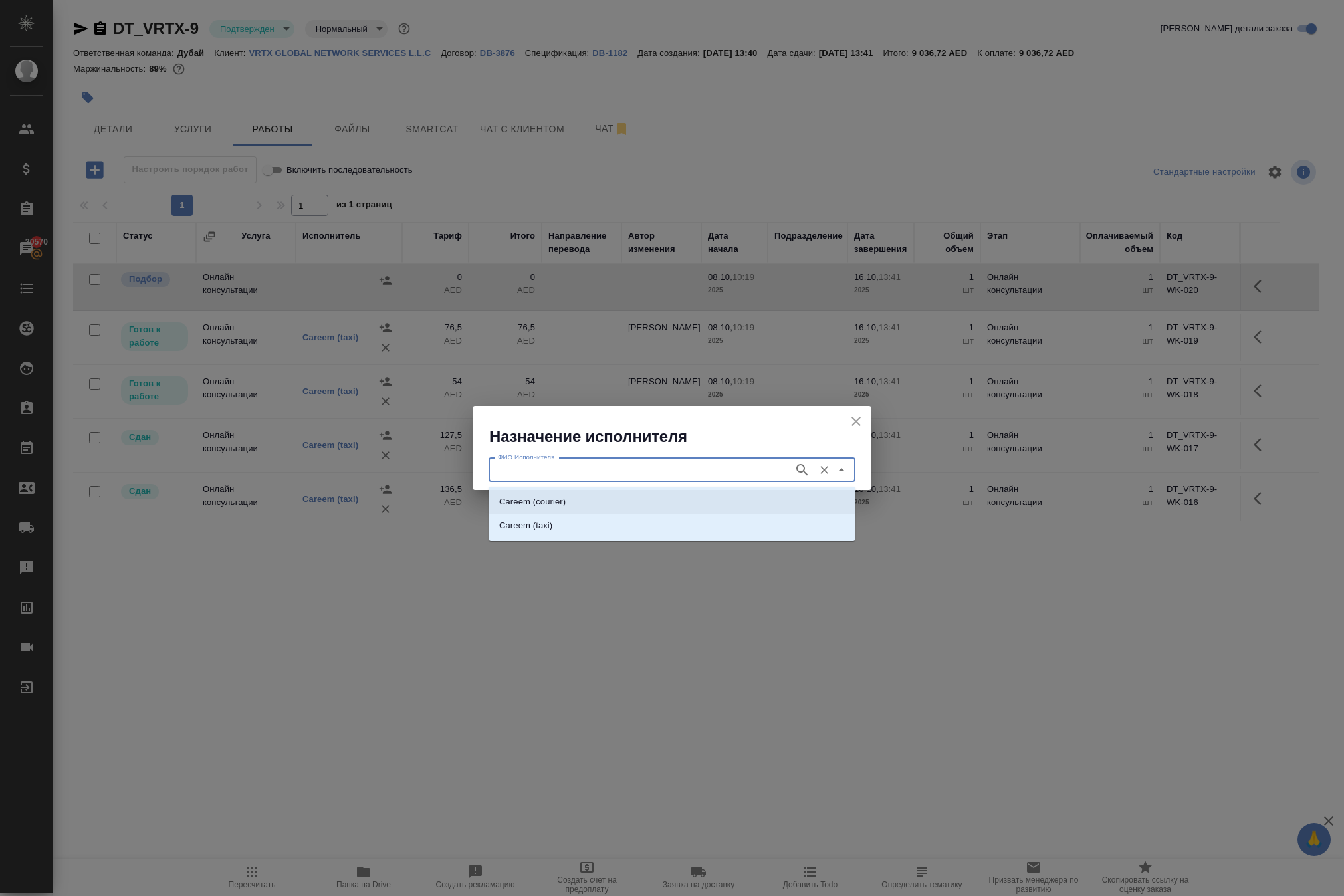
click at [566, 496] on p "Careem (courier)" at bounding box center [532, 501] width 66 height 14
type input "Careem (courier)"
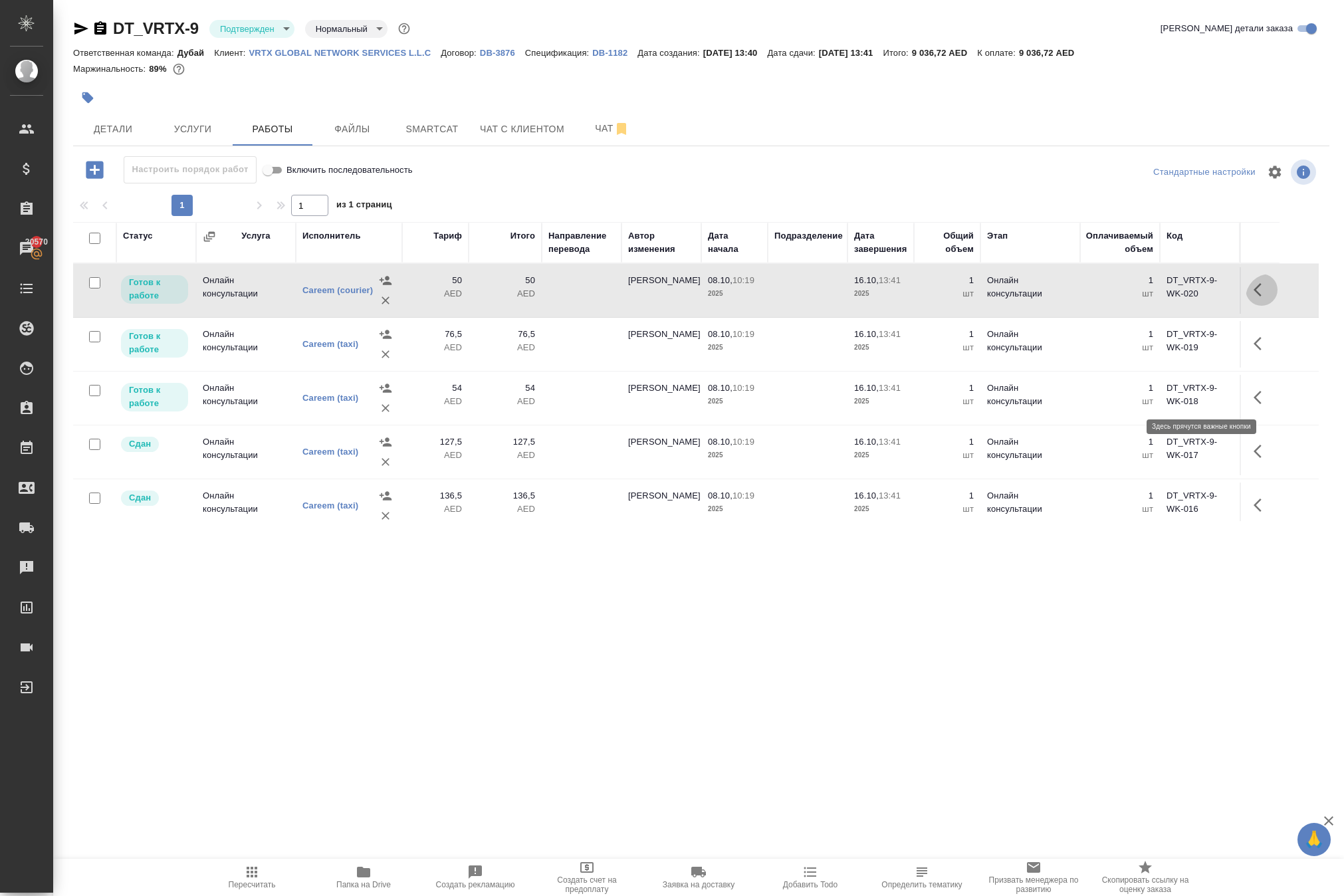
click at [1262, 298] on icon "button" at bounding box center [1262, 290] width 16 height 16
click at [1156, 298] on icon "button" at bounding box center [1164, 290] width 16 height 16
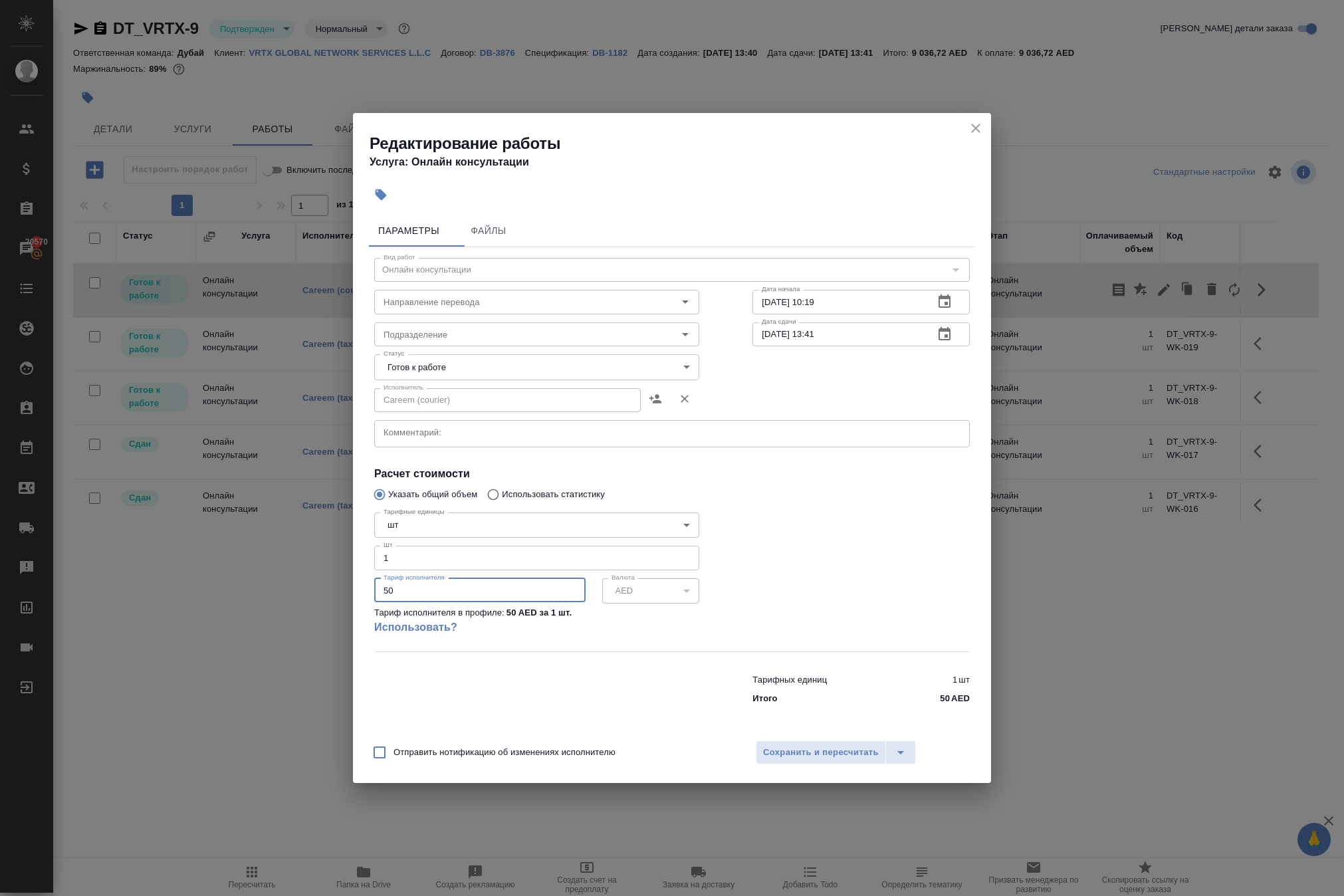
drag, startPoint x: 419, startPoint y: 605, endPoint x: 300, endPoint y: 578, distance: 122.0
click at [329, 596] on div "Редактирование работы Услуга: Онлайн консультации Параметры Файлы Вид работ Онл…" at bounding box center [672, 448] width 1344 height 896
type input "105"
click at [392, 354] on body "🙏 .cls-1 fill:#fff; AWATERA Solokha Petro Клиенты Спецификации Заказы 20570 Чат…" at bounding box center [672, 448] width 1344 height 896
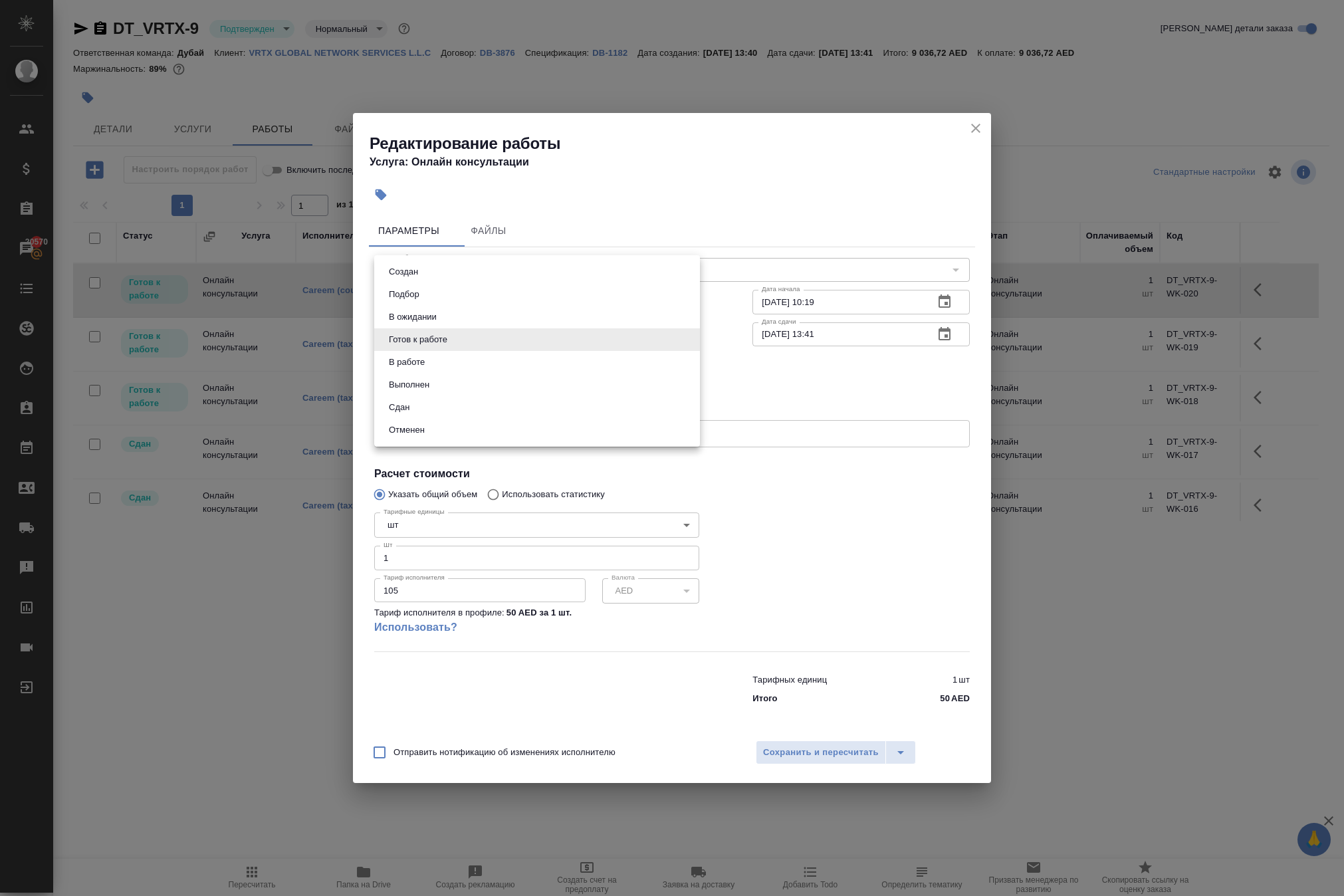
click at [434, 417] on li "Сдан" at bounding box center [538, 407] width 326 height 23
type input "closed"
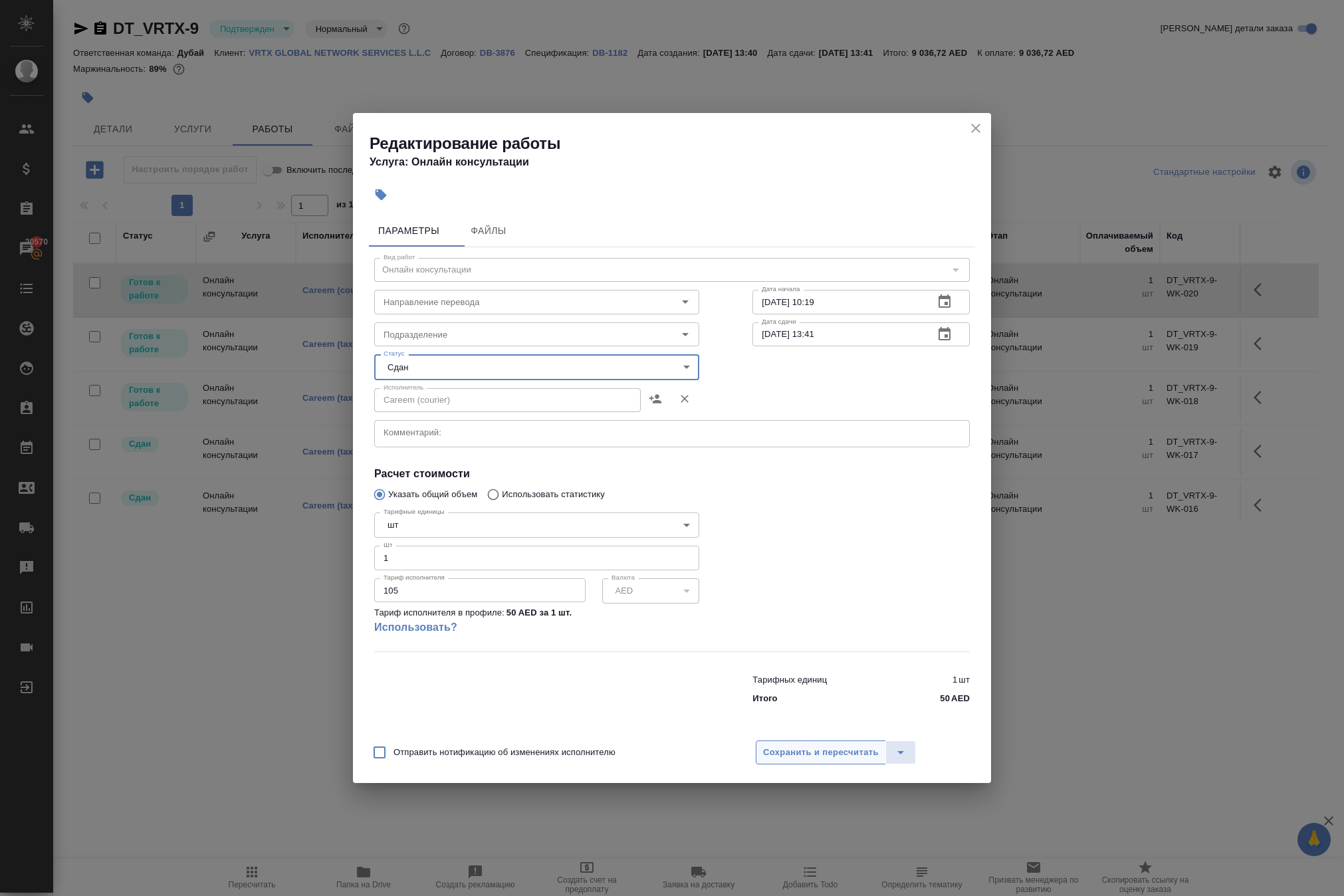
click at [833, 760] on span "Сохранить и пересчитать" at bounding box center [821, 752] width 116 height 15
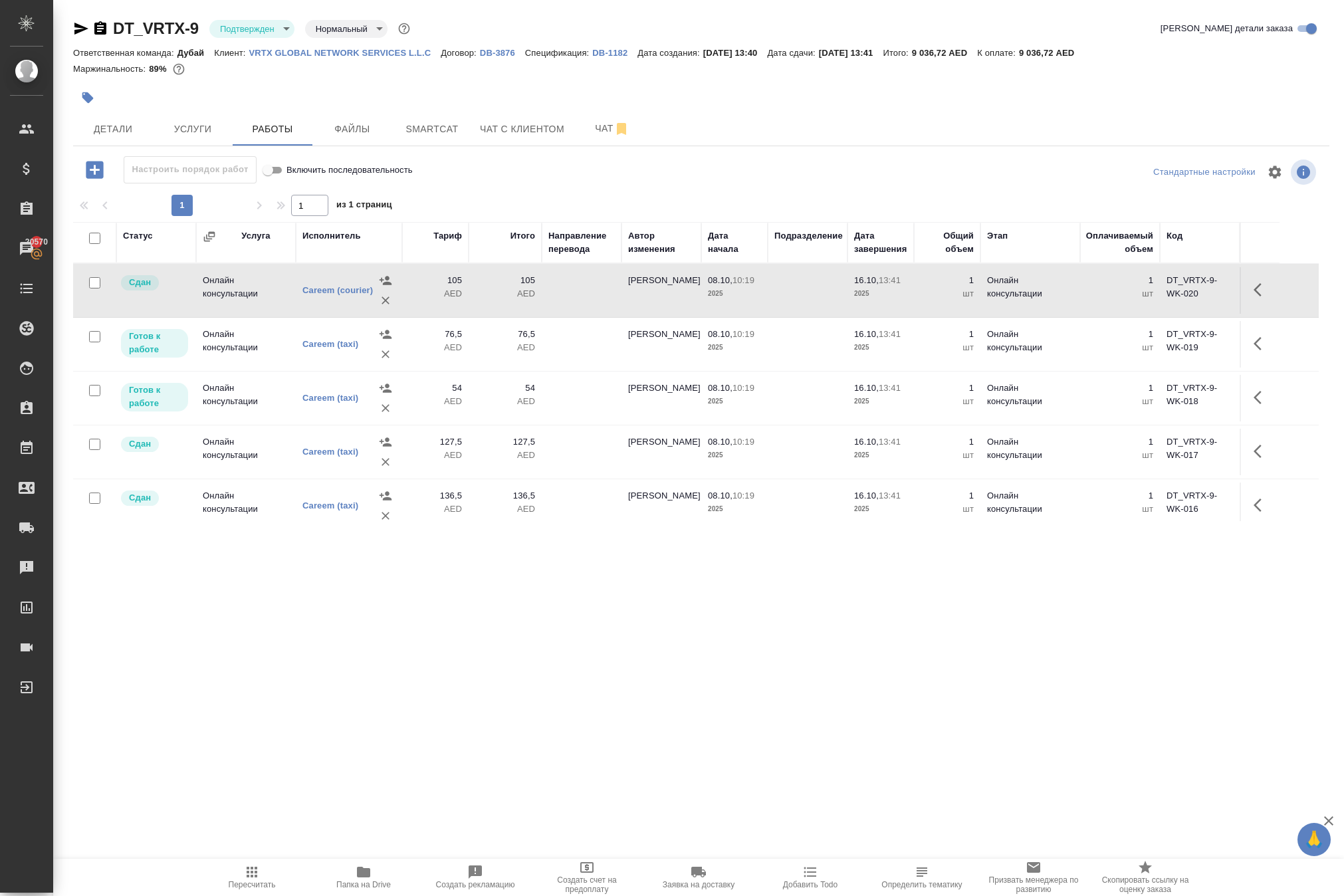
click at [257, 864] on icon "button" at bounding box center [253, 872] width 16 height 16
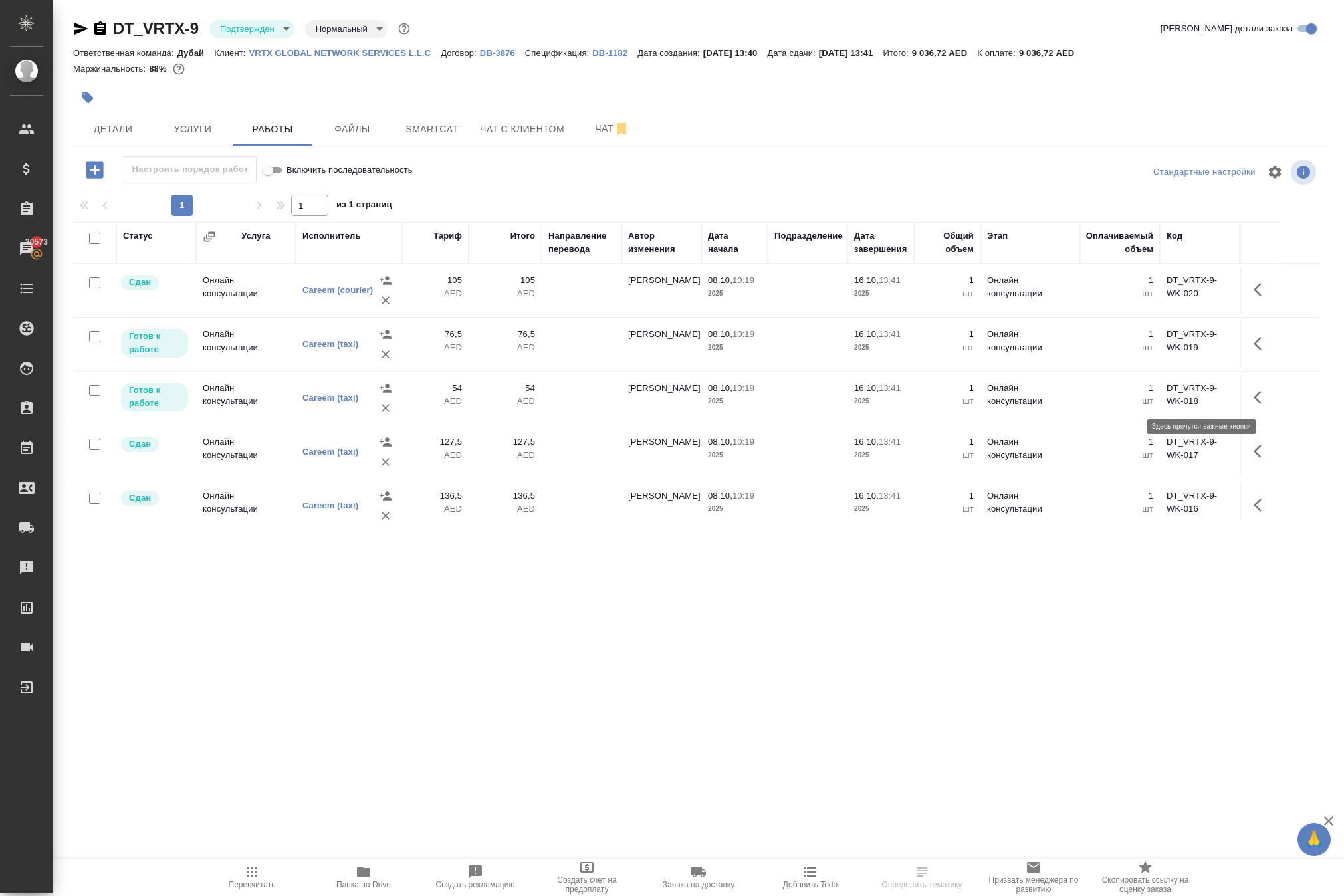
click at [1253, 297] on icon "button" at bounding box center [1257, 290] width 8 height 14
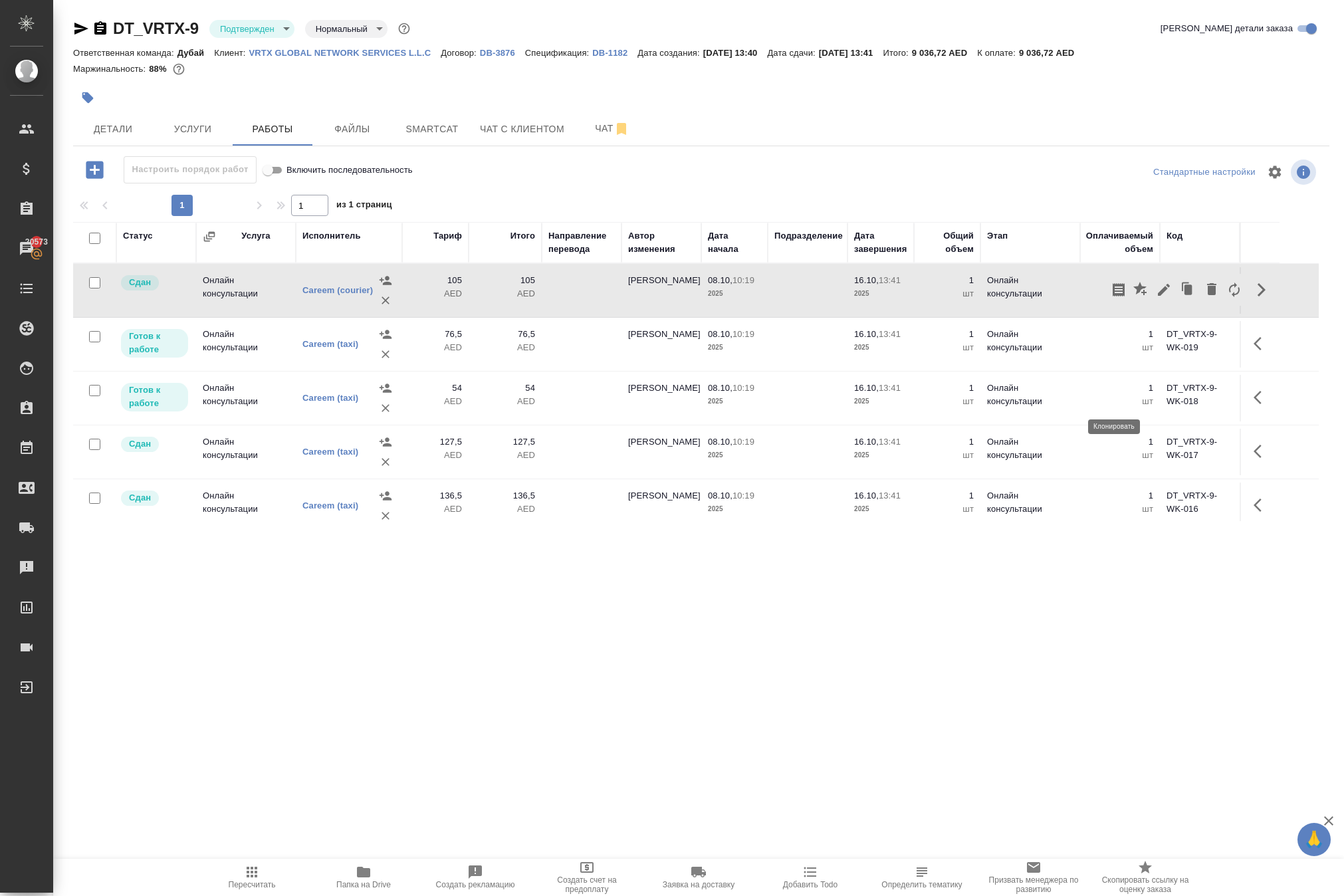
click at [1178, 300] on icon "button" at bounding box center [1187, 290] width 19 height 19
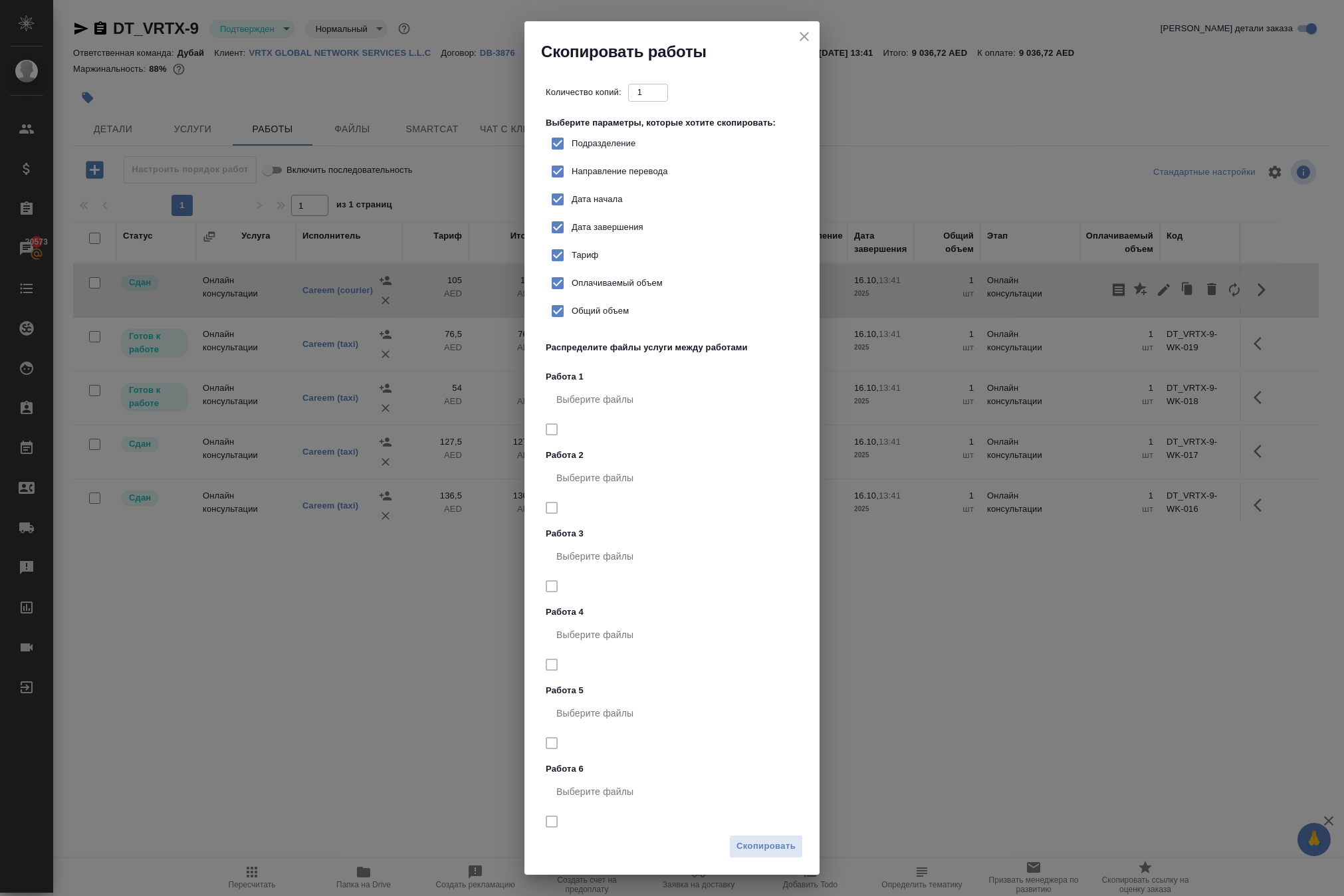
click at [572, 269] on input "Тариф" at bounding box center [558, 255] width 28 height 28
checkbox input "false"
click at [748, 839] on span "Скопировать" at bounding box center [766, 846] width 59 height 15
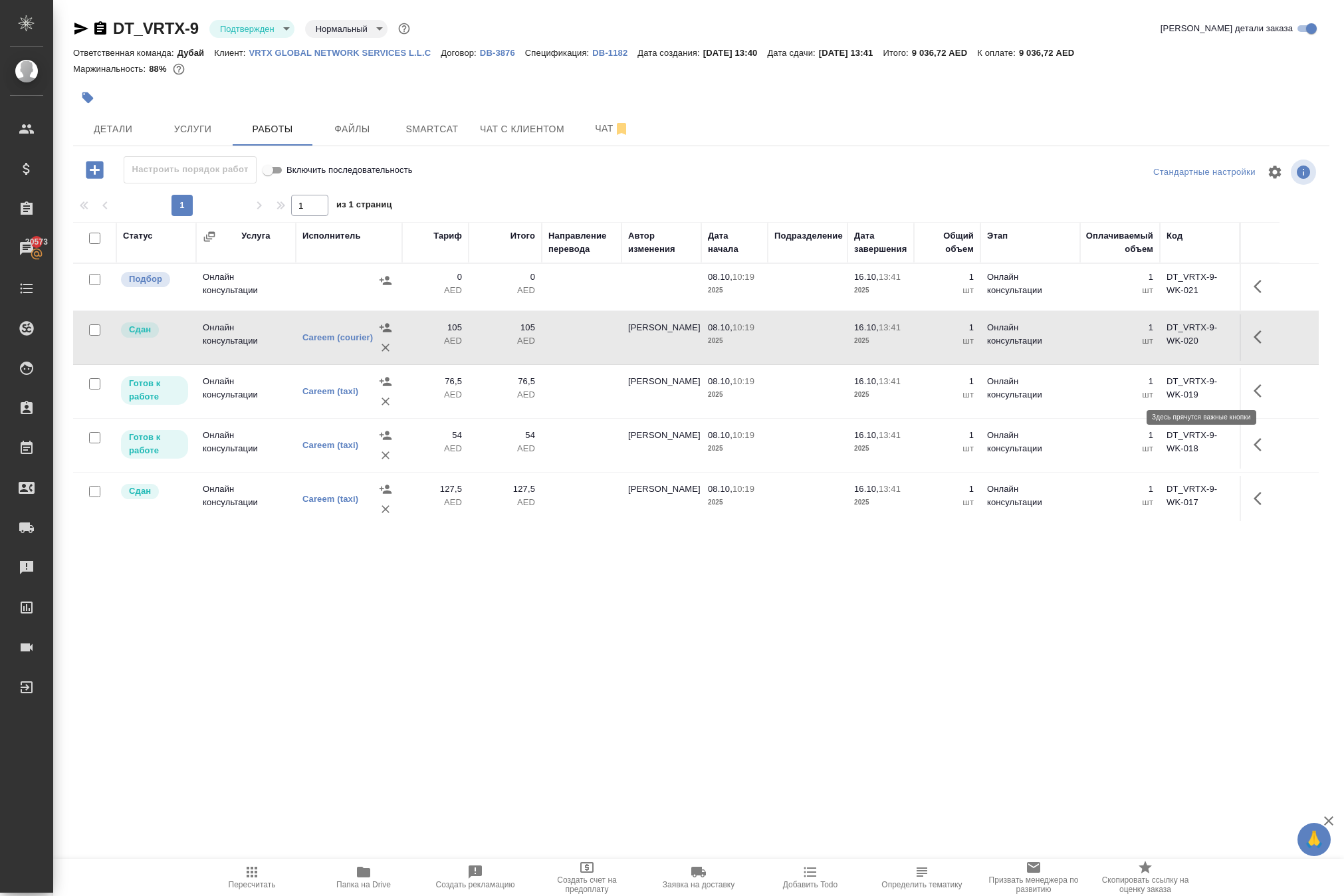
click at [1253, 294] on icon "button" at bounding box center [1262, 287] width 16 height 16
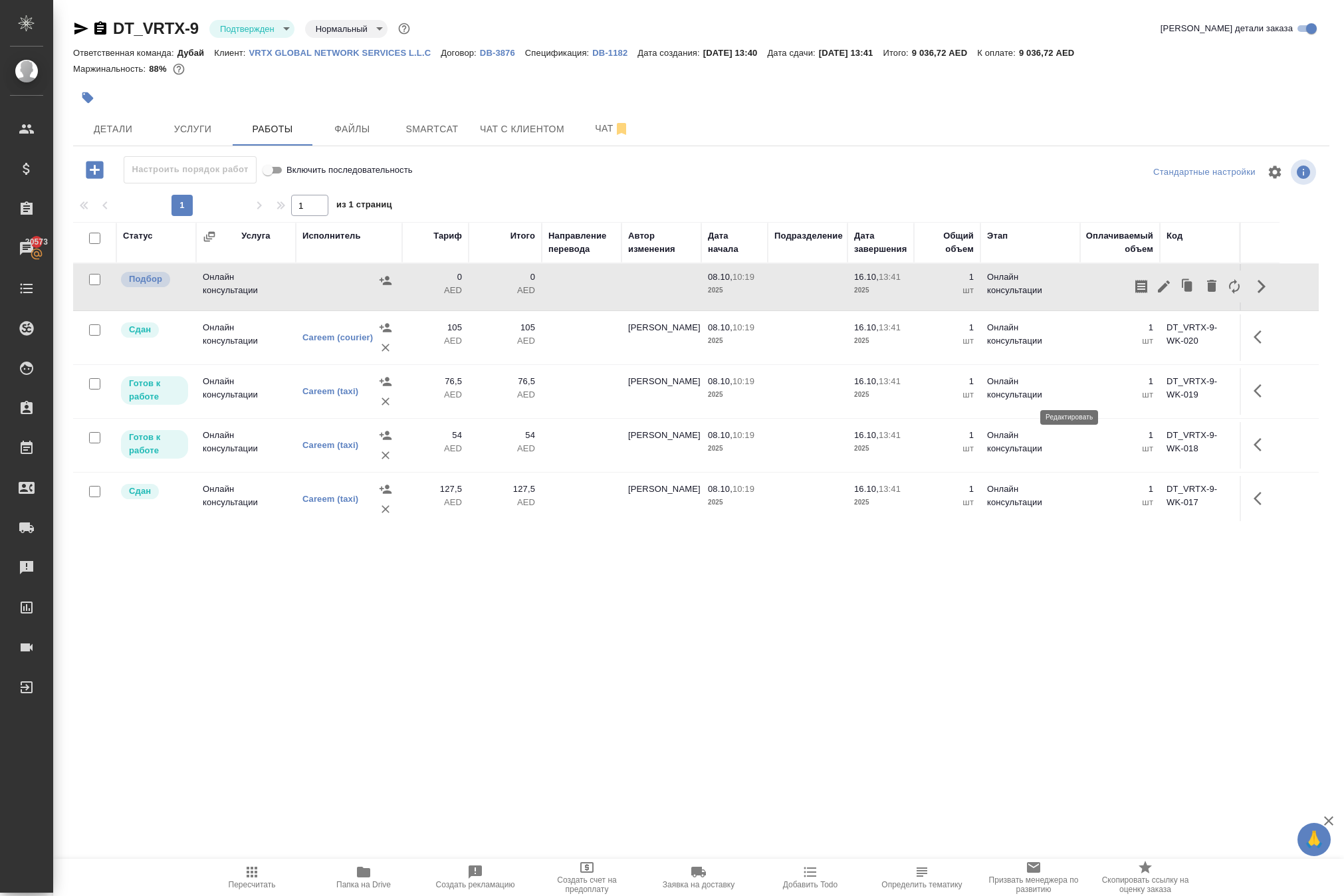
click at [1156, 294] on icon "button" at bounding box center [1164, 287] width 16 height 16
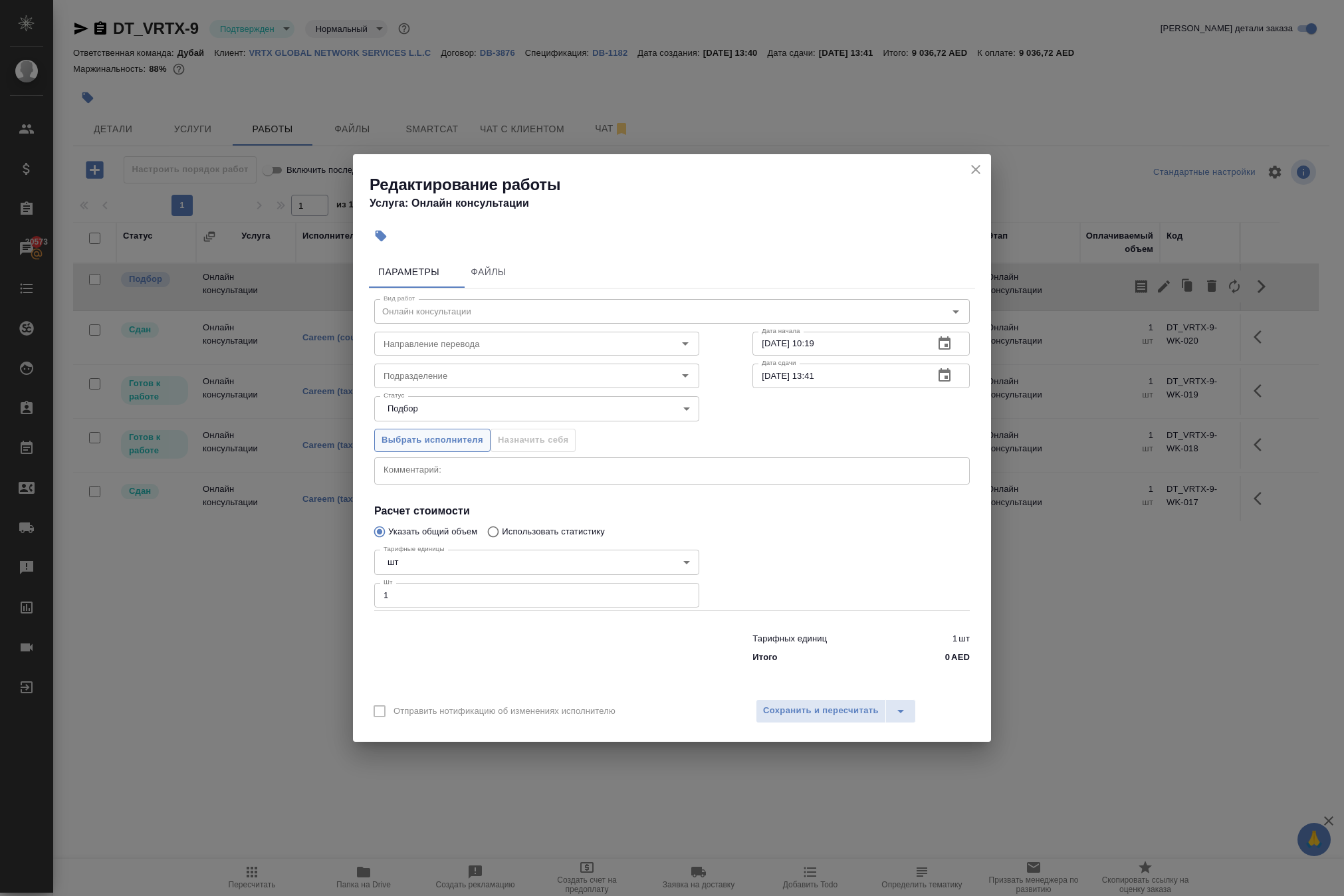
click at [483, 433] on span "Выбрать исполнителя" at bounding box center [433, 440] width 101 height 15
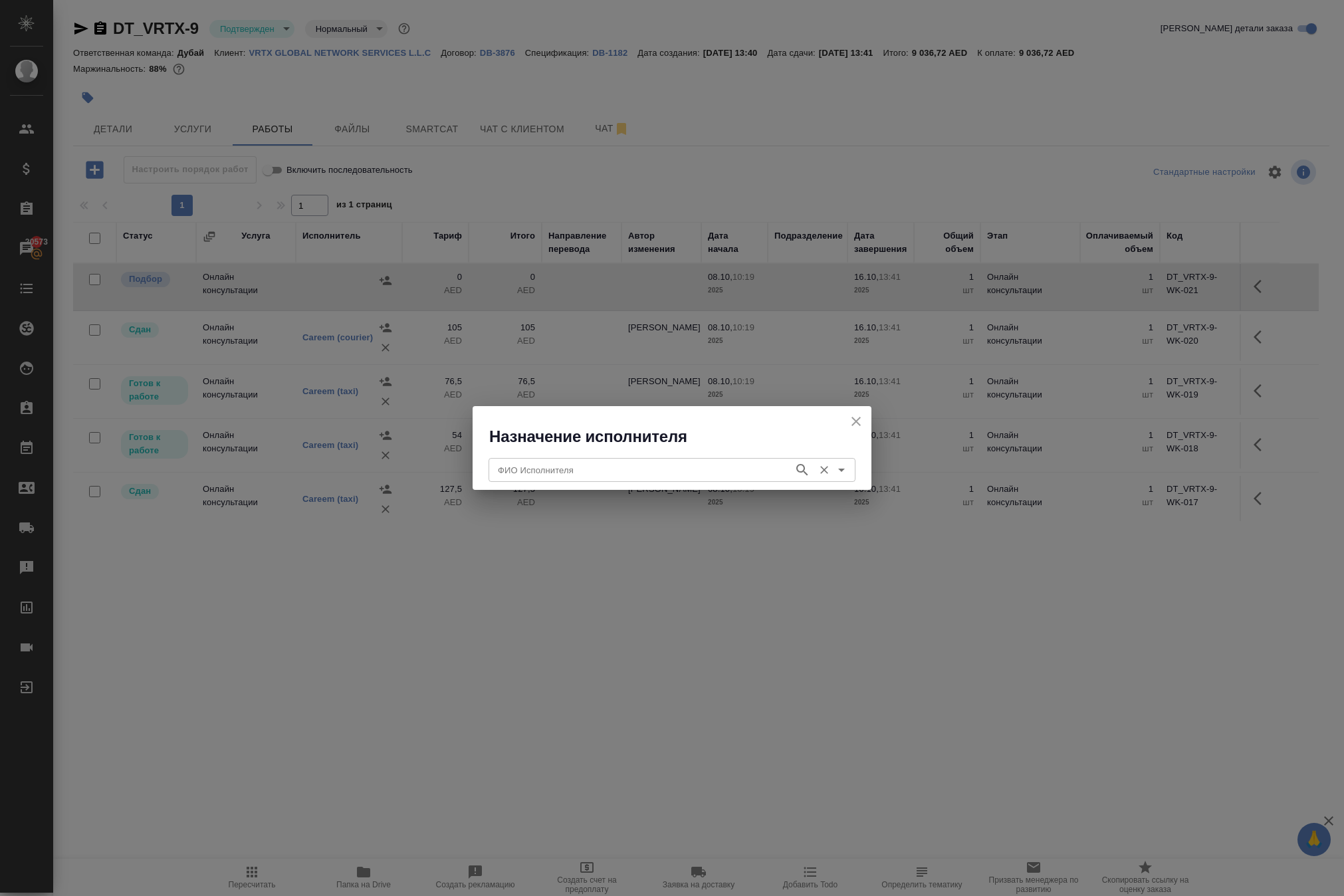
click at [524, 474] on input "ФИО Исполнителя" at bounding box center [639, 471] width 294 height 16
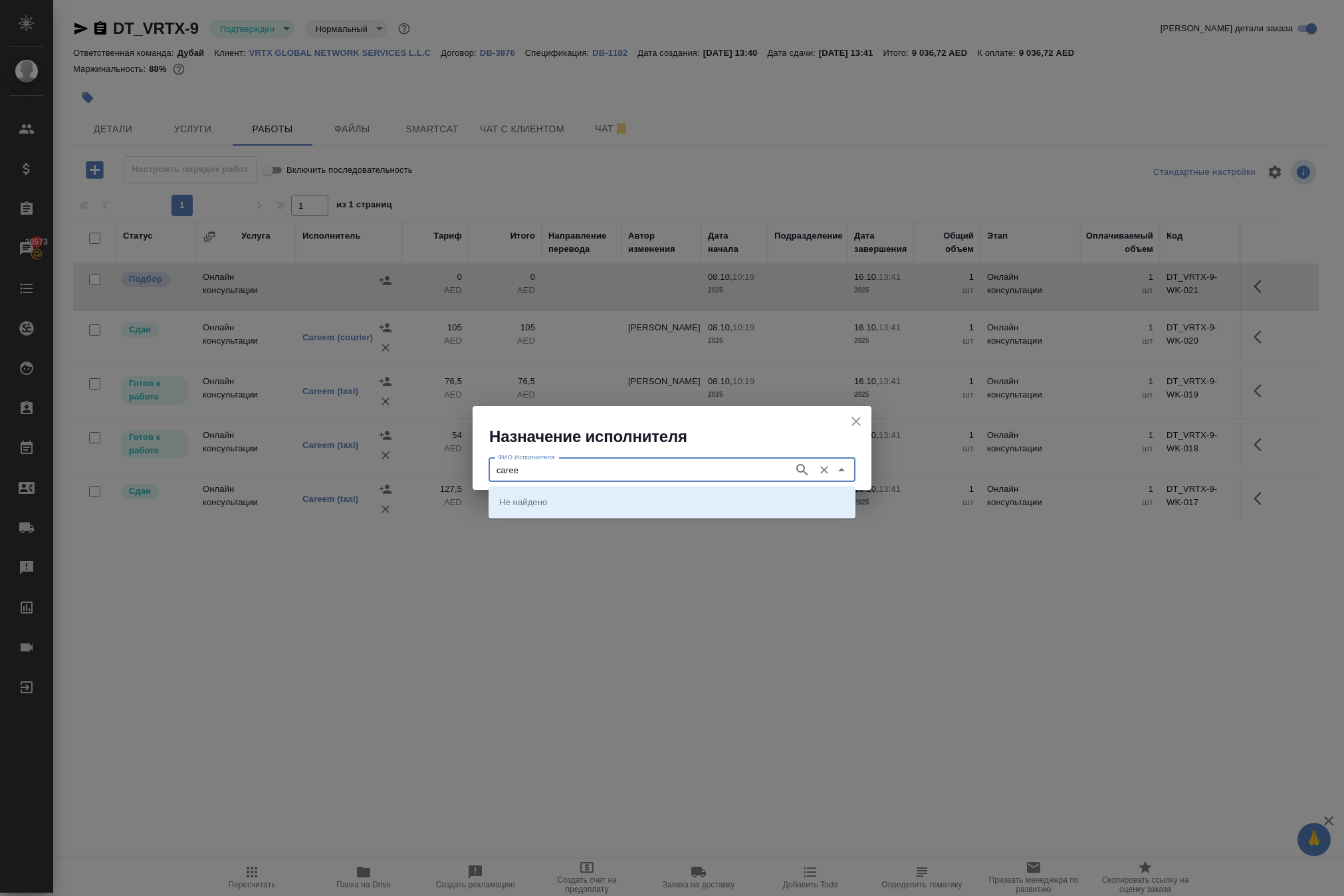
type input "caree"
click at [536, 501] on p "Careem (courier)" at bounding box center [532, 501] width 66 height 14
type input "Careem (courier)"
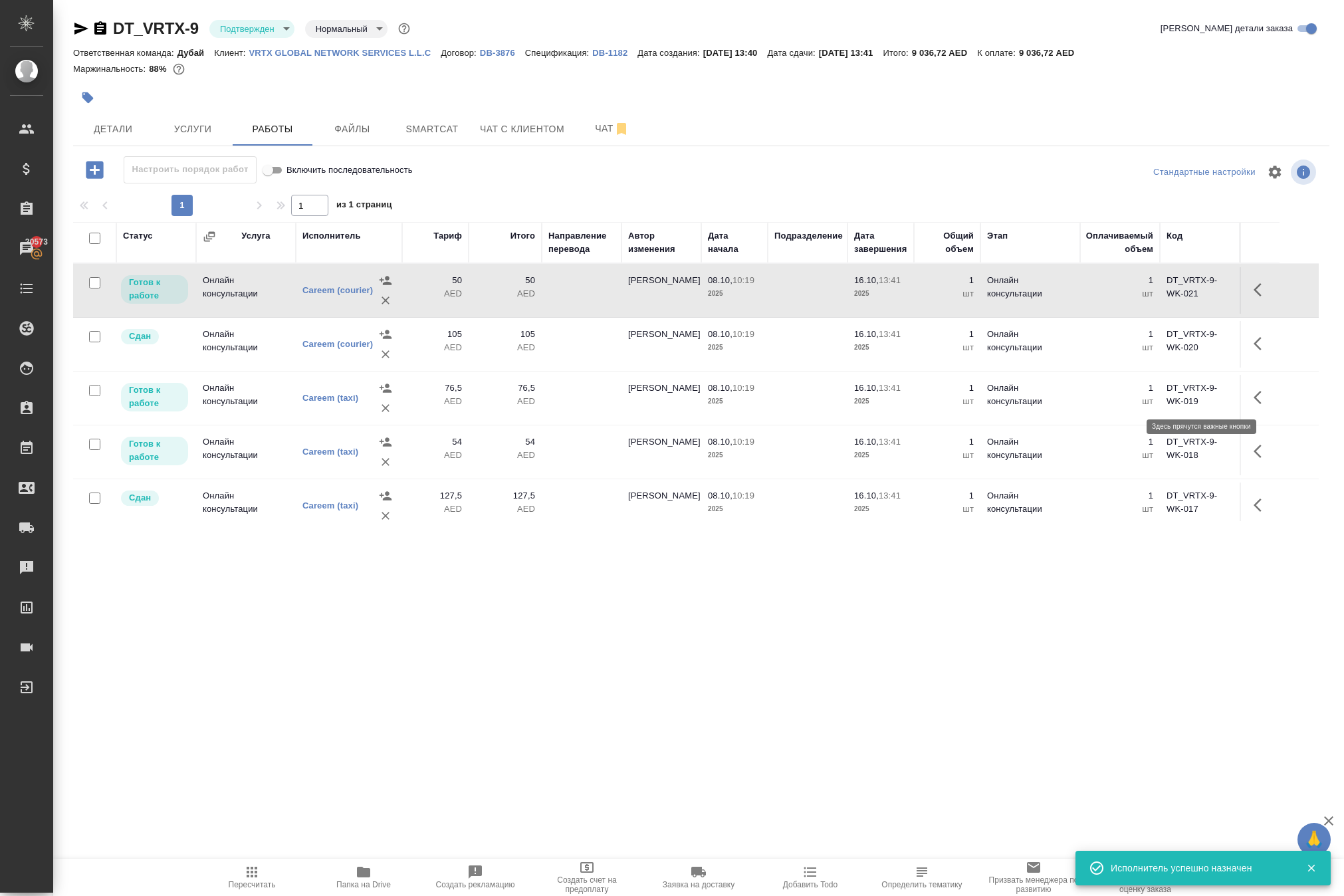
click at [1253, 298] on icon "button" at bounding box center [1262, 290] width 16 height 16
click at [1158, 296] on icon "button" at bounding box center [1164, 290] width 12 height 12
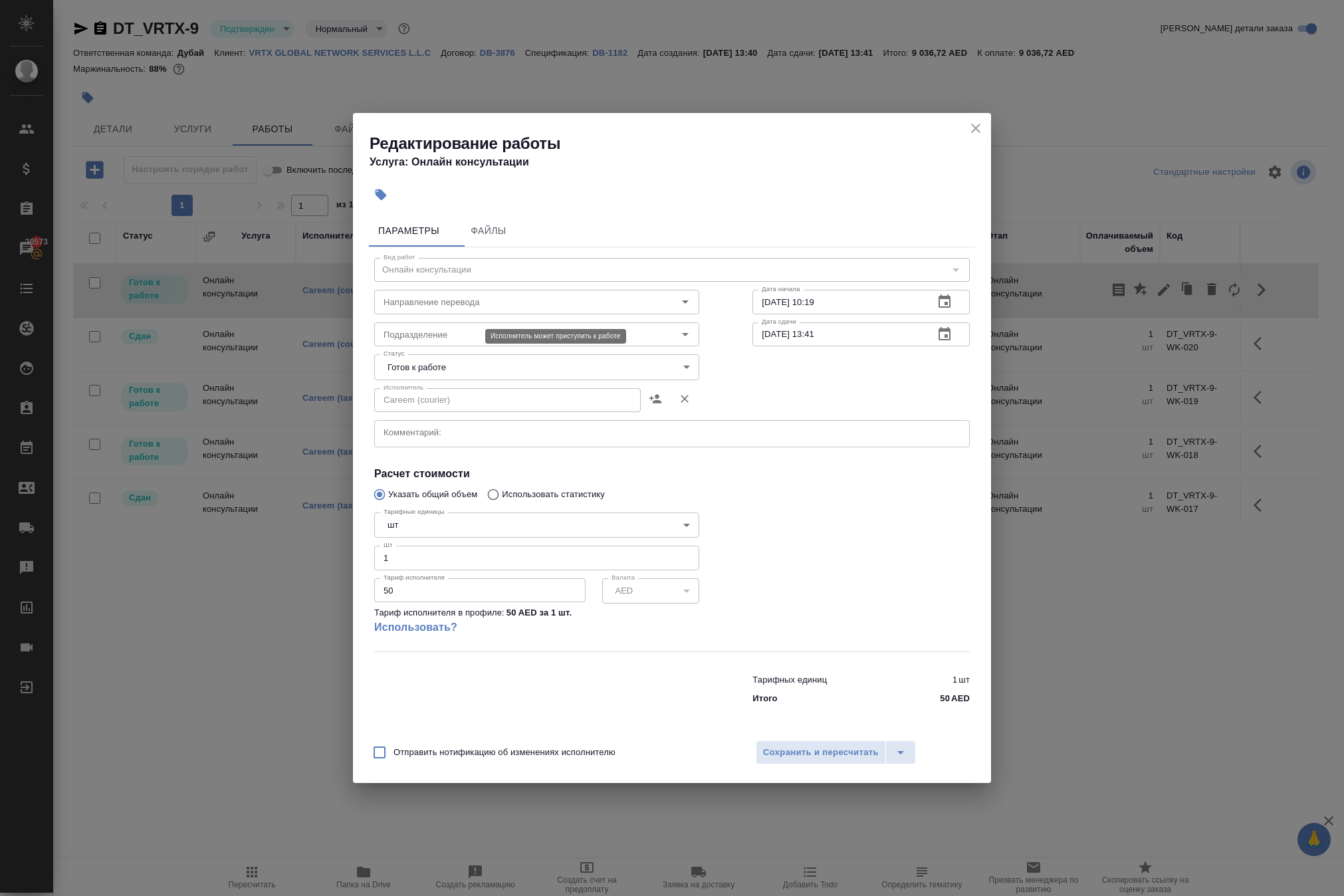
click at [464, 349] on body "🙏 .cls-1 fill:#fff; AWATERA [PERSON_NAME] Клиенты Спецификации Заказы 20573 Чат…" at bounding box center [672, 448] width 1344 height 896
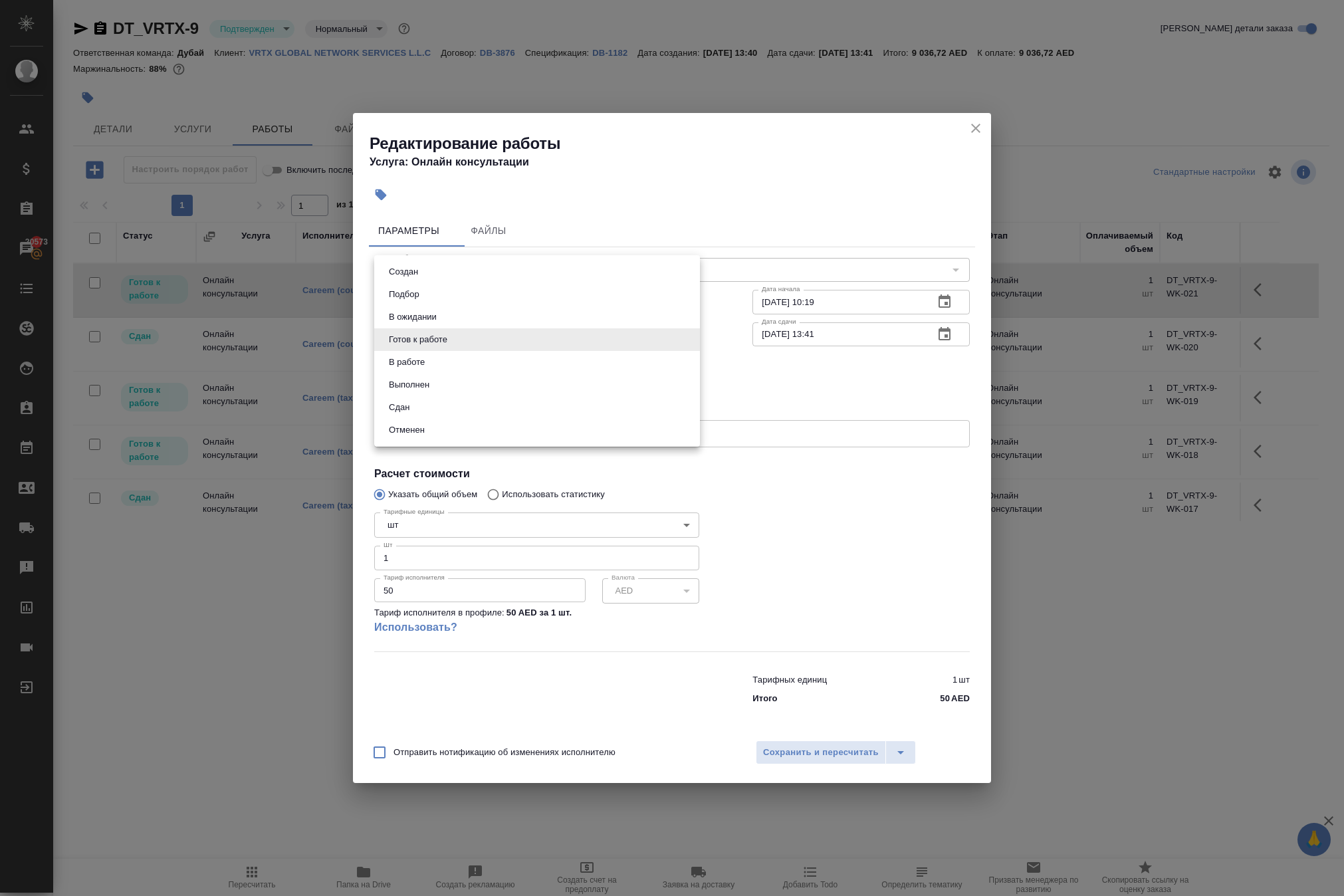
click at [464, 417] on li "Сдан" at bounding box center [538, 407] width 326 height 23
type input "closed"
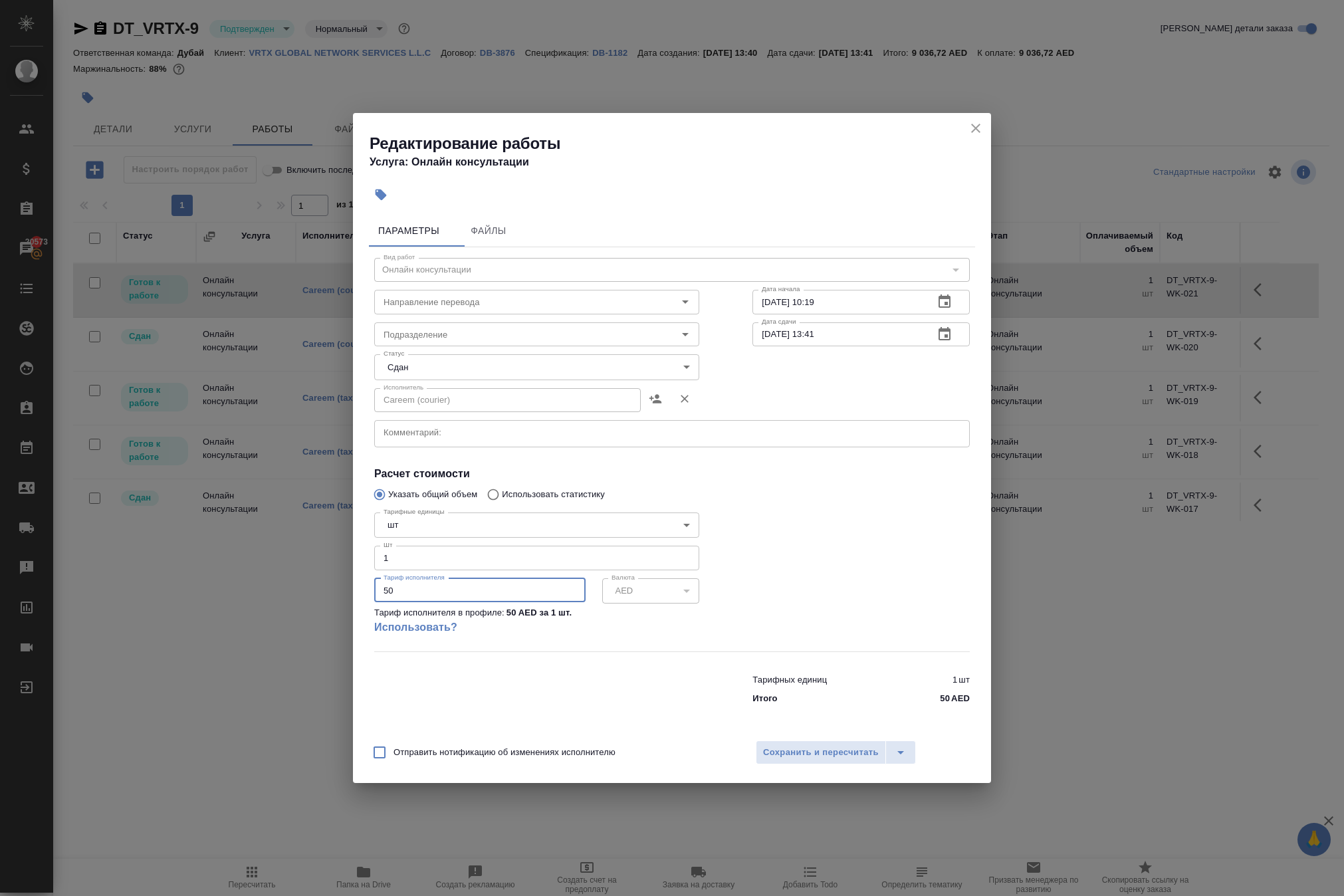
drag, startPoint x: 428, startPoint y: 607, endPoint x: 310, endPoint y: 576, distance: 122.0
click at [314, 581] on div "Редактирование работы Услуга: Онлайн консультации Параметры Файлы Вид работ [PE…" at bounding box center [672, 448] width 1344 height 896
paste input "number"
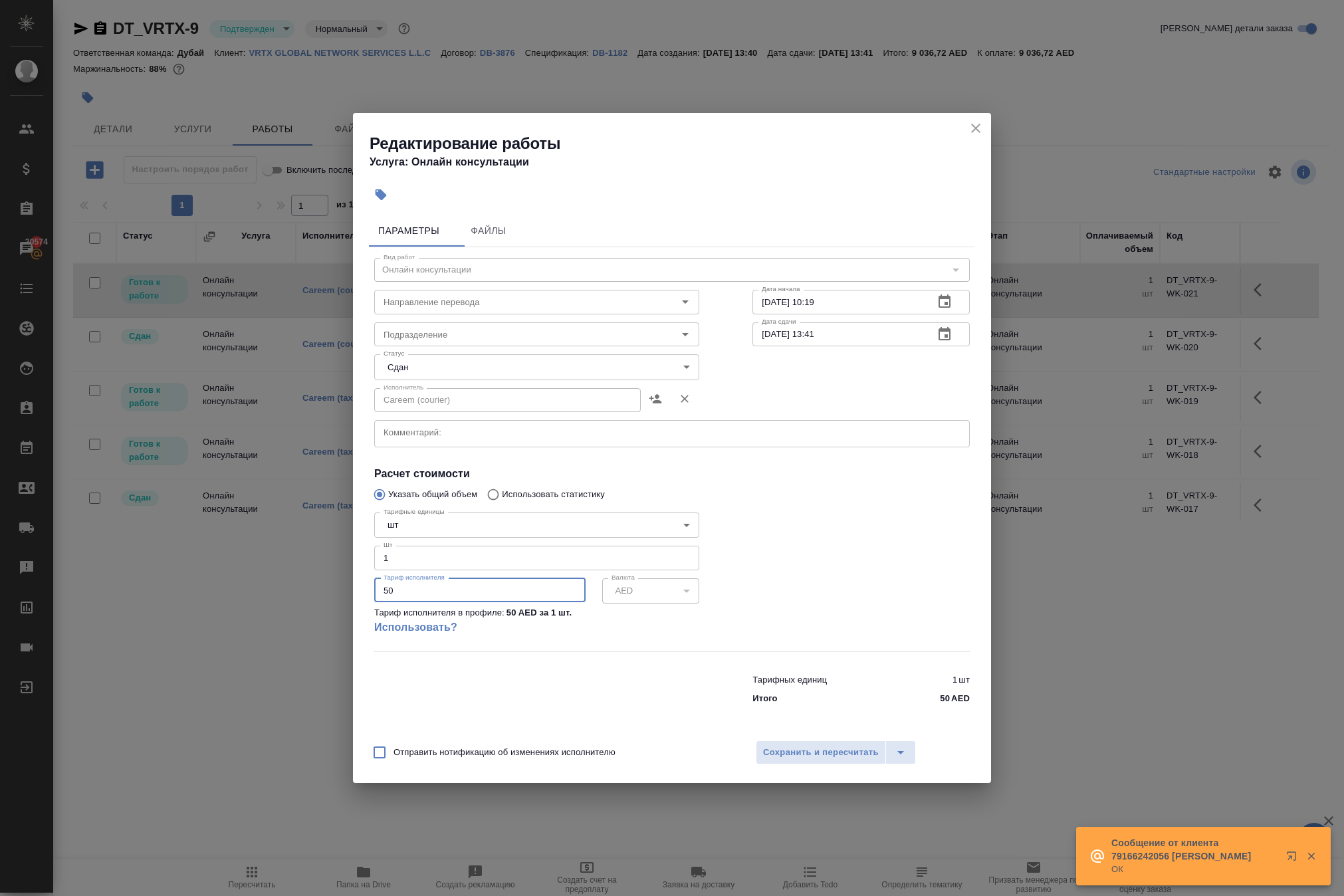
click at [408, 603] on input "50" at bounding box center [481, 590] width 212 height 24
type input "54"
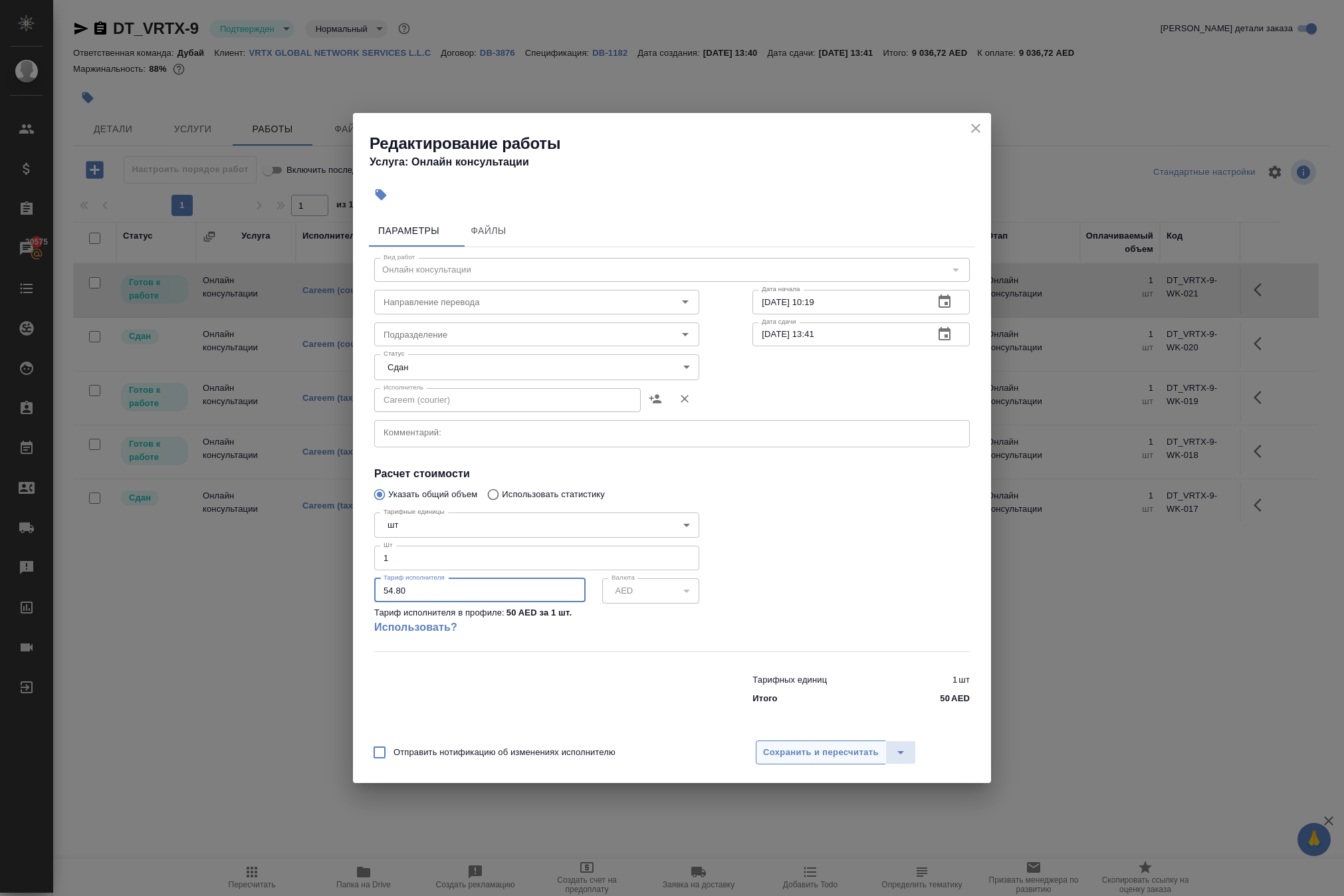
type input "54.80"
click at [825, 760] on span "Сохранить и пересчитать" at bounding box center [821, 752] width 116 height 15
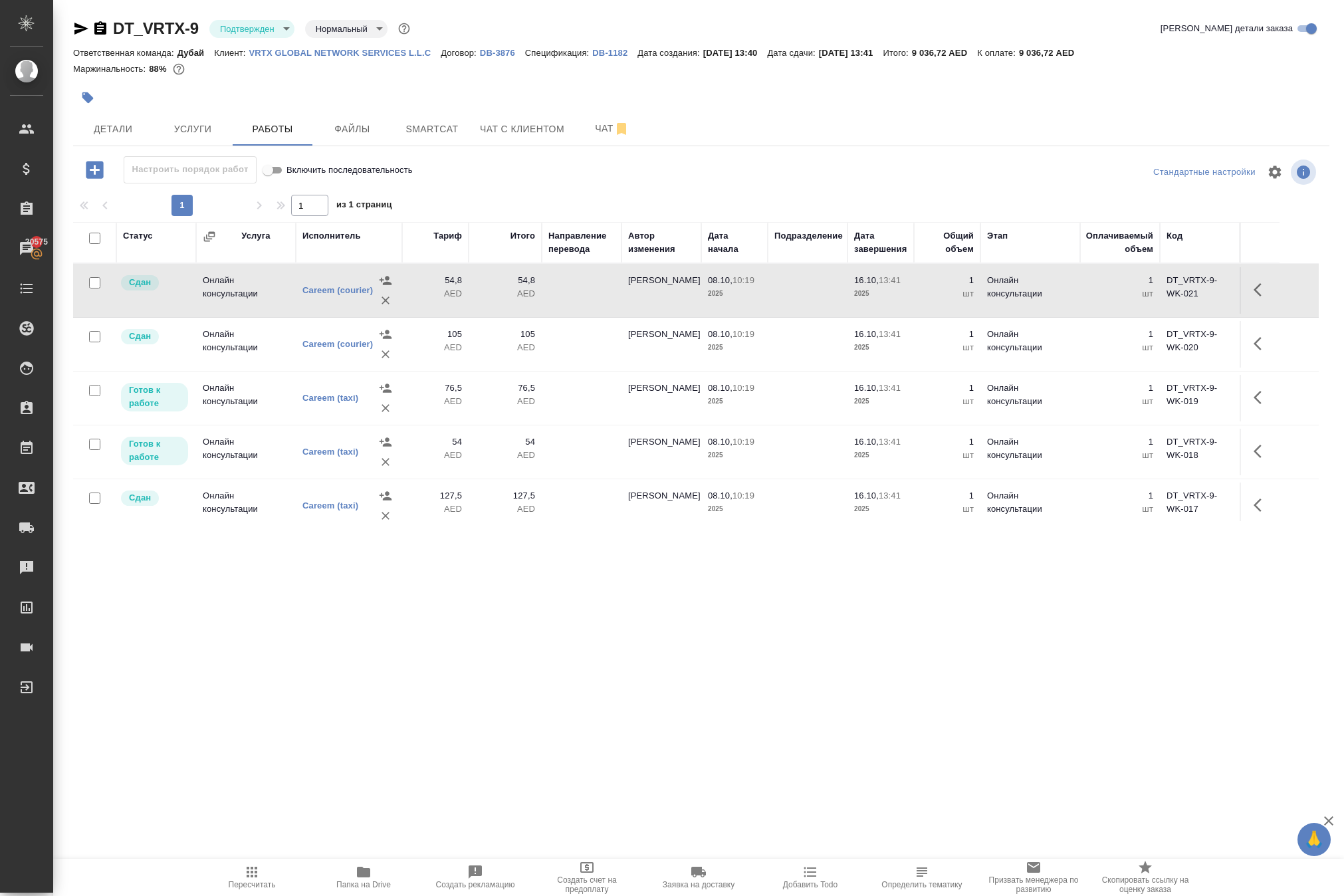
click at [247, 867] on icon "button" at bounding box center [253, 872] width 16 height 16
click at [1253, 297] on icon "button" at bounding box center [1257, 290] width 8 height 14
click at [1178, 300] on icon "button" at bounding box center [1187, 290] width 19 height 19
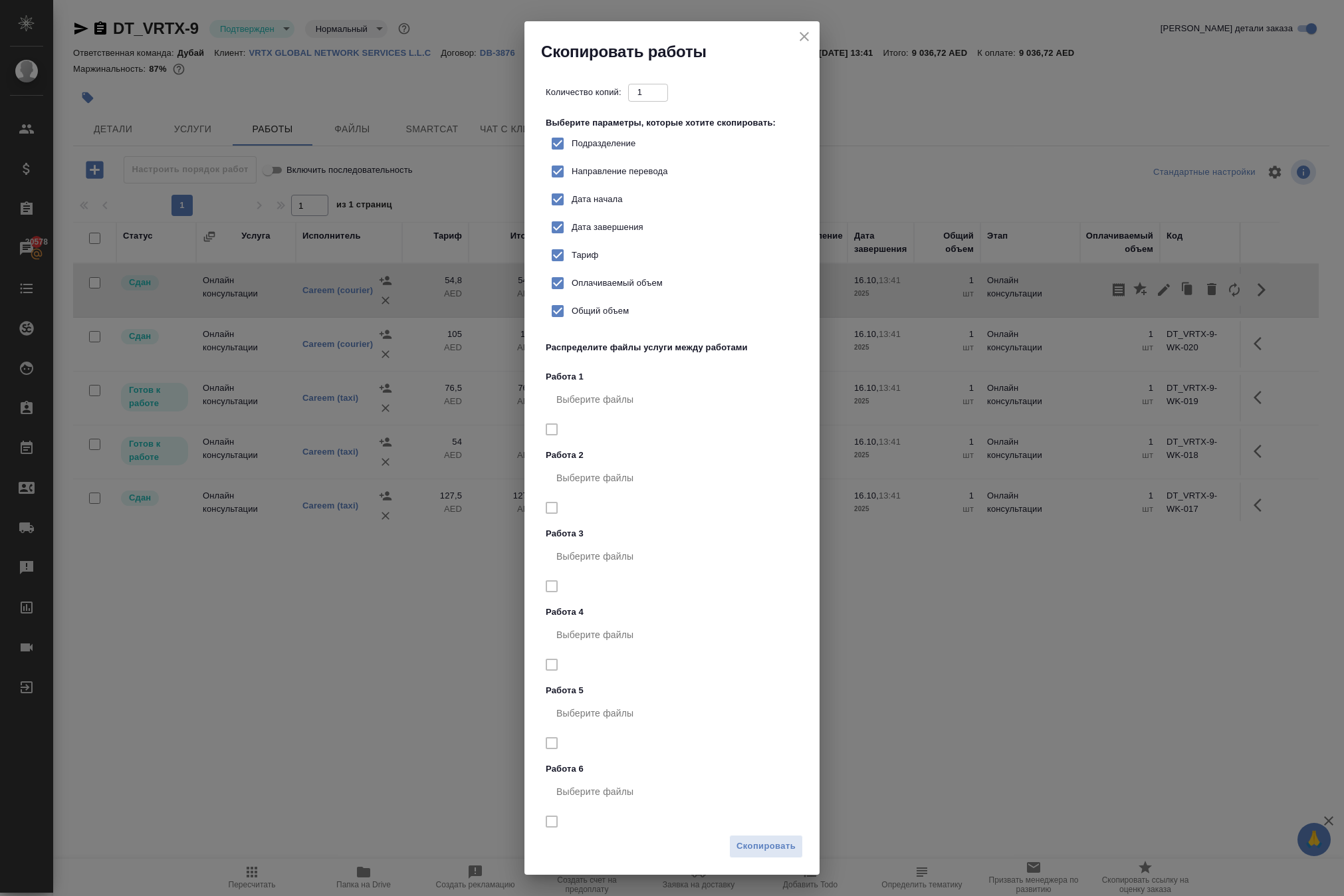
click at [598, 262] on span "Тариф" at bounding box center [585, 255] width 26 height 14
click at [572, 269] on input "Тариф" at bounding box center [558, 255] width 28 height 28
checkbox input "false"
click at [758, 843] on span "Скопировать" at bounding box center [766, 846] width 59 height 15
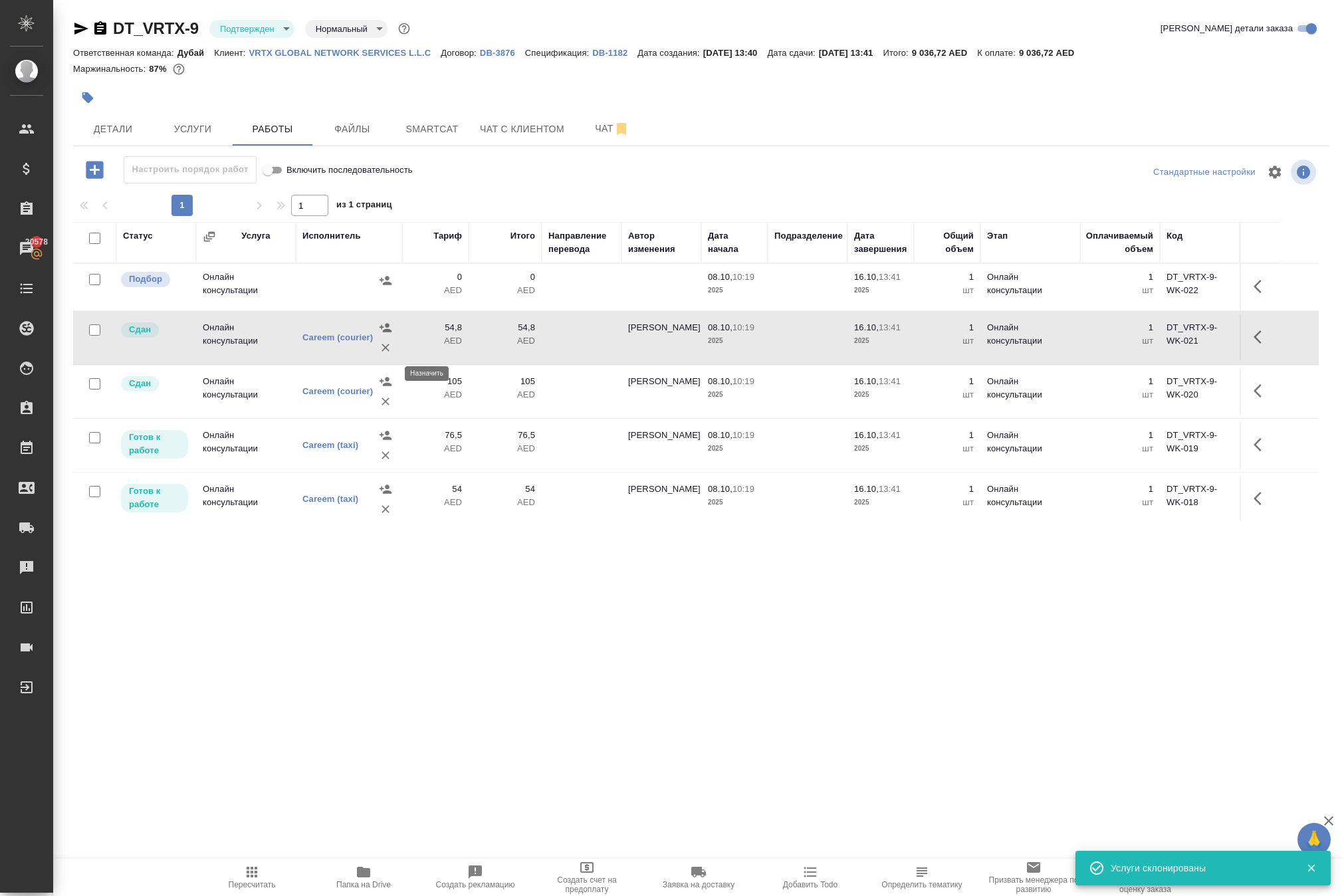
click at [385, 291] on button "button" at bounding box center [386, 281] width 20 height 20
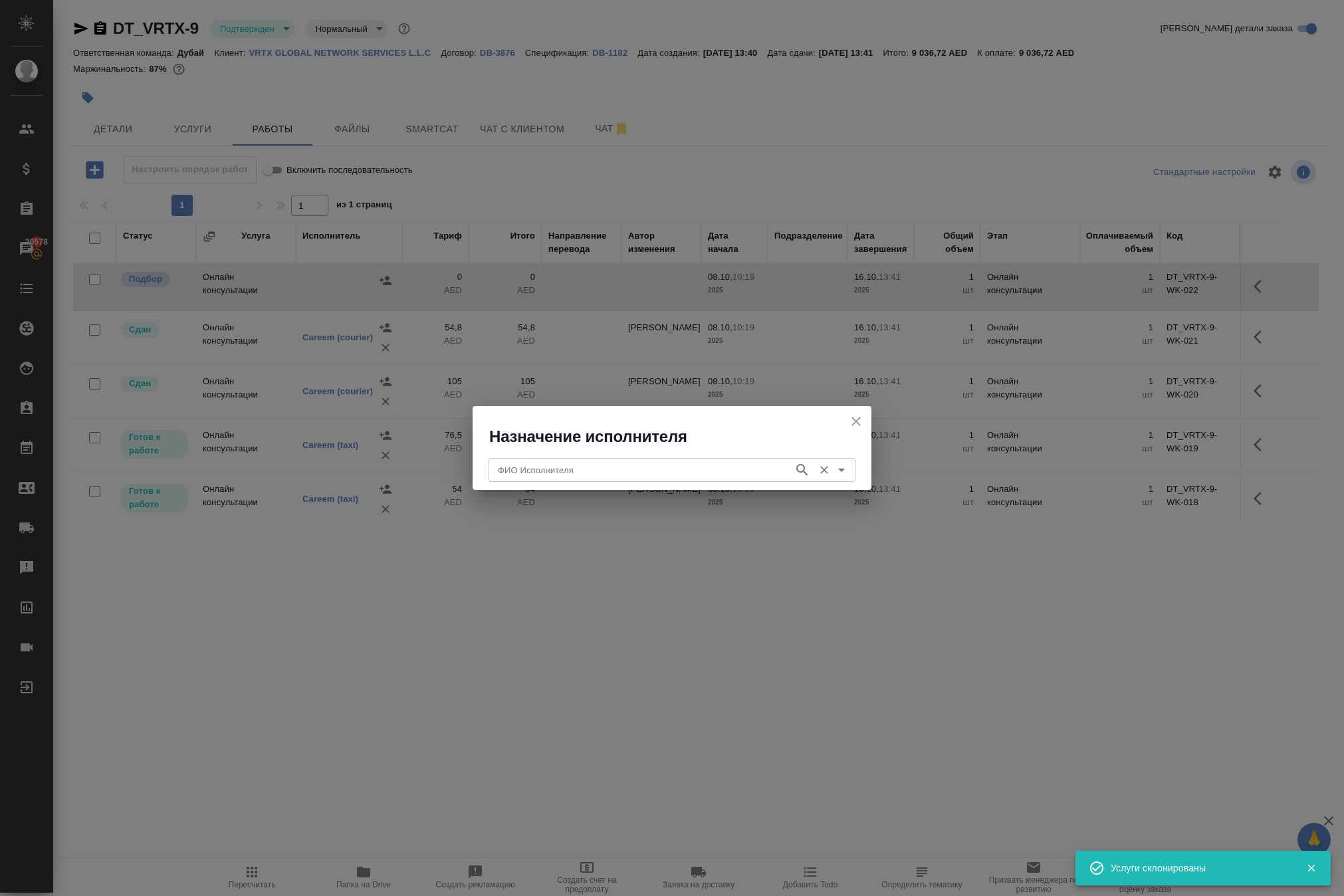
click at [582, 478] on input "ФИО Исполнителя" at bounding box center [639, 471] width 294 height 16
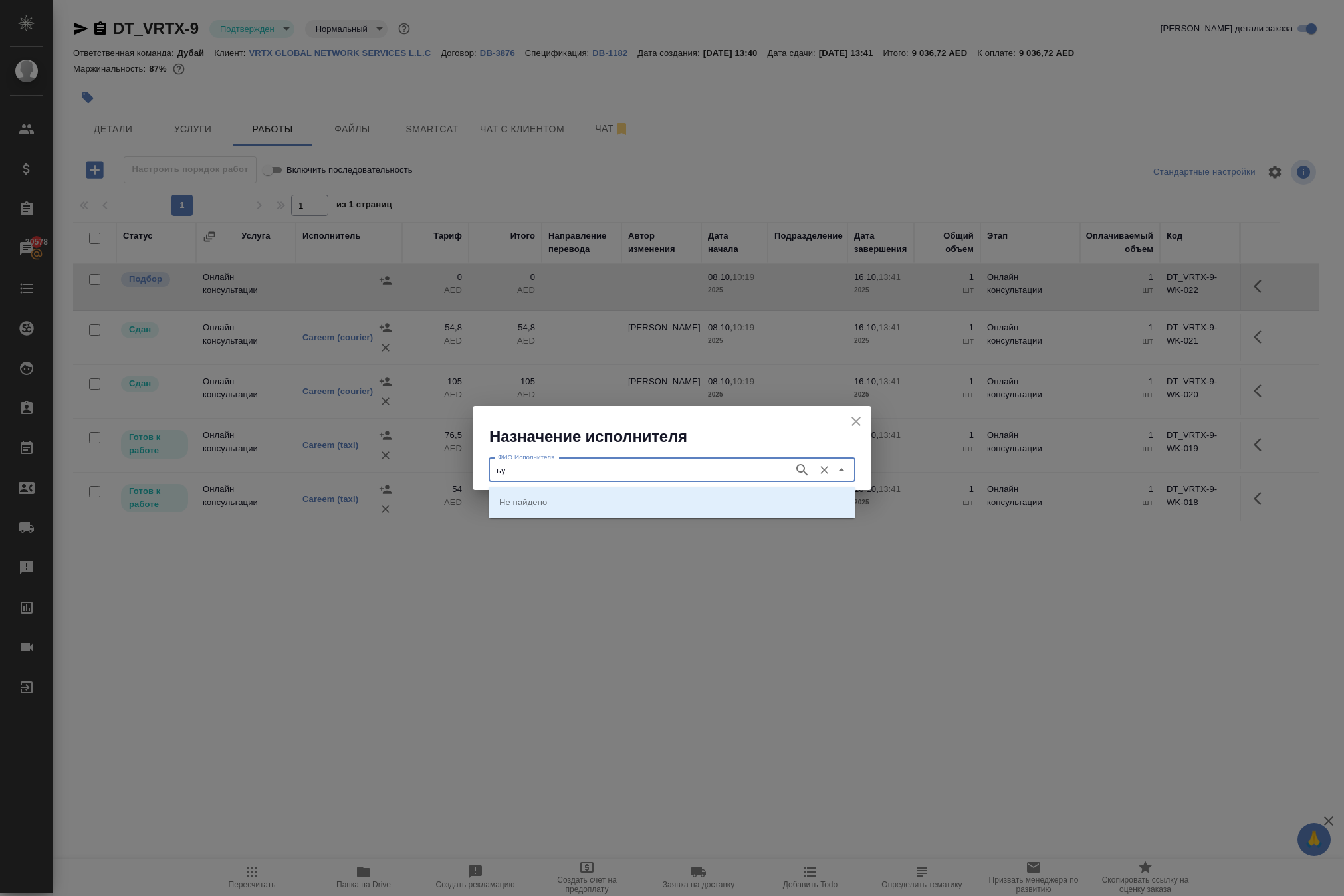
type input "ь"
type input "metro"
click at [531, 495] on p "METRO" at bounding box center [515, 501] width 32 height 14
type input "METRO"
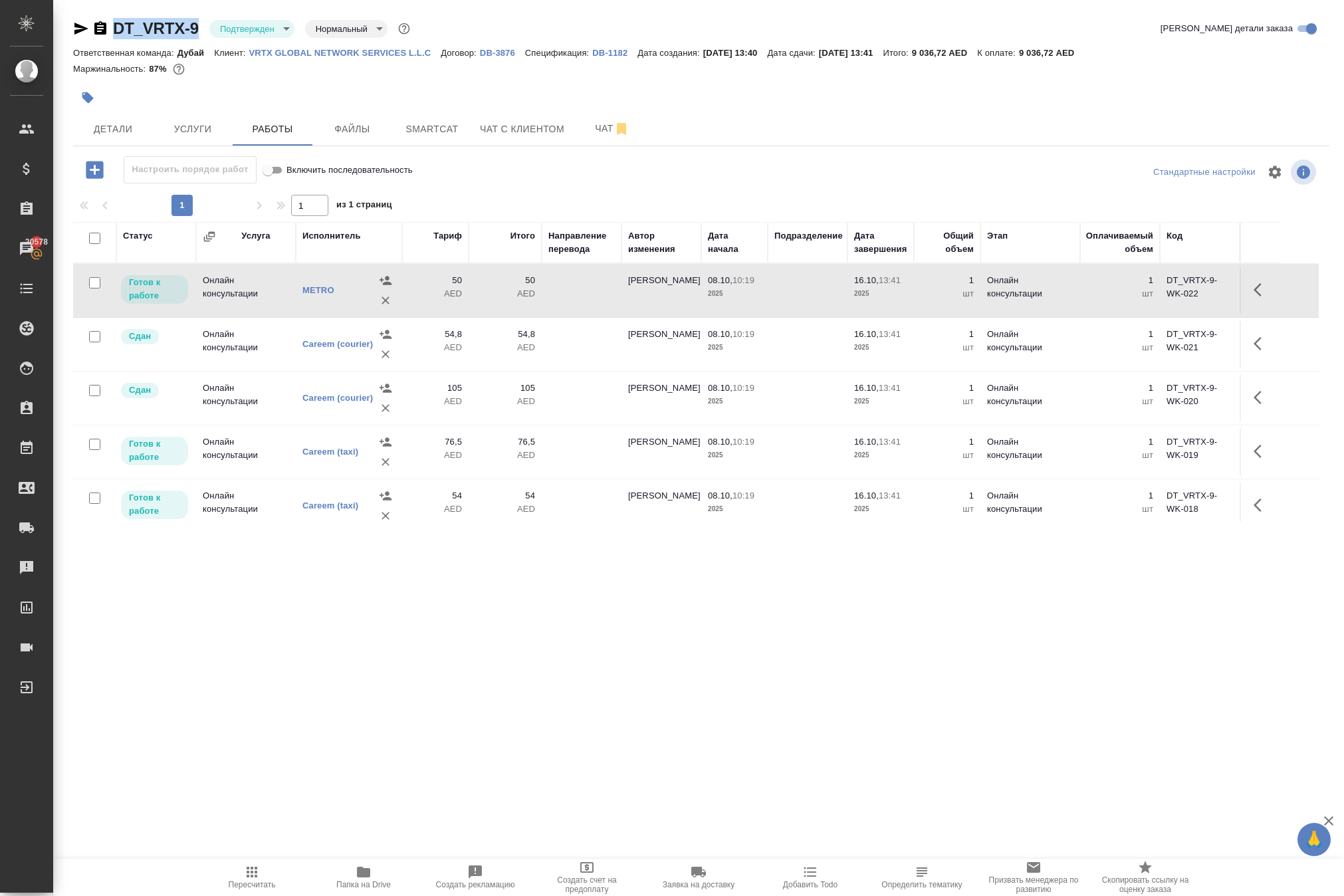
drag, startPoint x: 142, startPoint y: 31, endPoint x: 232, endPoint y: 34, distance: 90.0
click at [232, 34] on div "DT_VRTX-9 Подтвержден confirmed Нормальный normal" at bounding box center [243, 29] width 339 height 22
copy div "DT_VRTX-9"
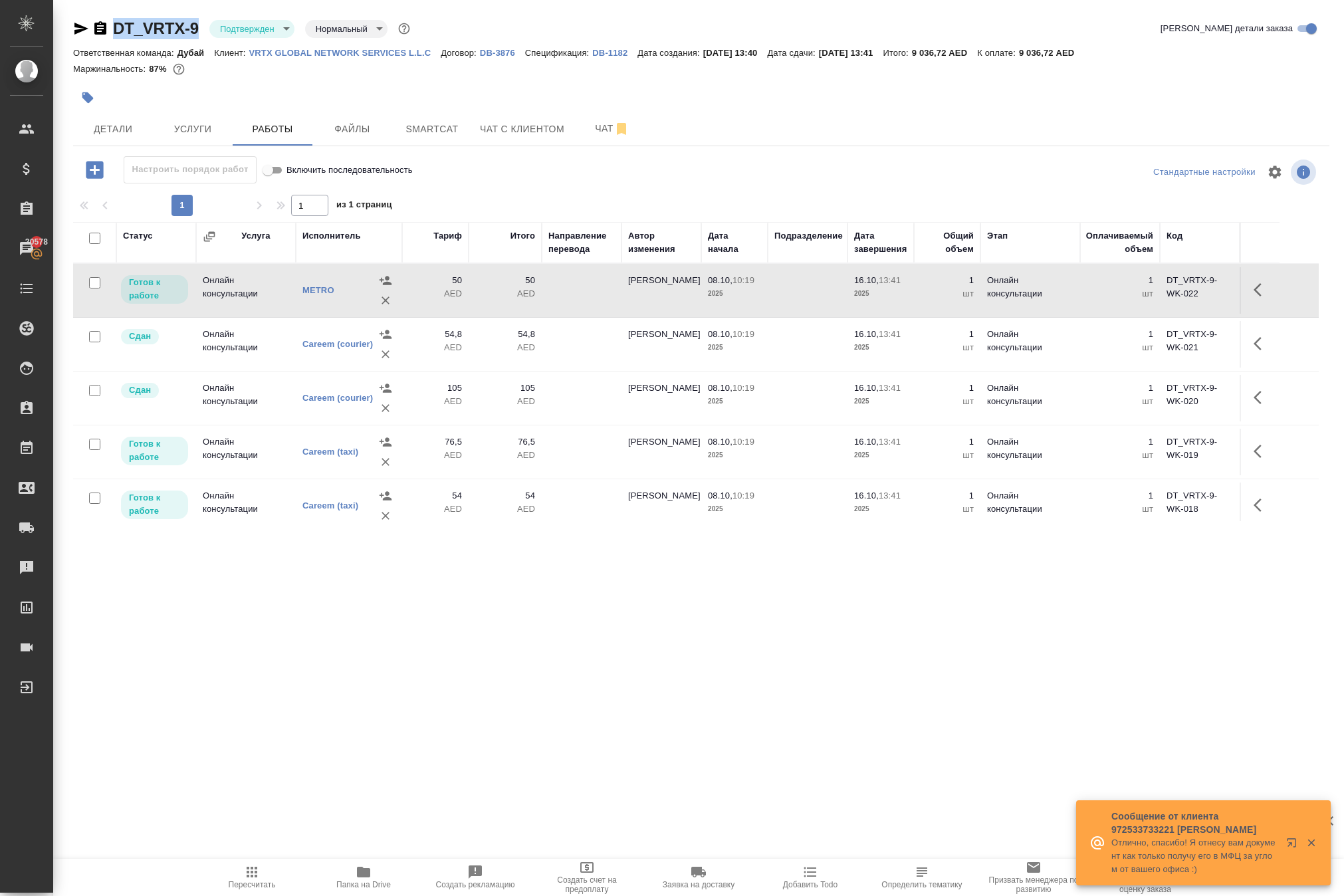
click at [255, 873] on icon "button" at bounding box center [253, 872] width 16 height 16
